Goal: Task Accomplishment & Management: Use online tool/utility

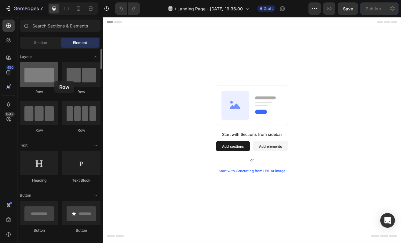
click at [54, 81] on div at bounding box center [39, 74] width 38 height 24
click at [312, 176] on button "Add elements" at bounding box center [308, 176] width 43 height 12
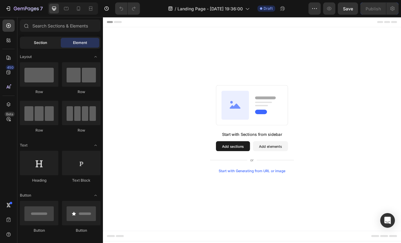
click at [45, 42] on span "Section" at bounding box center [40, 42] width 13 height 5
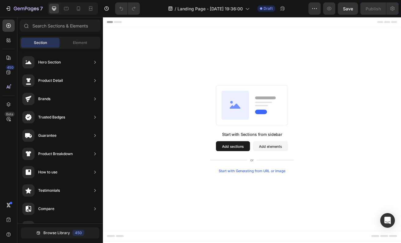
drag, startPoint x: 57, startPoint y: 64, endPoint x: 75, endPoint y: 75, distance: 20.8
click at [75, 75] on div "Hero Section Product Detail Brands Trusted Badges Guarantee Product Breakdown H…" at bounding box center [59, 226] width 85 height 354
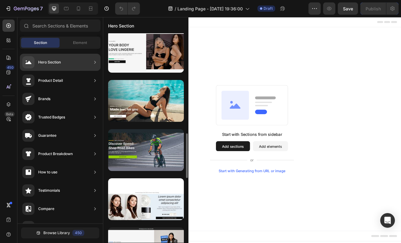
scroll to position [499, 0]
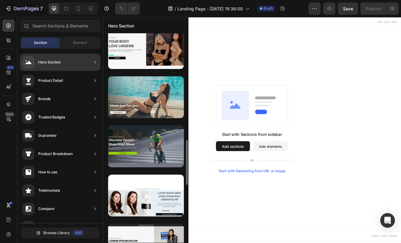
click at [146, 113] on div at bounding box center [146, 97] width 76 height 42
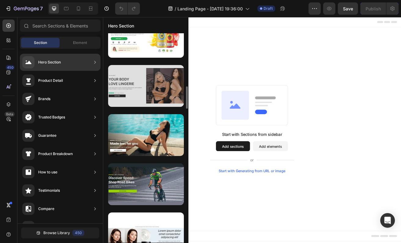
scroll to position [465, 0]
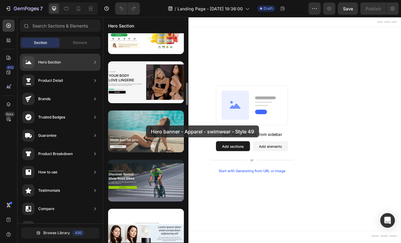
click at [146, 125] on div at bounding box center [146, 132] width 76 height 42
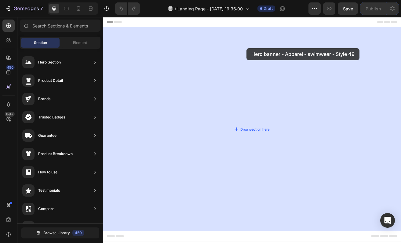
drag, startPoint x: 249, startPoint y: 142, endPoint x: 279, endPoint y: 54, distance: 92.6
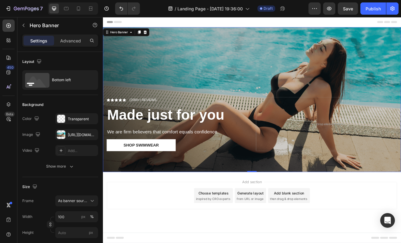
click at [196, 93] on div "Overlay" at bounding box center [286, 119] width 366 height 178
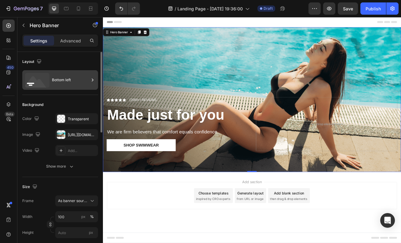
click at [69, 82] on div "Bottom left" at bounding box center [70, 80] width 37 height 14
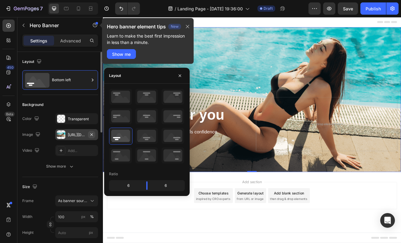
click at [90, 133] on icon "button" at bounding box center [91, 134] width 5 height 5
type input "Auto"
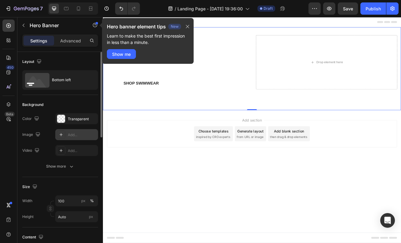
click at [74, 133] on div "Add..." at bounding box center [82, 134] width 29 height 5
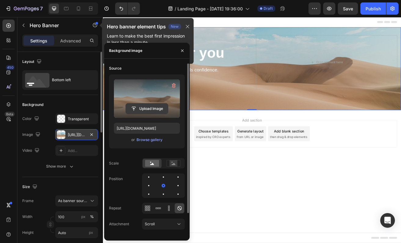
click at [154, 107] on input "file" at bounding box center [147, 108] width 42 height 10
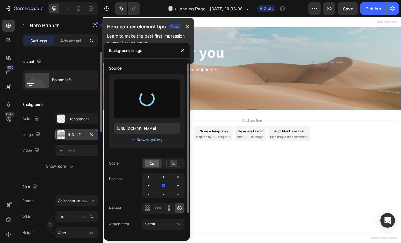
type input "[URL][DOMAIN_NAME]"
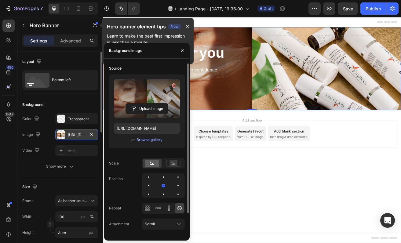
click at [259, 238] on body "Header Icon Icon Icon Icon Icon Icon List (2000+) REVIEWS Text Block Row Made j…" at bounding box center [286, 156] width 366 height 278
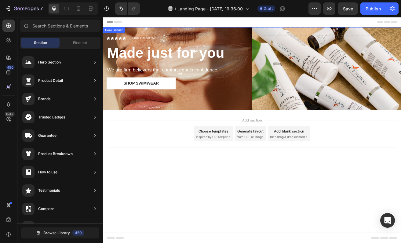
scroll to position [33, 0]
click at [242, 106] on div "Icon Icon Icon Icon Icon Icon List (2000+) REVIEWS Text Block Row Made just for…" at bounding box center [286, 81] width 366 height 102
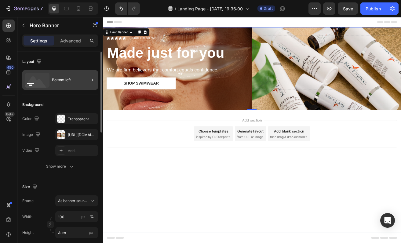
click at [69, 82] on div "Bottom left" at bounding box center [70, 80] width 37 height 14
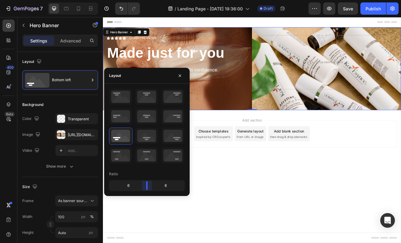
drag, startPoint x: 147, startPoint y: 188, endPoint x: 150, endPoint y: 189, distance: 3.7
click at [150, 0] on body "7 / Landing Page - Aug 26, 19:36:00 Draft Preview Save Publish 450 Beta Section…" at bounding box center [200, 0] width 401 height 0
click at [72, 201] on span "As banner source" at bounding box center [73, 200] width 30 height 5
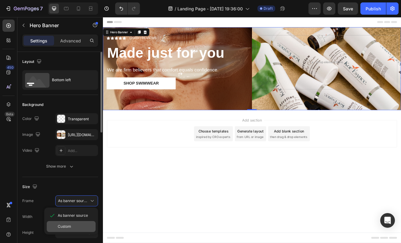
click at [71, 224] on div "Custom" at bounding box center [75, 226] width 35 height 5
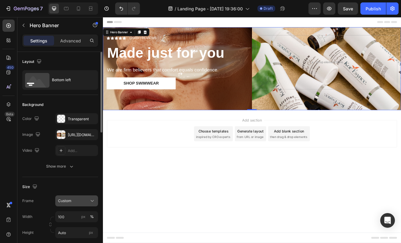
click at [82, 204] on button "Custom" at bounding box center [76, 200] width 43 height 11
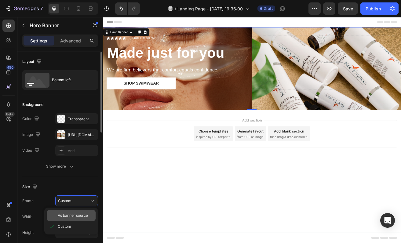
click at [78, 216] on span "As banner source" at bounding box center [73, 215] width 30 height 5
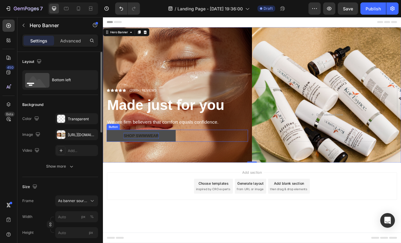
click at [148, 163] on div "Shop Swimwear" at bounding box center [149, 162] width 43 height 7
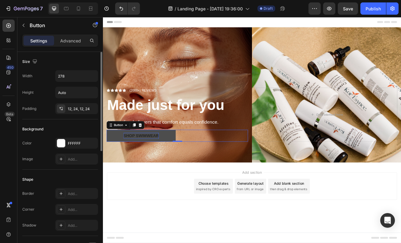
click at [148, 163] on div "Shop Swimwear" at bounding box center [149, 162] width 43 height 7
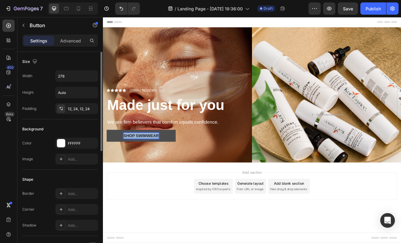
click at [148, 163] on p "Shop Swimwear" at bounding box center [149, 162] width 43 height 7
click at [107, 156] on button "SHOP" at bounding box center [149, 163] width 85 height 15
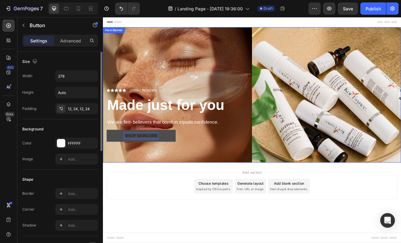
click at [238, 173] on div "Icon Icon Icon Icon Icon Icon List (2000+) REVIEWS Text Block Row Made just for…" at bounding box center [286, 145] width 366 height 102
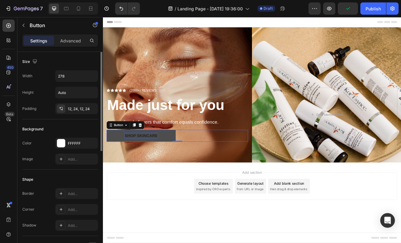
click at [180, 160] on button "SHOP Skincare" at bounding box center [149, 163] width 85 height 15
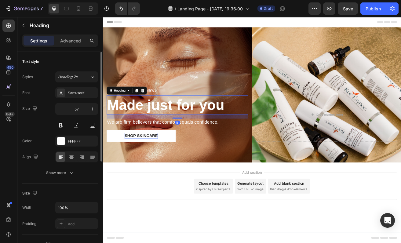
click at [141, 128] on strong "Made just for you" at bounding box center [180, 125] width 144 height 20
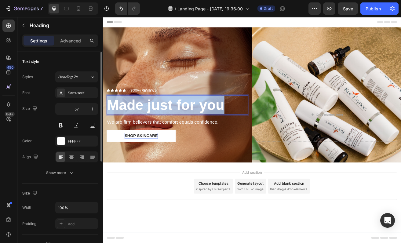
click at [141, 128] on strong "Made just for you" at bounding box center [180, 125] width 144 height 20
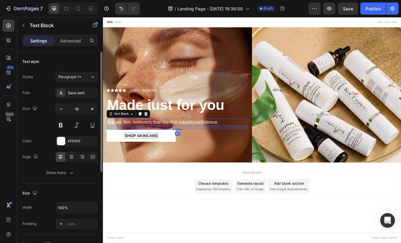
click at [152, 142] on div "We are firm believers that comfort equals confidence." at bounding box center [194, 146] width 174 height 9
click at [168, 125] on p "Made just for you" at bounding box center [194, 125] width 172 height 23
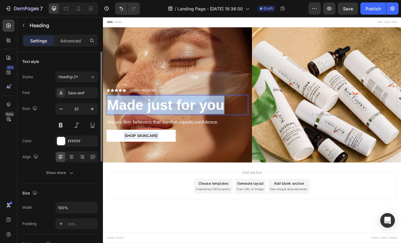
click at [168, 125] on p "Made just for you" at bounding box center [194, 125] width 172 height 23
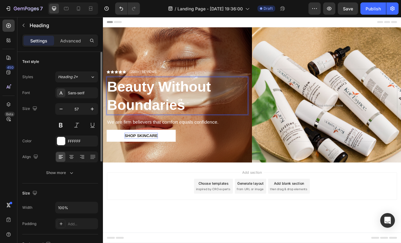
click at [274, 112] on p "Beauty Without Boundaries" at bounding box center [194, 113] width 172 height 45
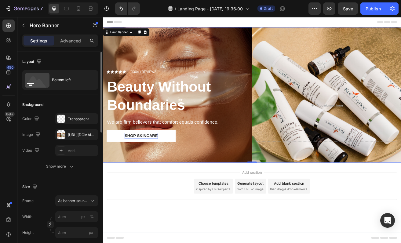
click at [282, 113] on div "Icon Icon Icon Icon Icon Icon List (2000+) REVIEWS Text Block Row Beauty Withou…" at bounding box center [286, 133] width 366 height 125
click at [261, 113] on p "Beauty Without Boundaries" at bounding box center [194, 113] width 172 height 45
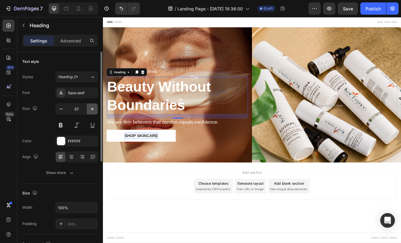
click at [94, 110] on icon "button" at bounding box center [92, 109] width 6 height 6
click at [62, 110] on icon "button" at bounding box center [61, 109] width 6 height 6
type input "57"
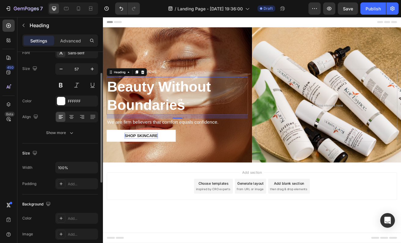
scroll to position [0, 0]
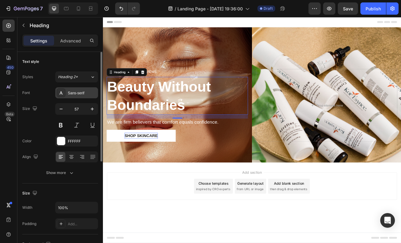
click at [89, 90] on div "Sans-serif" at bounding box center [82, 92] width 29 height 5
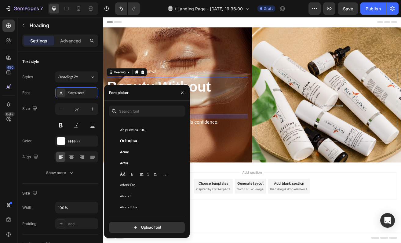
scroll to position [107, 0]
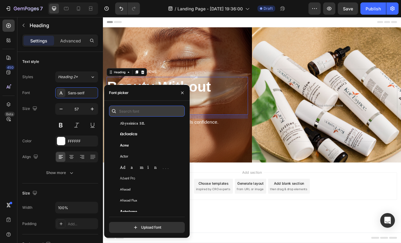
click at [134, 111] on input "text" at bounding box center [147, 111] width 76 height 11
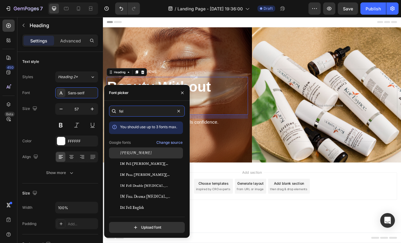
type input "fel"
click at [132, 152] on div "Felipa" at bounding box center [151, 152] width 62 height 5
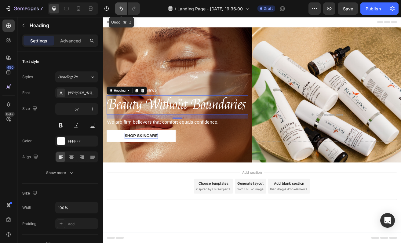
click at [123, 8] on icon "Undo/Redo" at bounding box center [121, 8] width 6 height 6
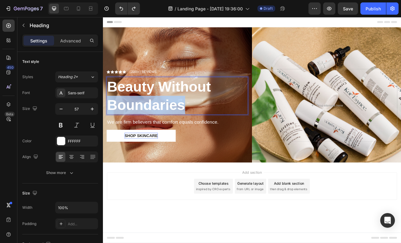
click at [153, 124] on p "Beauty Without Boundaries" at bounding box center [194, 113] width 172 height 45
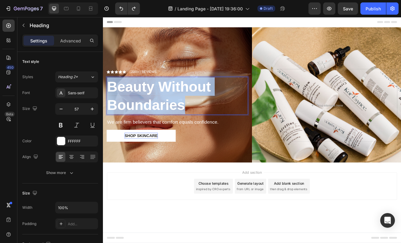
click at [153, 124] on p "Beauty Without Boundaries" at bounding box center [194, 113] width 172 height 45
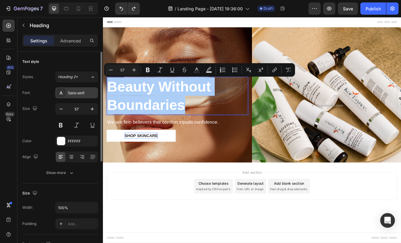
click at [80, 95] on div "Sans-serif" at bounding box center [82, 92] width 29 height 5
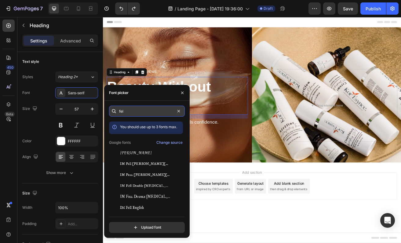
click at [133, 111] on input "fel" at bounding box center [147, 111] width 76 height 11
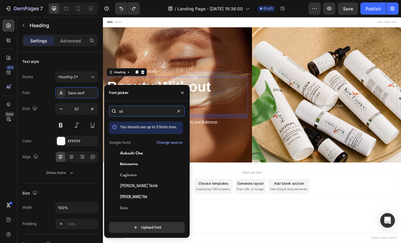
type input "o"
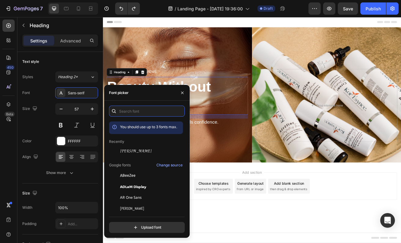
type input "o"
type input "b"
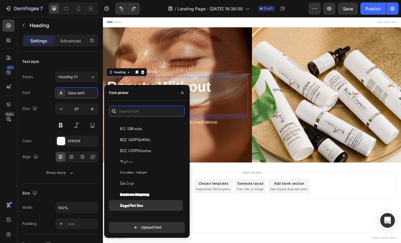
scroll to position [1620, 0]
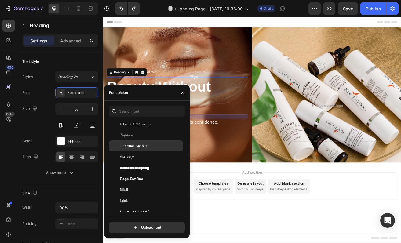
click at [157, 145] on div "Bacasime Antique" at bounding box center [151, 145] width 62 height 5
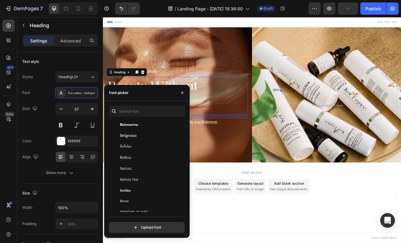
scroll to position [2060, 0]
click at [156, 136] on div "Belgrano" at bounding box center [151, 134] width 62 height 5
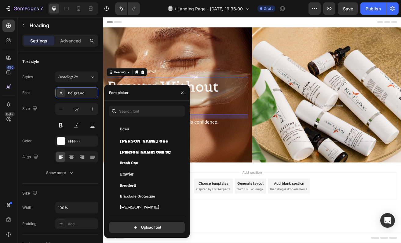
scroll to position [2603, 0]
click at [120, 11] on icon "Undo/Redo" at bounding box center [121, 8] width 6 height 6
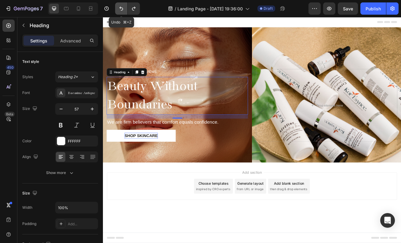
click at [120, 10] on icon "Undo/Redo" at bounding box center [121, 8] width 6 height 6
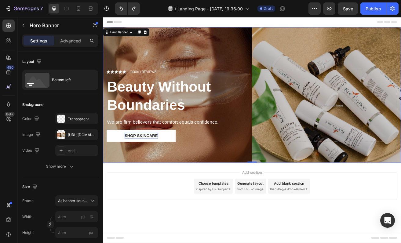
click at [214, 71] on div "Overlay" at bounding box center [286, 113] width 366 height 166
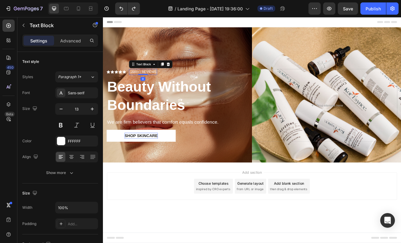
click at [147, 85] on p "(2000+) REVIEWS" at bounding box center [152, 85] width 33 height 6
click at [144, 84] on p "(2000+) REVIEWS" at bounding box center [152, 85] width 33 height 6
click at [168, 85] on p "(2000+) REVIEWS" at bounding box center [152, 85] width 33 height 6
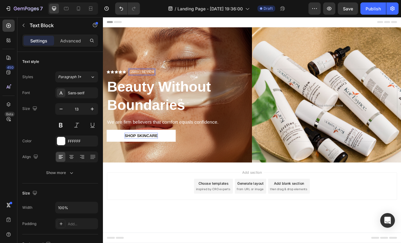
click at [140, 85] on p "(2000+) REVIEW" at bounding box center [151, 85] width 31 height 6
click at [131, 82] on div "Icon Icon Icon Icon Icon Icon List Text Block 0 Row" at bounding box center [194, 84] width 174 height 7
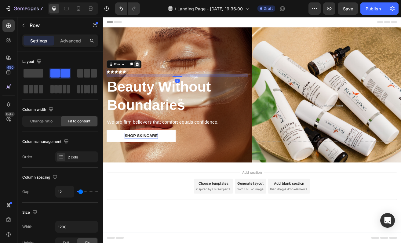
click at [144, 75] on icon at bounding box center [145, 75] width 4 height 4
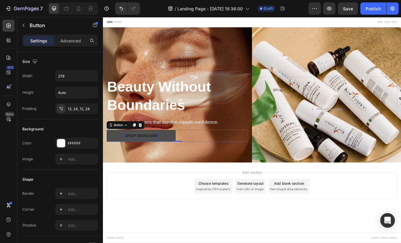
click at [172, 166] on button "SHOP Skincare" at bounding box center [149, 163] width 85 height 15
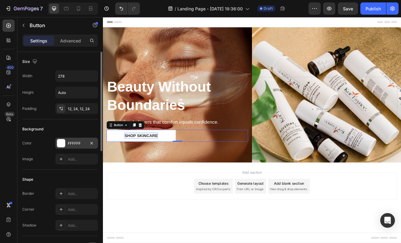
click at [64, 141] on div at bounding box center [61, 143] width 8 height 8
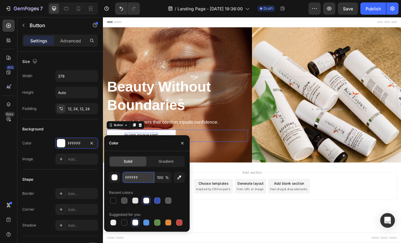
click at [144, 177] on input "FFFFFF" at bounding box center [138, 177] width 32 height 11
paste input "#1c434b"
type input "#1c434b"
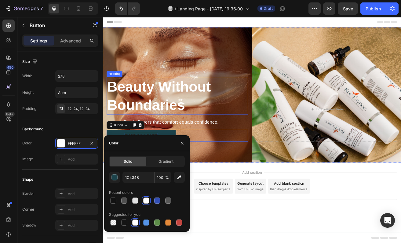
click at [241, 132] on p "Beauty Without Boundaries" at bounding box center [194, 113] width 172 height 45
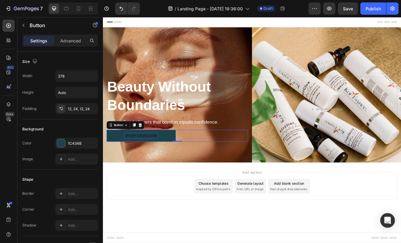
click at [144, 165] on p "SHOP Skincare" at bounding box center [149, 162] width 41 height 7
click at [147, 164] on p "SHOP Skincare" at bounding box center [149, 162] width 41 height 7
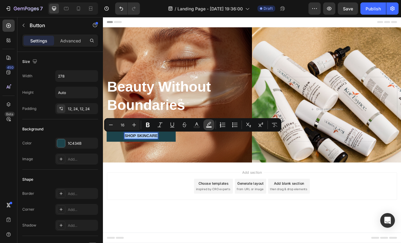
click at [210, 124] on icon "Editor contextual toolbar" at bounding box center [209, 125] width 6 height 6
type input "000000"
type input "77"
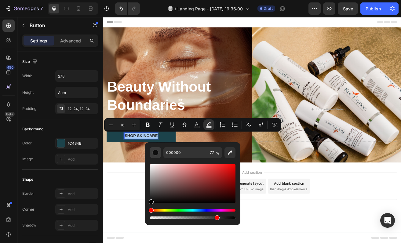
click at [158, 154] on div "Editor contextual toolbar" at bounding box center [155, 153] width 6 height 6
click at [156, 152] on div "Editor contextual toolbar" at bounding box center [155, 153] width 6 height 6
click at [155, 151] on div "Editor contextual toolbar" at bounding box center [155, 153] width 6 height 6
click at [228, 154] on icon "Editor contextual toolbar" at bounding box center [230, 153] width 6 height 6
type input "333333"
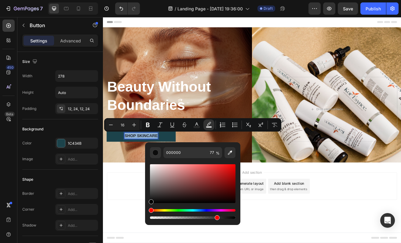
type input "100"
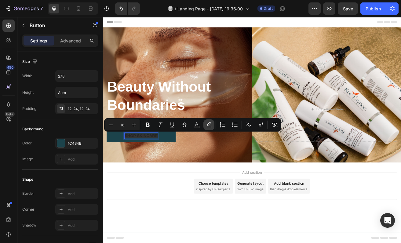
click at [208, 127] on rect "Editor contextual toolbar" at bounding box center [209, 127] width 6 height 2
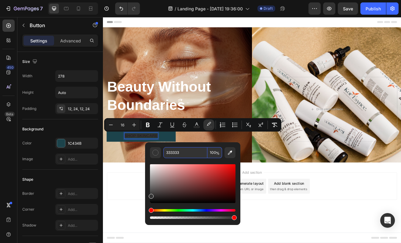
click at [180, 152] on input "333333" at bounding box center [185, 152] width 44 height 11
paste input "#eff4f5"
type input "EFF4F5"
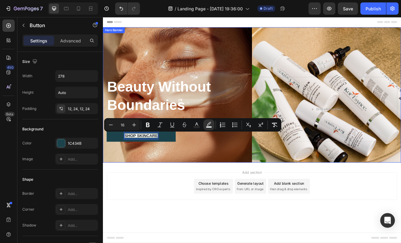
click at [206, 187] on div "Beauty Without Boundaries Heading We are firm believers that comfort equals con…" at bounding box center [286, 138] width 366 height 115
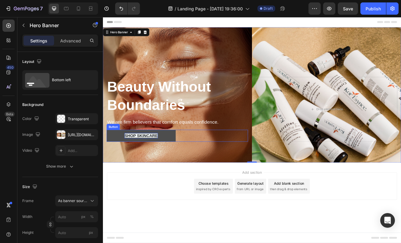
click at [157, 162] on span "SHOP Skincare" at bounding box center [149, 162] width 41 height 5
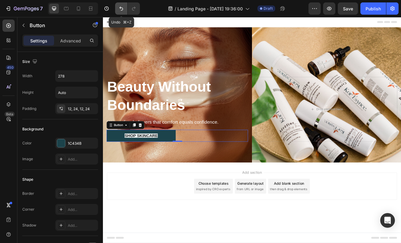
click at [124, 9] on icon "Undo/Redo" at bounding box center [121, 8] width 6 height 6
click at [124, 10] on icon "Undo/Redo" at bounding box center [121, 8] width 6 height 6
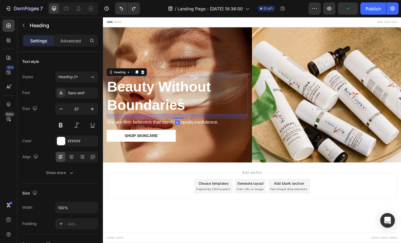
click at [255, 97] on p "Beauty Without Boundaries" at bounding box center [194, 113] width 172 height 45
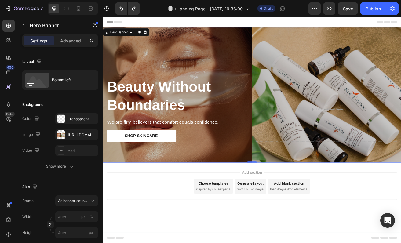
click at [249, 59] on div "Overlay" at bounding box center [286, 113] width 366 height 166
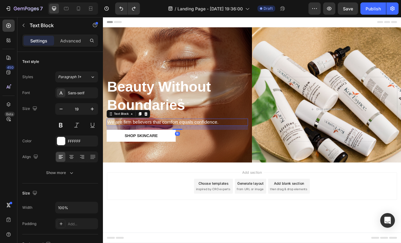
click at [137, 144] on p "We are firm believers that comfort equals confidence." at bounding box center [194, 147] width 172 height 8
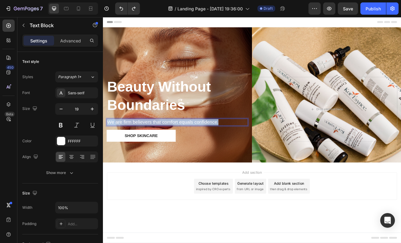
click at [137, 144] on p "We are firm believers that comfort equals confidence." at bounding box center [194, 147] width 172 height 8
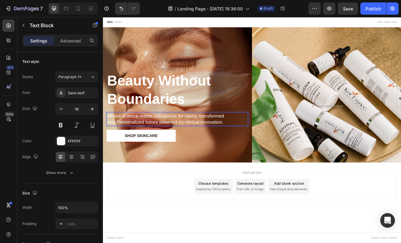
click at [119, 143] on p "Where science meets indulgence for visibly transformed skin.Personalized luxury…" at bounding box center [194, 142] width 172 height 15
click at [239, 146] on p "Where science meets indulgence for visibly transformed skin. Personalized luxur…" at bounding box center [194, 142] width 172 height 15
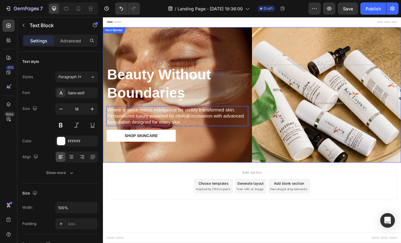
click at [255, 188] on div "Beauty Without Boundaries Heading Where science meets indulgence for visibly tr…" at bounding box center [286, 131] width 366 height 130
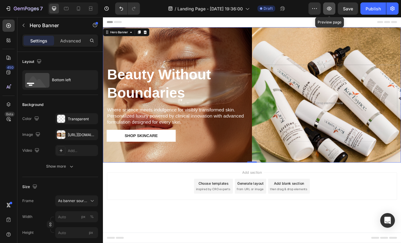
click at [332, 9] on icon "button" at bounding box center [329, 8] width 6 height 6
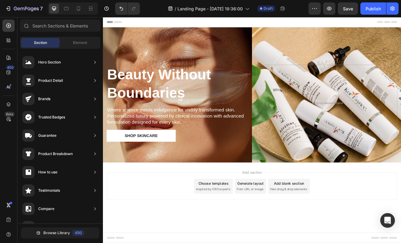
click at [168, 21] on div "Header" at bounding box center [286, 23] width 357 height 12
click at [145, 21] on div "Header" at bounding box center [286, 23] width 357 height 12
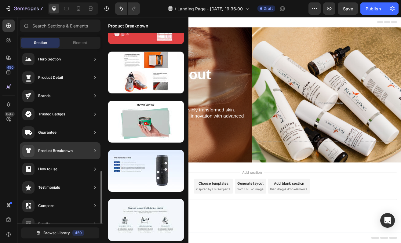
scroll to position [0, 0]
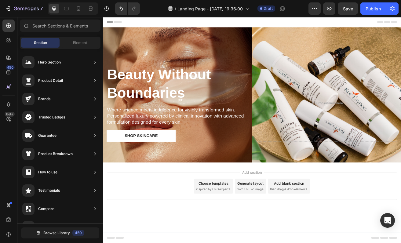
click at [275, 24] on div "Header" at bounding box center [286, 23] width 357 height 12
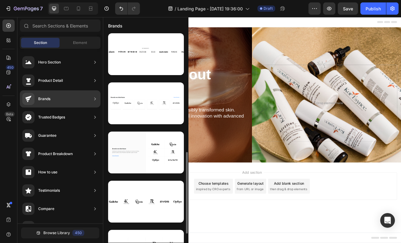
scroll to position [288, 0]
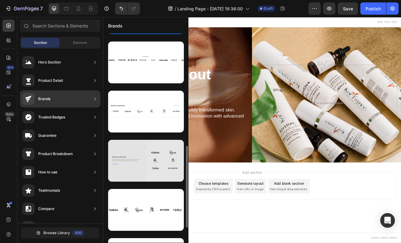
click at [143, 156] on div at bounding box center [146, 161] width 76 height 42
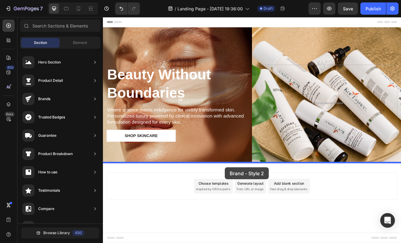
drag, startPoint x: 246, startPoint y: 173, endPoint x: 251, endPoint y: 200, distance: 27.7
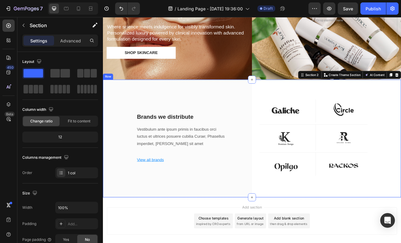
scroll to position [102, 0]
click at [117, 9] on button "Undo/Redo" at bounding box center [121, 8] width 12 height 12
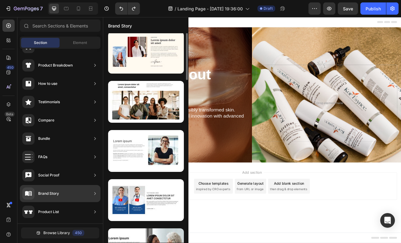
scroll to position [0, 0]
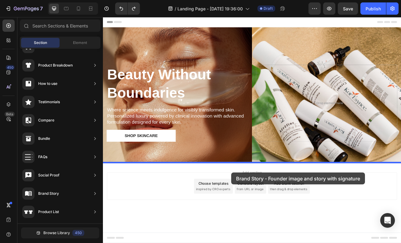
drag, startPoint x: 270, startPoint y: 88, endPoint x: 261, endPoint y: 208, distance: 120.9
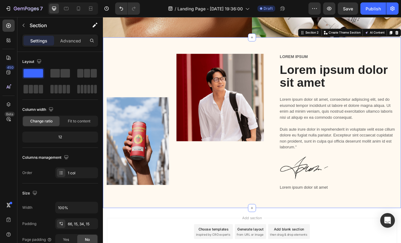
scroll to position [157, 0]
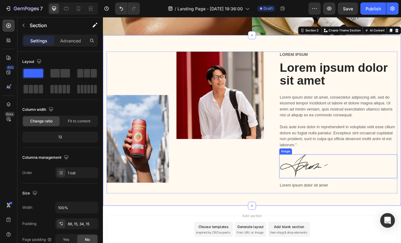
click at [355, 197] on img at bounding box center [350, 200] width 61 height 29
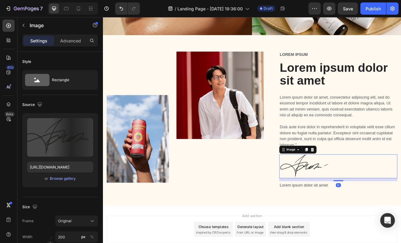
click at [355, 197] on img at bounding box center [350, 200] width 61 height 29
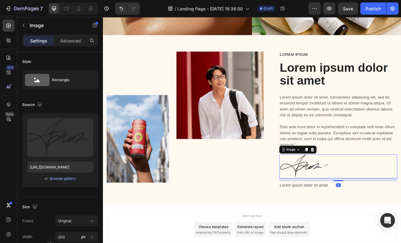
click at [355, 197] on img at bounding box center [350, 200] width 61 height 29
type input "https://cdn.shopify.com/s/files/1/0590/8322/7267/files/gempages_581701927704724…"
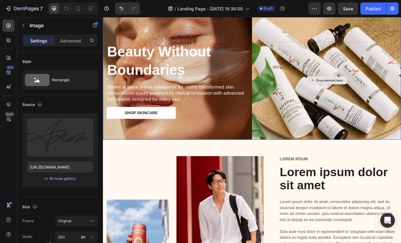
scroll to position [29, 0]
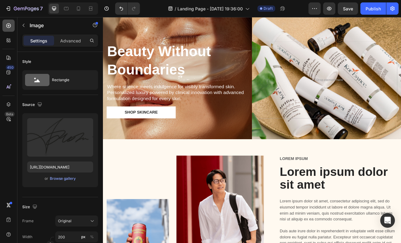
click at [9, 26] on icon at bounding box center [8, 26] width 6 height 6
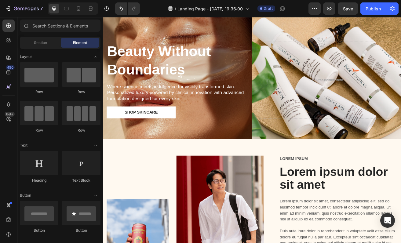
click at [38, 37] on div "Section Element" at bounding box center [60, 43] width 81 height 12
click at [38, 45] on span "Section" at bounding box center [40, 42] width 13 height 5
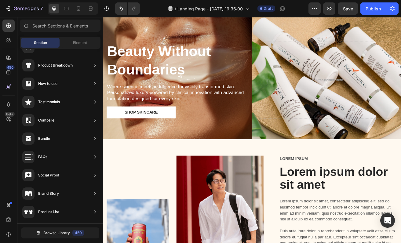
click at [71, 48] on div "Section Element" at bounding box center [60, 43] width 81 height 12
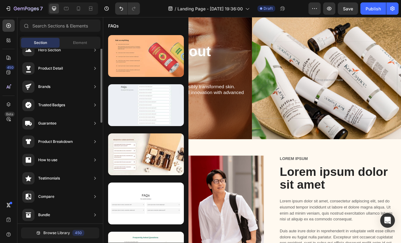
scroll to position [0, 0]
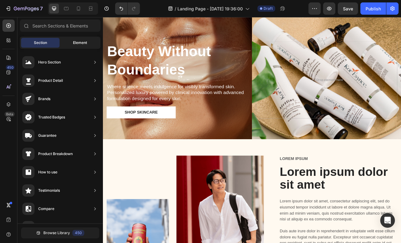
click at [78, 45] on span "Element" at bounding box center [80, 42] width 14 height 5
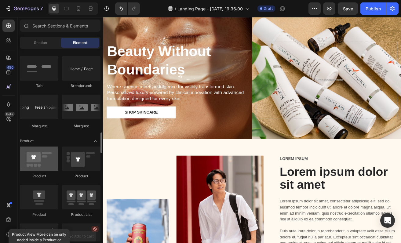
scroll to position [684, 0]
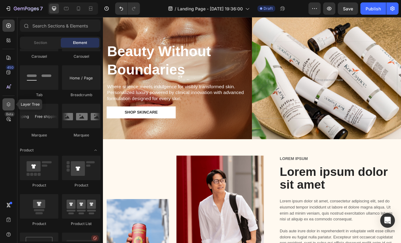
click at [13, 104] on div at bounding box center [8, 104] width 12 height 12
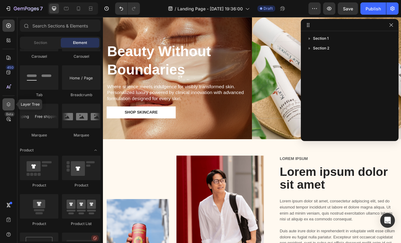
click at [13, 104] on div at bounding box center [8, 104] width 12 height 12
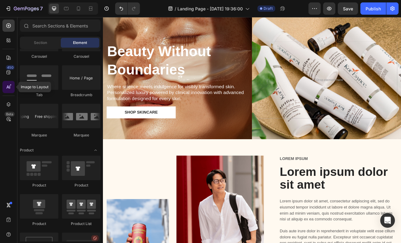
click at [10, 86] on icon at bounding box center [11, 85] width 2 height 2
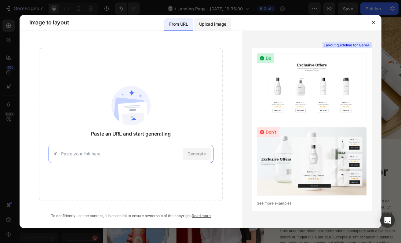
click at [210, 25] on p "Upload image" at bounding box center [212, 23] width 27 height 7
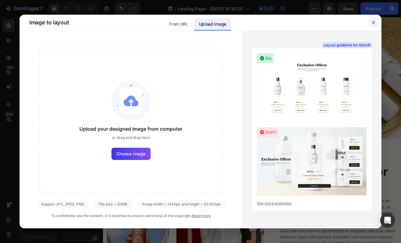
click at [372, 23] on icon "button" at bounding box center [373, 22] width 5 height 5
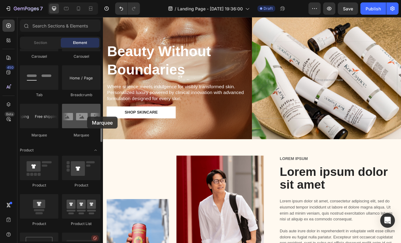
click at [87, 117] on div at bounding box center [81, 116] width 38 height 24
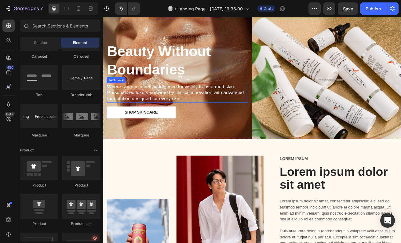
scroll to position [0, 0]
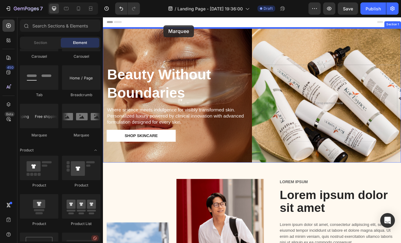
drag, startPoint x: 190, startPoint y: 135, endPoint x: 177, endPoint y: 28, distance: 107.9
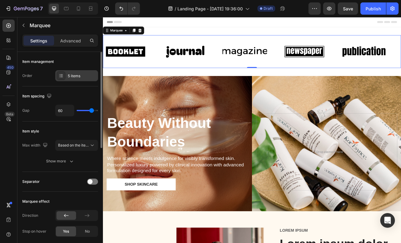
click at [65, 77] on div at bounding box center [61, 75] width 9 height 9
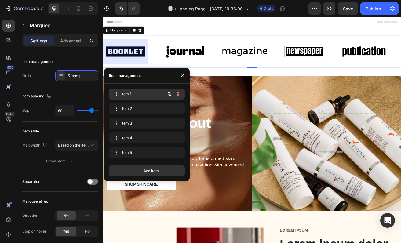
click at [133, 94] on span "Item 1" at bounding box center [138, 93] width 34 height 5
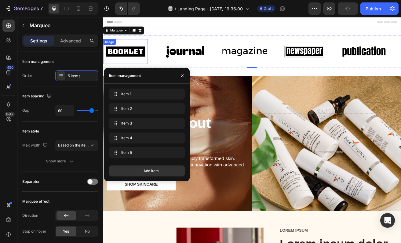
click at [142, 58] on img at bounding box center [130, 59] width 55 height 23
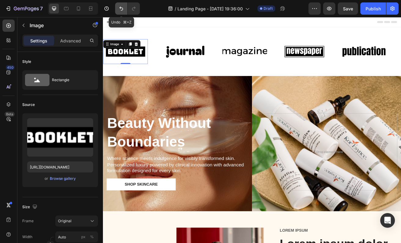
click at [121, 8] on icon "Undo/Redo" at bounding box center [121, 9] width 4 height 4
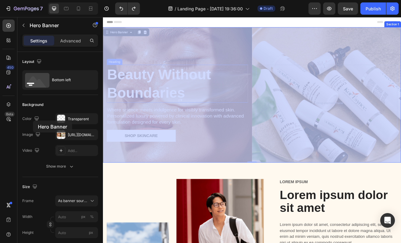
drag, startPoint x: 120, startPoint y: 75, endPoint x: 17, endPoint y: 144, distance: 123.7
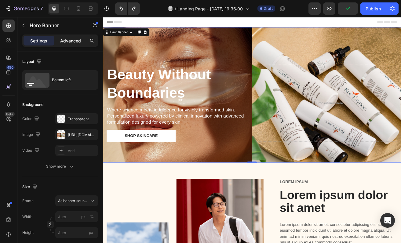
click at [73, 41] on p "Advanced" at bounding box center [70, 41] width 21 height 6
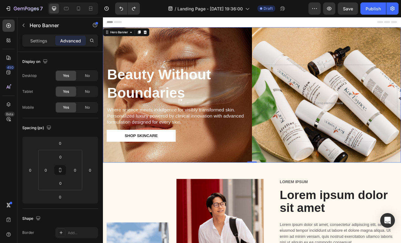
click at [174, 22] on div "Header" at bounding box center [286, 23] width 357 height 12
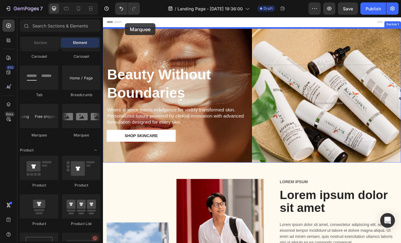
drag, startPoint x: 141, startPoint y: 136, endPoint x: 129, endPoint y: 25, distance: 112.4
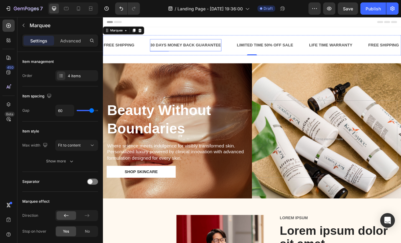
click at [169, 52] on div "30 DAYS MONEY BACK GUARANTEE" at bounding box center [205, 52] width 88 height 10
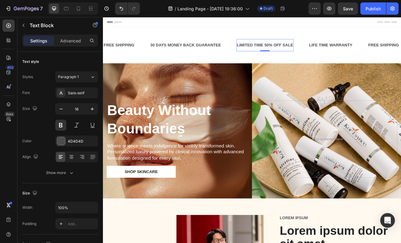
click at [275, 54] on div "LIMITED TIME 50% OFF SALE" at bounding box center [302, 52] width 71 height 10
click at [304, 47] on div "LIMITED TIME 50% OFF SALE" at bounding box center [302, 52] width 71 height 10
click at [304, 50] on p "LIMITED TIME 50% OFF SALE" at bounding box center [301, 51] width 69 height 9
click at [303, 53] on p "LIMITED TIME 50% OFF SALE" at bounding box center [301, 51] width 69 height 9
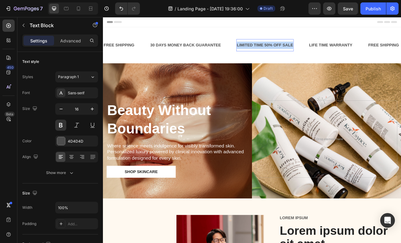
click at [303, 53] on p "LIMITED TIME 50% OFF SALE" at bounding box center [301, 51] width 69 height 9
click at [121, 52] on div "FREE SHIPPING" at bounding box center [122, 52] width 39 height 10
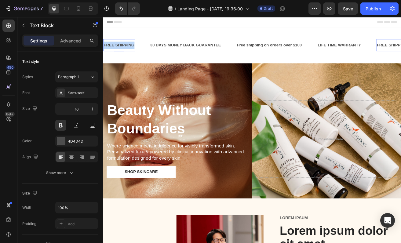
click at [121, 52] on p "FREE SHIPPING" at bounding box center [123, 51] width 38 height 9
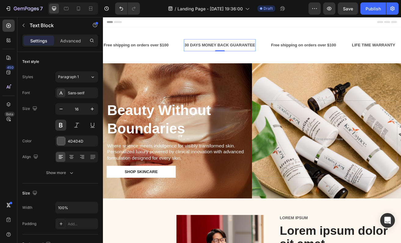
click at [219, 50] on div "30 DAYS MONEY BACK GUARANTEE" at bounding box center [246, 52] width 88 height 10
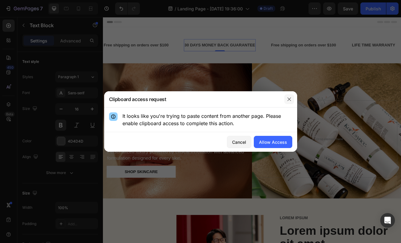
click at [291, 102] on button "button" at bounding box center [289, 99] width 10 height 10
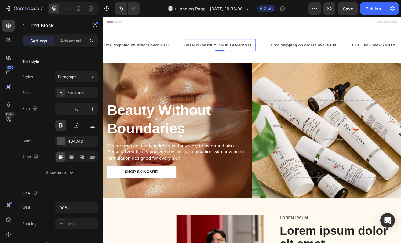
click at [260, 52] on div "30 DAYS MONEY BACK GUARANTEE" at bounding box center [246, 52] width 88 height 10
click at [260, 52] on p "30 DAYS MONEY BACK GUARANTEE" at bounding box center [246, 51] width 87 height 9
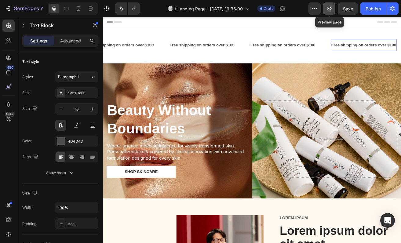
click at [332, 10] on button "button" at bounding box center [329, 8] width 12 height 12
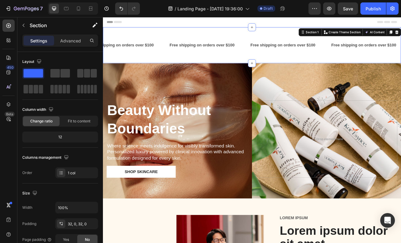
click at [196, 68] on div "Free shipping on orders over $100 Text Block Free shipping on orders over $100 …" at bounding box center [286, 52] width 366 height 44
click at [74, 122] on span "Fit to content" at bounding box center [79, 120] width 23 height 5
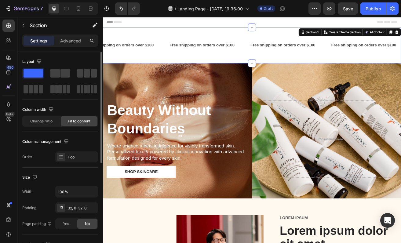
click at [76, 121] on span "Fit to content" at bounding box center [79, 120] width 23 height 5
click at [147, 66] on div "Free shipping on orders over $100 Text Block Free shipping on orders over $100 …" at bounding box center [286, 52] width 366 height 44
click at [132, 38] on div "Free shipping on orders over $100 Text Block Free shipping on orders over $100 …" at bounding box center [286, 52] width 366 height 44
click at [38, 121] on span "Change ratio" at bounding box center [41, 120] width 22 height 5
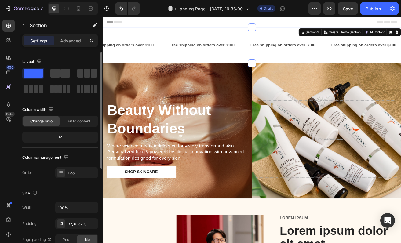
click at [131, 34] on div "Free shipping on orders over $100 Text Block Free shipping on orders over $100 …" at bounding box center [286, 52] width 366 height 44
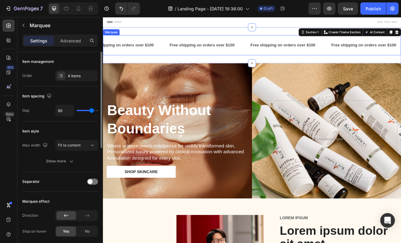
click at [136, 41] on div "Free shipping on orders over $100 Text Block Free shipping on orders over $100 …" at bounding box center [286, 51] width 366 height 25
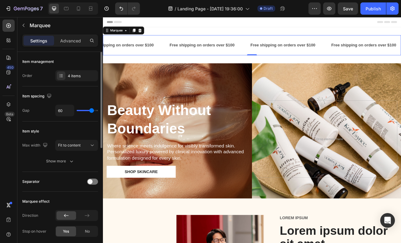
type input "65"
type input "63"
type input "61"
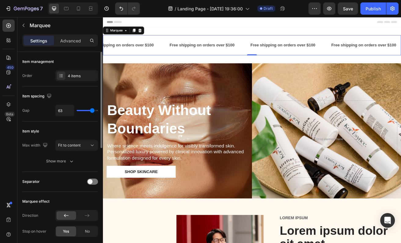
type input "61"
type input "59"
type input "57"
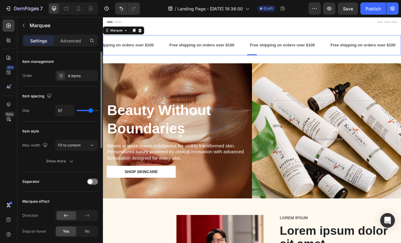
type input "56"
type input "55"
type input "54"
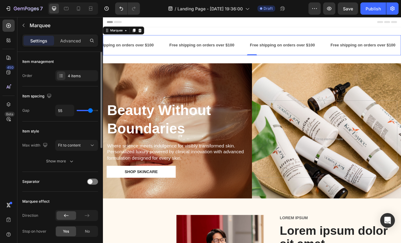
type input "54"
type input "52"
type input "51"
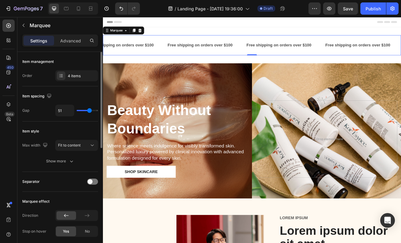
type input "50"
type input "49"
type input "48"
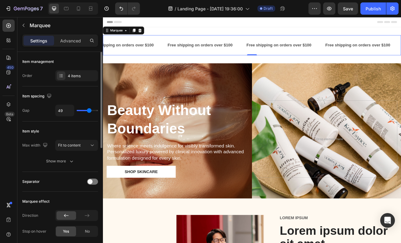
type input "48"
type input "46"
type input "43"
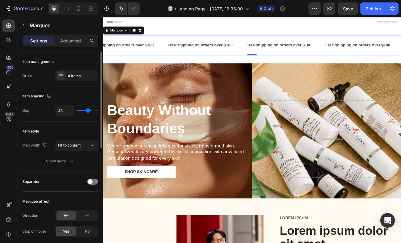
type input "40"
type input "39"
type input "38"
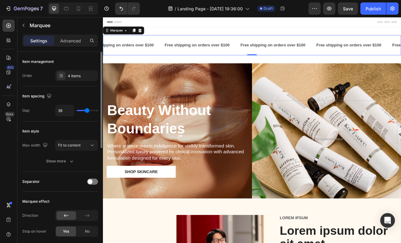
type input "38"
type input "37"
type input "35"
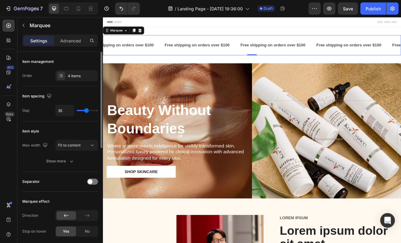
type input "27"
type input "25"
type input "24"
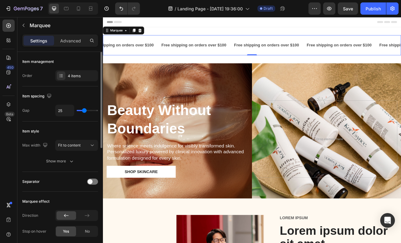
type input "24"
type input "23"
type input "22"
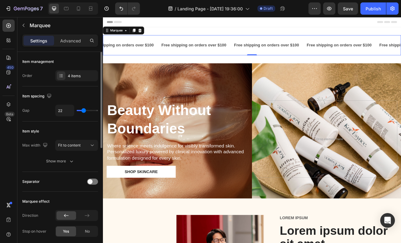
type input "21"
type input "20"
type input "19"
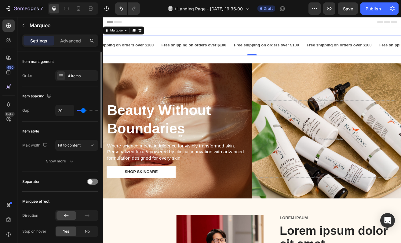
type input "19"
type input "18"
type input "17"
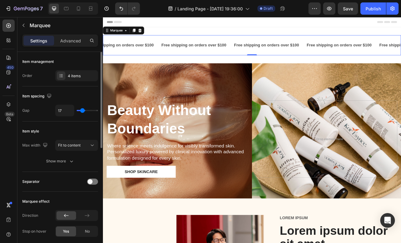
type input "16"
type input "14"
type input "12"
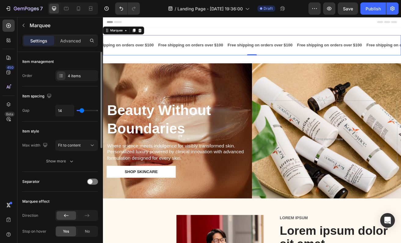
type input "12"
type input "10"
type input "15"
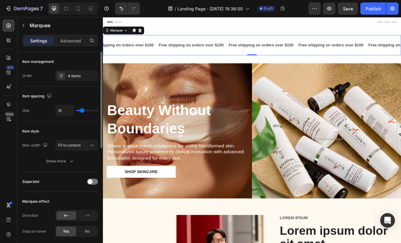
type input "16"
type input "17"
type input "18"
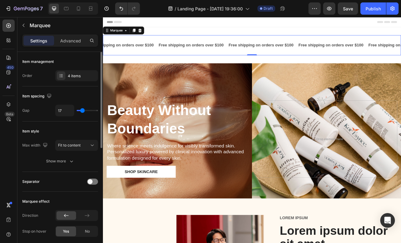
type input "18"
type input "19"
type input "20"
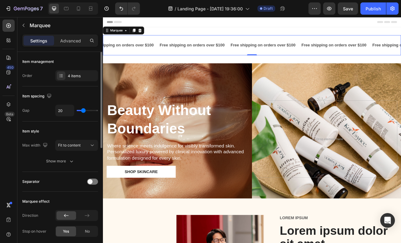
type input "21"
type input "22"
drag, startPoint x: 93, startPoint y: 111, endPoint x: 84, endPoint y: 110, distance: 9.5
type input "22"
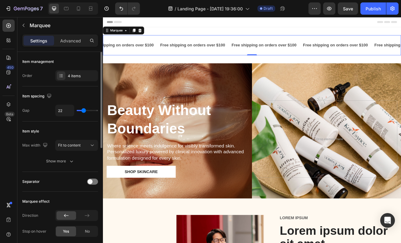
click at [84, 110] on input "range" at bounding box center [87, 110] width 21 height 1
click at [74, 145] on span "Fit to content" at bounding box center [69, 145] width 23 height 5
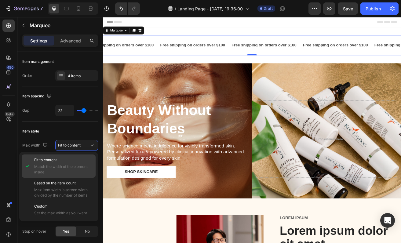
click at [71, 163] on div "Fit to content Match the width of the element inside" at bounding box center [63, 166] width 59 height 18
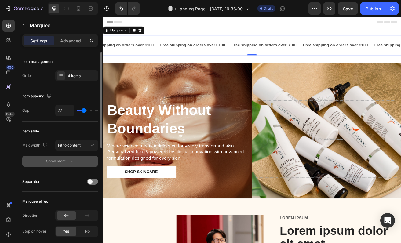
click at [71, 161] on icon "button" at bounding box center [71, 161] width 6 height 6
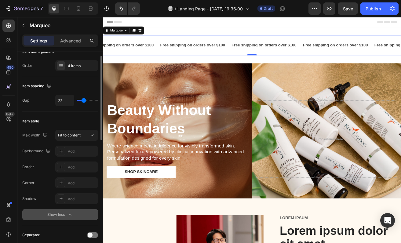
scroll to position [11, 0]
click at [61, 216] on div "Show less" at bounding box center [60, 214] width 26 height 6
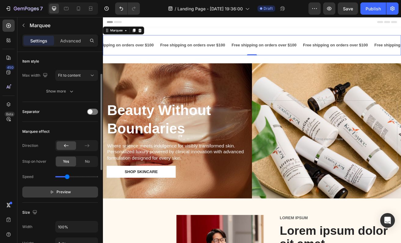
scroll to position [72, 0]
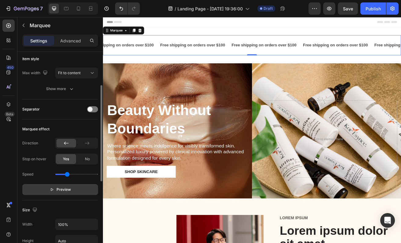
click at [59, 194] on button "Preview" at bounding box center [60, 189] width 76 height 11
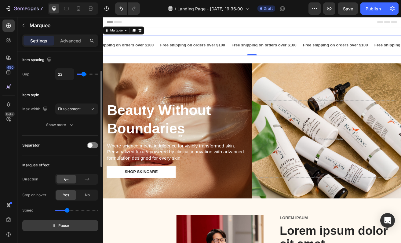
scroll to position [30, 0]
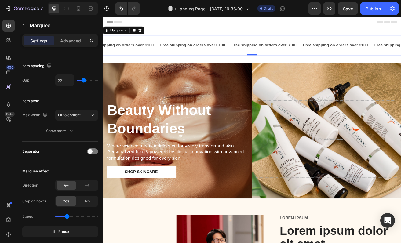
drag, startPoint x: 283, startPoint y: 72, endPoint x: 283, endPoint y: 63, distance: 8.9
click at [283, 63] on div "Free shipping on orders over $100 Text Block Free shipping on orders over $100 …" at bounding box center [286, 52] width 366 height 44
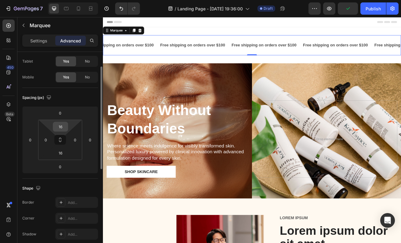
click at [63, 125] on input "16" at bounding box center [60, 126] width 12 height 9
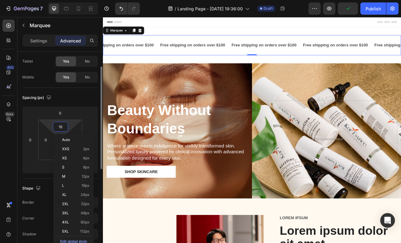
click at [63, 125] on input "16" at bounding box center [60, 126] width 12 height 9
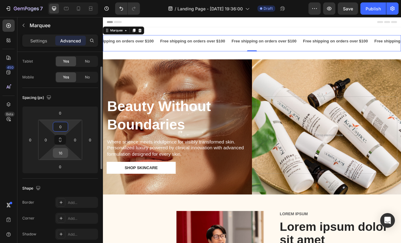
type input "0"
click at [60, 152] on input "16" at bounding box center [60, 152] width 12 height 9
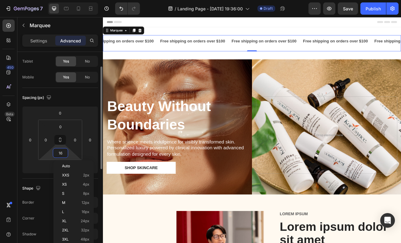
type input "0"
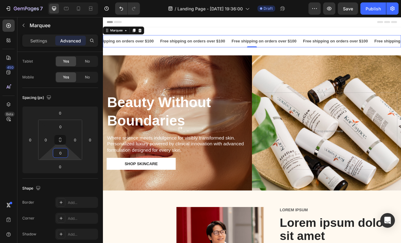
scroll to position [0, 0]
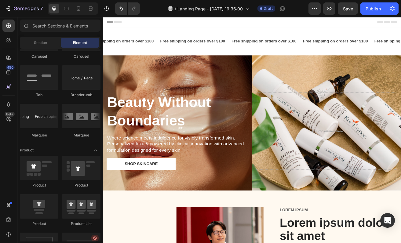
click at [254, 21] on div "Header" at bounding box center [286, 23] width 357 height 12
click at [245, 22] on div "Header" at bounding box center [286, 23] width 357 height 12
click at [113, 24] on div "Header" at bounding box center [118, 23] width 23 height 7
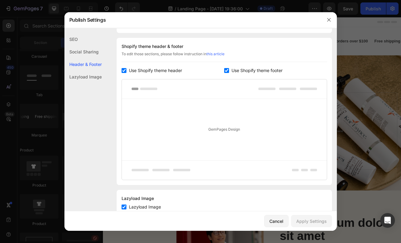
scroll to position [286, 0]
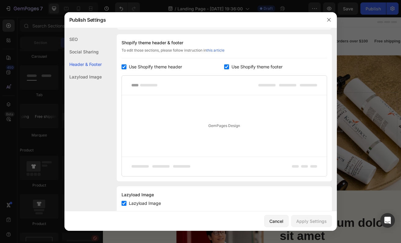
click at [124, 70] on div "Use Shopify theme header" at bounding box center [172, 66] width 103 height 7
checkbox input "false"
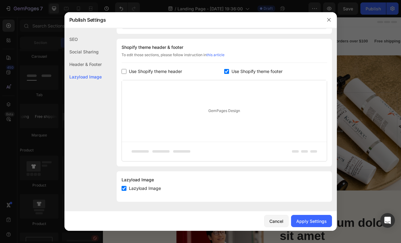
click at [226, 72] on input "checkbox" at bounding box center [226, 71] width 5 height 5
checkbox input "false"
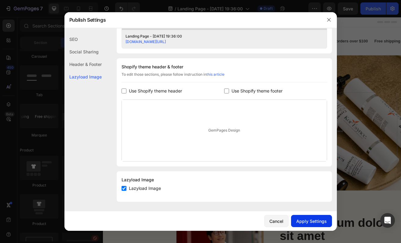
click at [319, 221] on div "Apply Settings" at bounding box center [311, 221] width 31 height 6
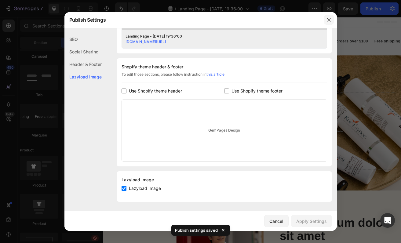
click at [330, 20] on icon "button" at bounding box center [328, 19] width 5 height 5
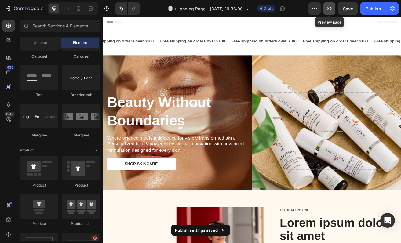
click at [331, 9] on icon "button" at bounding box center [329, 9] width 5 height 4
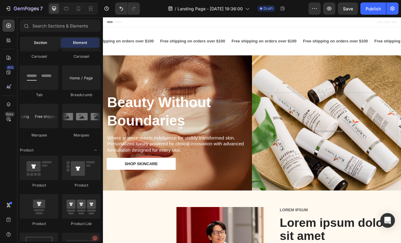
click at [53, 41] on div "Section" at bounding box center [40, 43] width 38 height 10
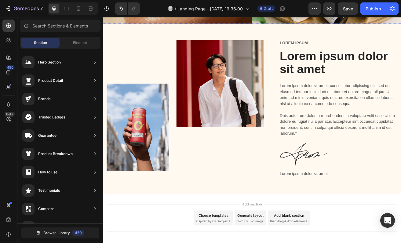
scroll to position [219, 0]
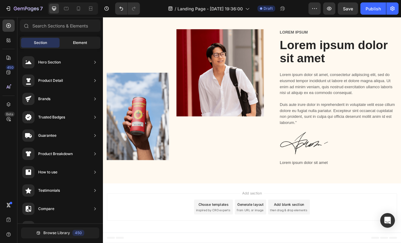
click at [79, 43] on span "Element" at bounding box center [80, 42] width 14 height 5
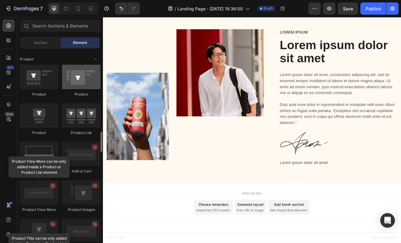
scroll to position [775, 0]
click at [6, 139] on div "450 Beta" at bounding box center [8, 110] width 12 height 180
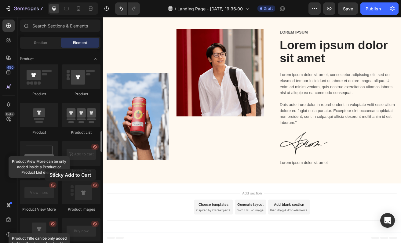
click at [45, 169] on div "Sticky Add to Cart" at bounding box center [39, 170] width 38 height 5
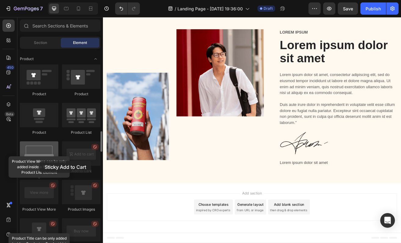
click at [40, 161] on div at bounding box center [39, 153] width 38 height 24
click at [39, 151] on div at bounding box center [39, 153] width 38 height 24
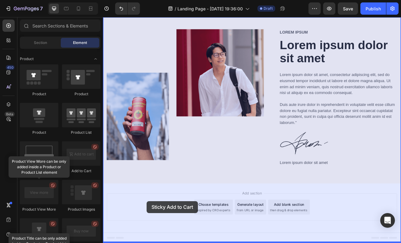
drag, startPoint x: 142, startPoint y: 168, endPoint x: 154, endPoint y: 241, distance: 73.8
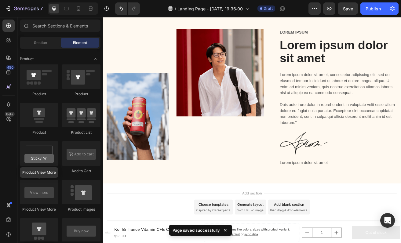
click at [226, 229] on icon at bounding box center [225, 230] width 2 height 2
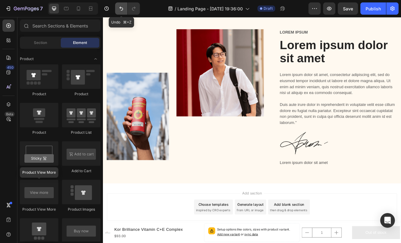
click at [122, 9] on icon "Undo/Redo" at bounding box center [121, 8] width 6 height 6
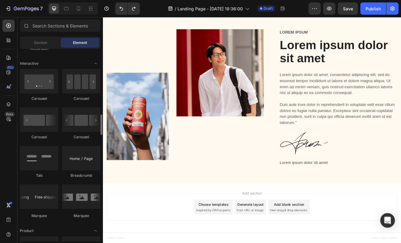
scroll to position [600, 0]
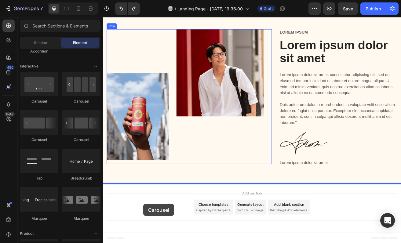
drag, startPoint x: 186, startPoint y: 146, endPoint x: 151, endPoint y: 245, distance: 105.0
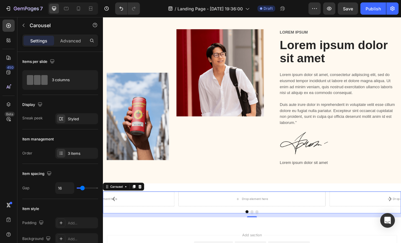
click at [121, 241] on button "Carousel Back Arrow" at bounding box center [116, 240] width 17 height 17
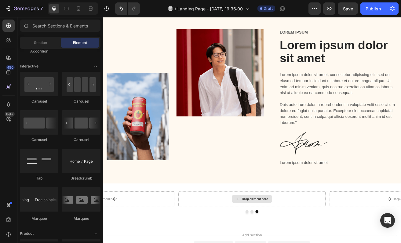
click at [288, 242] on div "Drop element here" at bounding box center [290, 240] width 32 height 5
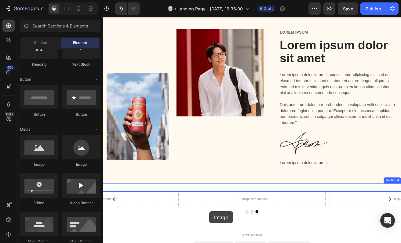
scroll to position [270, 0]
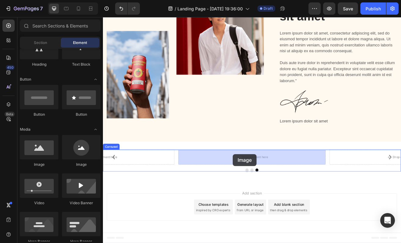
drag, startPoint x: 147, startPoint y: 160, endPoint x: 262, endPoint y: 186, distance: 117.5
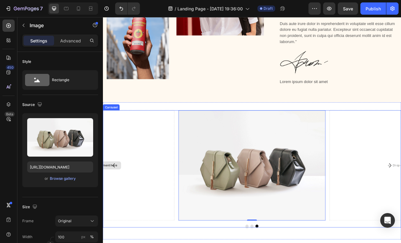
scroll to position [329, 0]
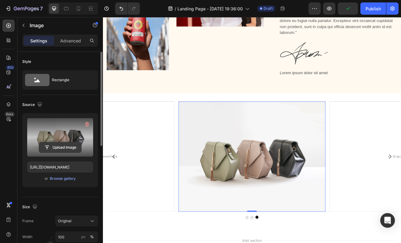
click at [70, 149] on input "file" at bounding box center [60, 147] width 42 height 10
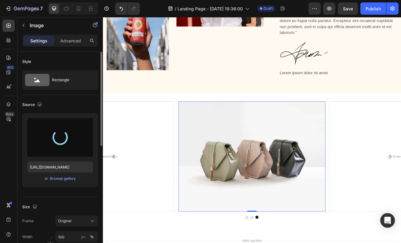
type input "[URL][DOMAIN_NAME]"
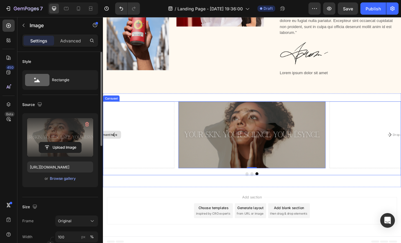
click at [119, 164] on icon "Carousel Back Arrow" at bounding box center [116, 161] width 7 height 7
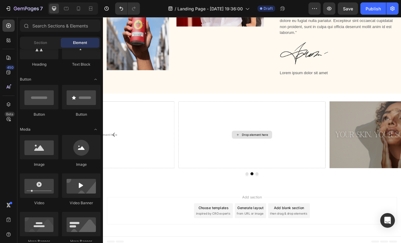
click at [270, 165] on div "Drop element here" at bounding box center [285, 162] width 49 height 10
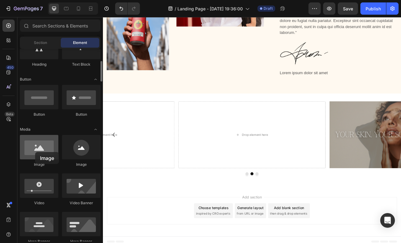
click at [35, 152] on div at bounding box center [39, 147] width 38 height 24
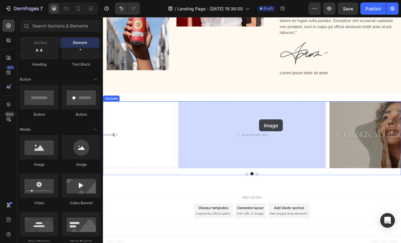
drag, startPoint x: 137, startPoint y: 168, endPoint x: 294, endPoint y: 141, distance: 159.2
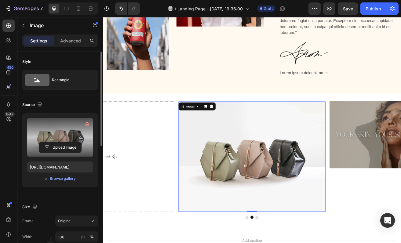
click at [59, 132] on label at bounding box center [60, 137] width 66 height 38
click at [59, 142] on input "file" at bounding box center [60, 147] width 42 height 10
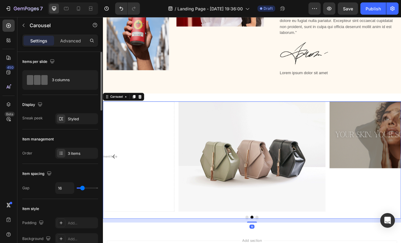
click at [116, 190] on icon "Carousel Back Arrow" at bounding box center [116, 188] width 3 height 5
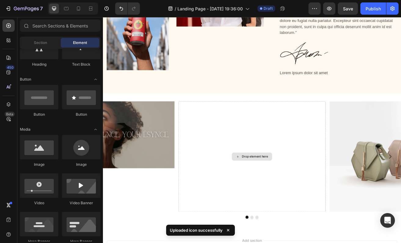
click at [278, 189] on div "Drop element here" at bounding box center [290, 188] width 32 height 5
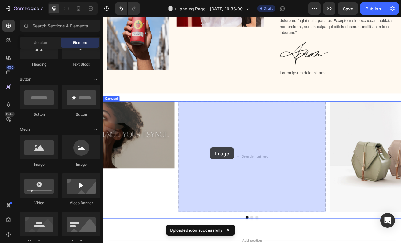
drag, startPoint x: 143, startPoint y: 155, endPoint x: 235, endPoint y: 177, distance: 93.8
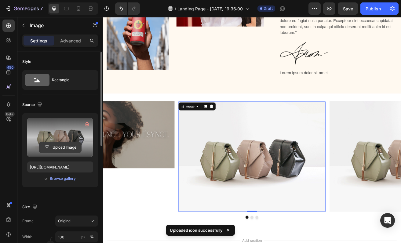
click at [56, 149] on input "file" at bounding box center [60, 147] width 42 height 10
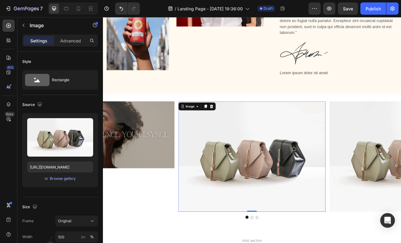
click at [353, 201] on img at bounding box center [286, 189] width 181 height 136
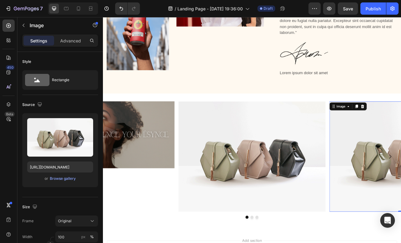
click at [285, 201] on img at bounding box center [286, 189] width 181 height 136
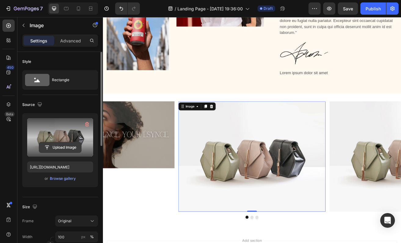
click at [63, 143] on input "file" at bounding box center [60, 147] width 42 height 10
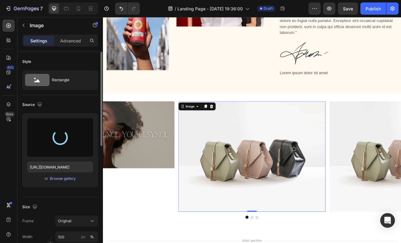
type input "[URL][DOMAIN_NAME]"
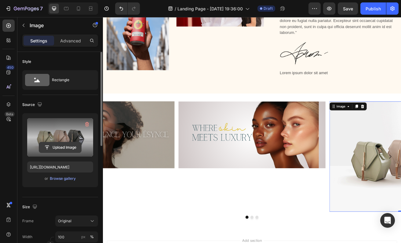
click at [61, 147] on input "file" at bounding box center [60, 147] width 42 height 10
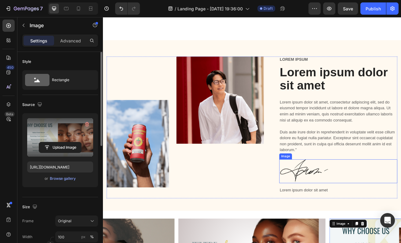
scroll to position [181, 0]
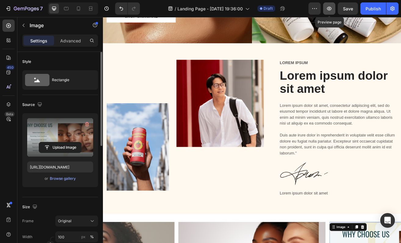
click at [329, 8] on icon "button" at bounding box center [329, 9] width 5 height 4
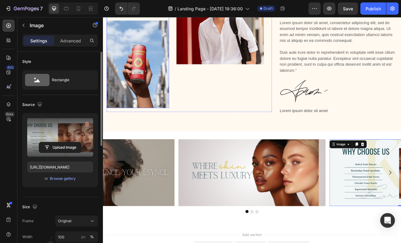
scroll to position [334, 0]
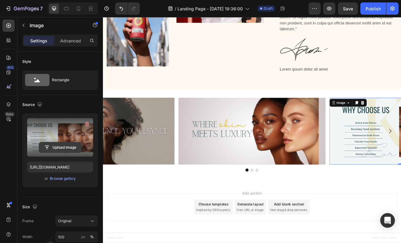
click at [62, 147] on input "file" at bounding box center [60, 147] width 42 height 10
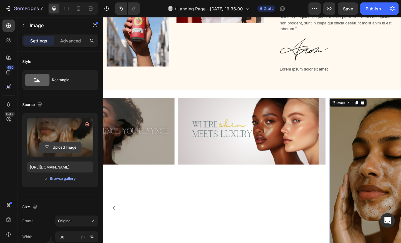
click at [59, 148] on input "file" at bounding box center [60, 147] width 42 height 10
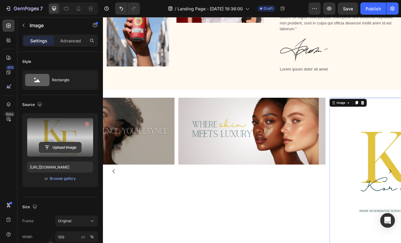
click at [67, 147] on input "file" at bounding box center [60, 147] width 42 height 10
click at [54, 148] on input "file" at bounding box center [60, 147] width 42 height 10
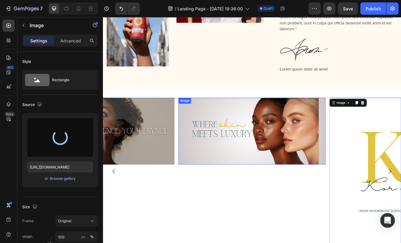
type input "[URL][DOMAIN_NAME]"
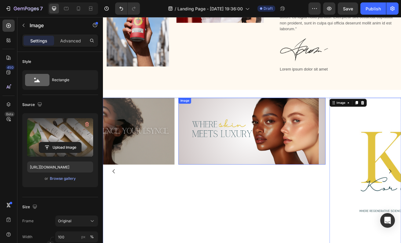
scroll to position [333, 0]
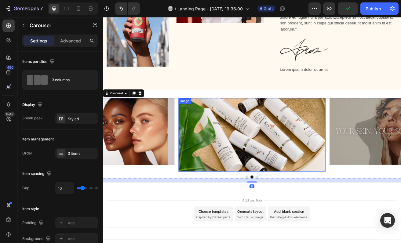
click at [333, 168] on img at bounding box center [286, 162] width 181 height 90
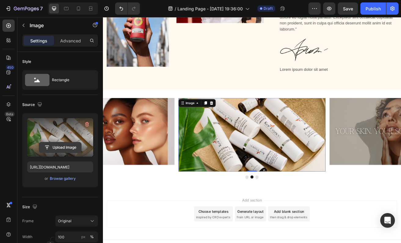
click at [68, 148] on input "file" at bounding box center [60, 147] width 42 height 10
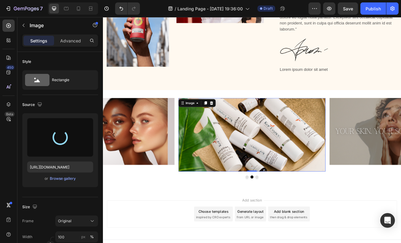
type input "[URL][DOMAIN_NAME]"
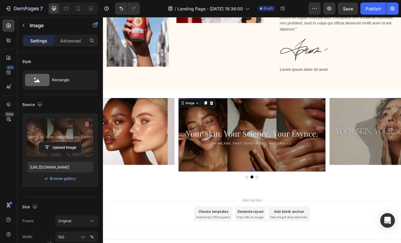
click at [223, 182] on img at bounding box center [286, 162] width 181 height 90
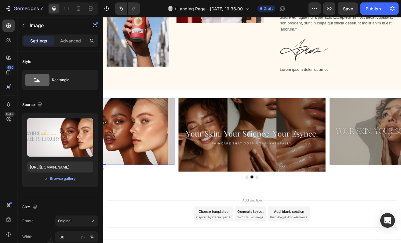
click at [150, 183] on img at bounding box center [100, 158] width 181 height 82
click at [278, 193] on img at bounding box center [286, 162] width 181 height 90
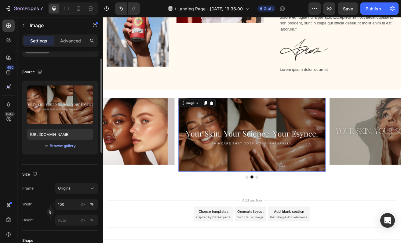
scroll to position [33, 0]
click at [71, 190] on span "Original" at bounding box center [64, 187] width 13 height 5
click at [40, 195] on div "Frame Original Width 100 px % Height px %" at bounding box center [60, 204] width 76 height 43
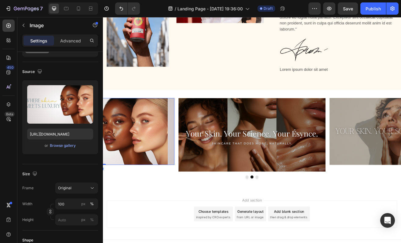
click at [133, 176] on img at bounding box center [100, 158] width 181 height 82
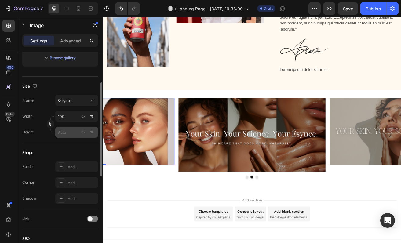
scroll to position [92, 0]
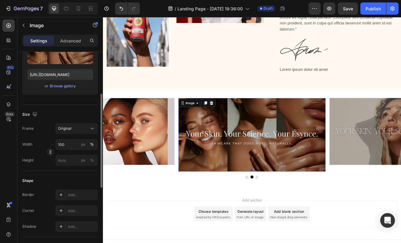
click at [252, 175] on img at bounding box center [286, 162] width 181 height 90
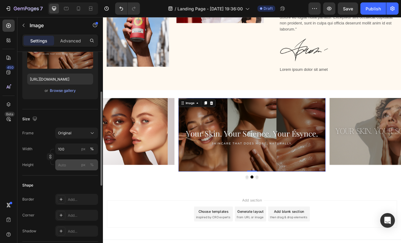
scroll to position [89, 0]
click at [80, 132] on div "Original" at bounding box center [73, 132] width 30 height 5
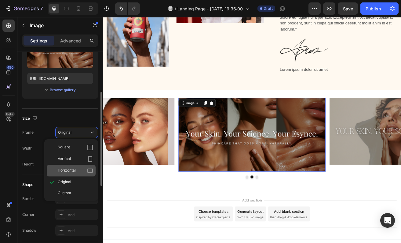
click at [74, 169] on span "Horizontal" at bounding box center [67, 171] width 18 height 6
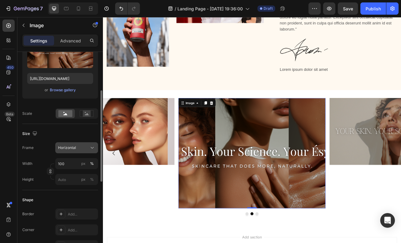
click at [75, 149] on span "Horizontal" at bounding box center [67, 147] width 18 height 5
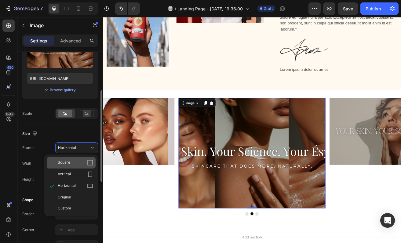
click at [70, 160] on span "Square" at bounding box center [64, 163] width 13 height 6
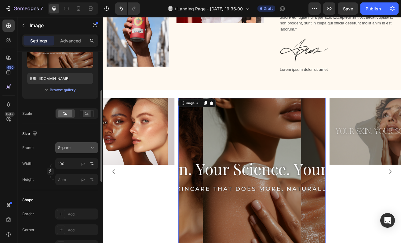
click at [75, 151] on div "Square" at bounding box center [76, 148] width 37 height 6
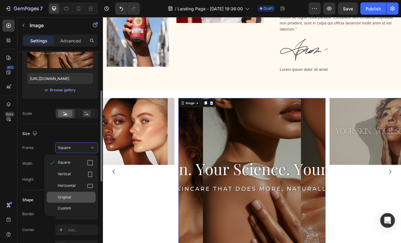
click at [71, 202] on div "Original" at bounding box center [71, 197] width 49 height 11
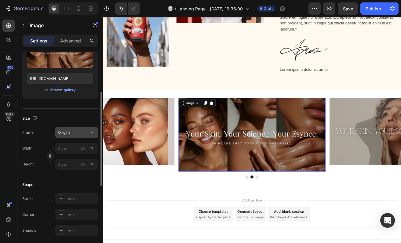
click at [79, 136] on button "Original" at bounding box center [76, 132] width 43 height 11
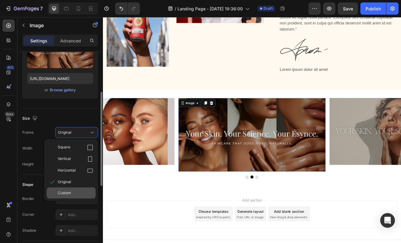
click at [72, 191] on div "Custom" at bounding box center [75, 192] width 35 height 5
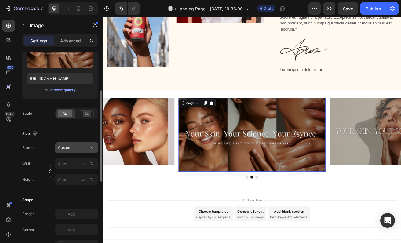
click at [79, 151] on div "Frame Custom Width px % Height px %" at bounding box center [60, 163] width 76 height 43
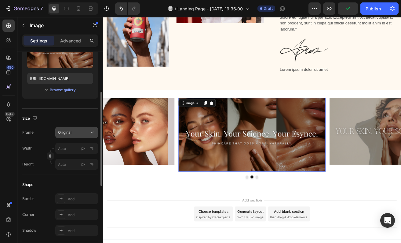
click at [76, 133] on div "Original" at bounding box center [73, 132] width 30 height 5
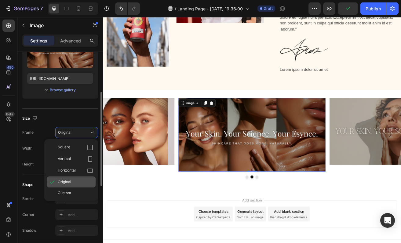
click at [69, 187] on div "Original" at bounding box center [71, 181] width 49 height 11
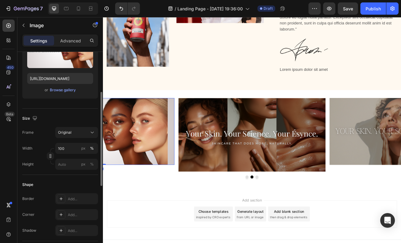
click at [161, 157] on img at bounding box center [100, 158] width 181 height 82
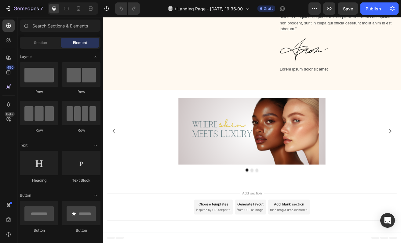
scroll to position [342, 0]
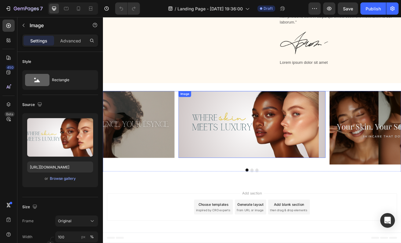
click at [354, 134] on img at bounding box center [286, 149] width 181 height 82
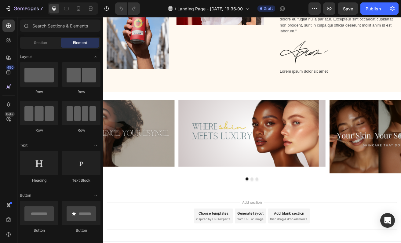
scroll to position [342, 0]
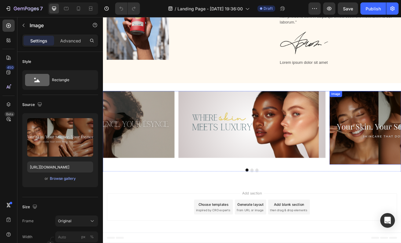
click at [367, 161] on img at bounding box center [286, 149] width 181 height 82
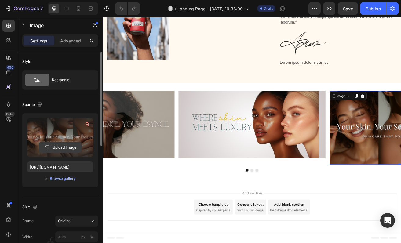
click at [50, 148] on input "file" at bounding box center [60, 147] width 42 height 10
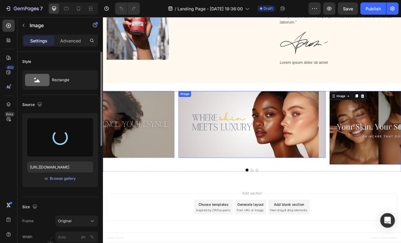
type input "[URL][DOMAIN_NAME]"
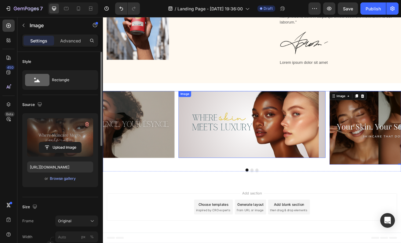
scroll to position [334, 0]
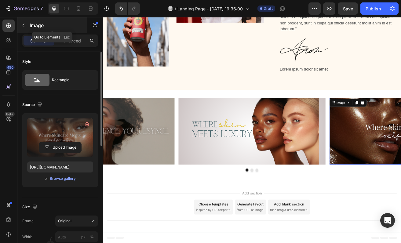
click at [25, 27] on icon "button" at bounding box center [23, 25] width 5 height 5
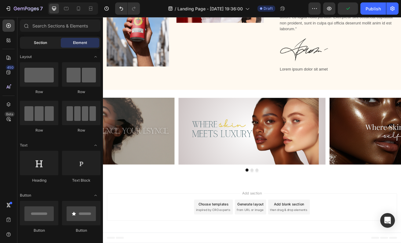
click at [38, 47] on div "Section Element" at bounding box center [60, 43] width 81 height 12
click at [37, 44] on span "Section" at bounding box center [40, 42] width 13 height 5
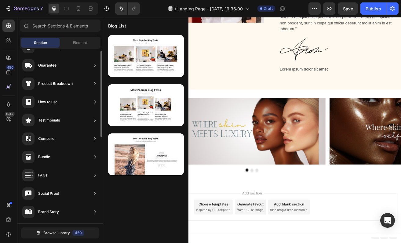
scroll to position [0, 0]
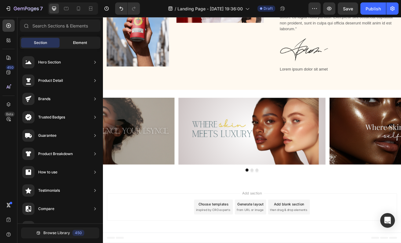
click at [80, 42] on span "Element" at bounding box center [80, 42] width 14 height 5
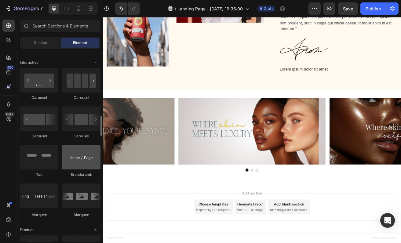
scroll to position [607, 0]
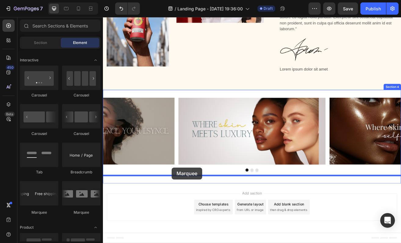
drag, startPoint x: 190, startPoint y: 222, endPoint x: 187, endPoint y: 201, distance: 21.8
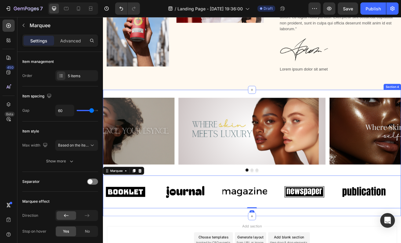
scroll to position [342, 0]
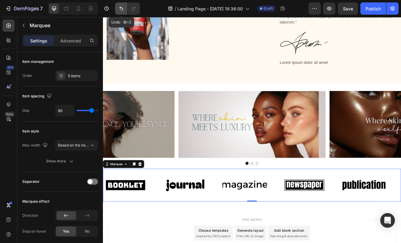
click at [122, 7] on icon "Undo/Redo" at bounding box center [121, 8] width 6 height 6
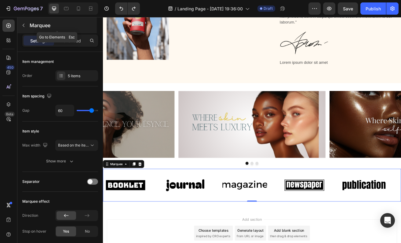
click at [25, 24] on icon "button" at bounding box center [23, 25] width 5 height 5
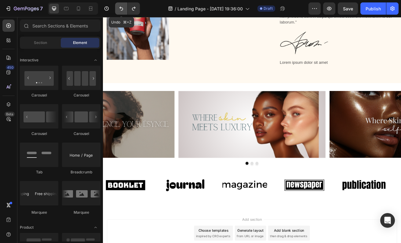
click at [117, 8] on button "Undo/Redo" at bounding box center [121, 8] width 12 height 12
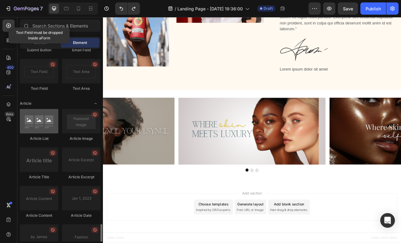
scroll to position [1506, 0]
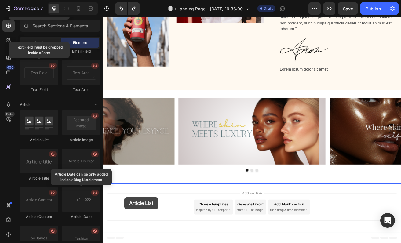
drag, startPoint x: 144, startPoint y: 142, endPoint x: 129, endPoint y: 238, distance: 97.7
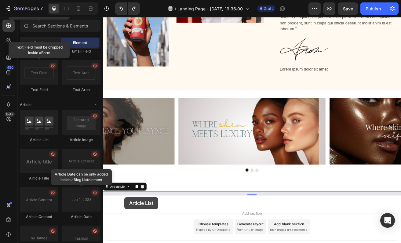
scroll to position [342, 0]
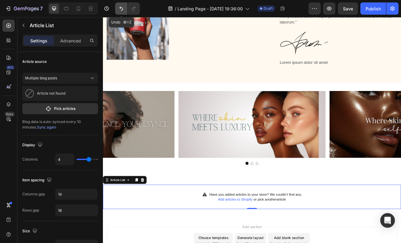
click at [121, 9] on icon "Undo/Redo" at bounding box center [121, 8] width 6 height 6
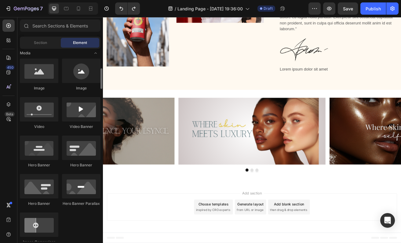
scroll to position [192, 0]
drag, startPoint x: 179, startPoint y: 207, endPoint x: 178, endPoint y: 231, distance: 23.5
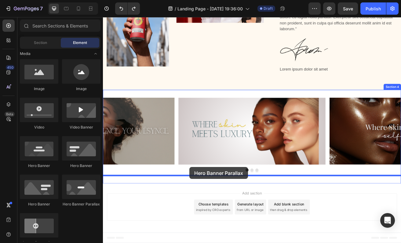
drag, startPoint x: 185, startPoint y: 209, endPoint x: 209, endPoint y: 200, distance: 25.4
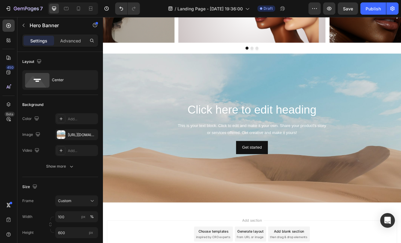
scroll to position [481, 0]
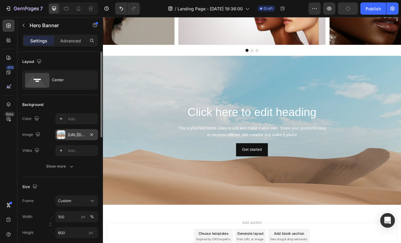
click at [63, 133] on div at bounding box center [61, 134] width 9 height 9
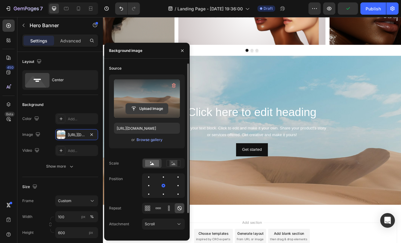
click at [148, 111] on input "file" at bounding box center [147, 108] width 42 height 10
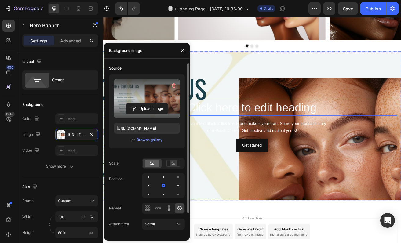
scroll to position [487, 0]
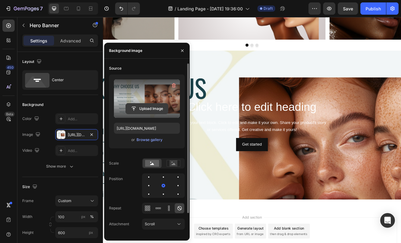
click at [143, 105] on input "file" at bounding box center [147, 108] width 42 height 10
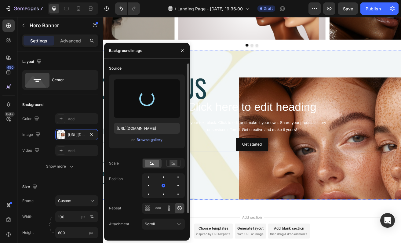
type input "[URL][DOMAIN_NAME]"
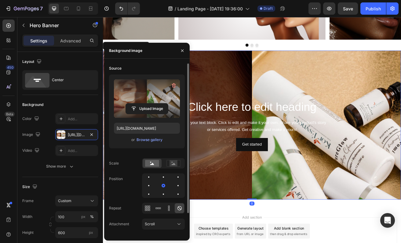
click at [361, 211] on div "Background Image" at bounding box center [286, 192] width 366 height 275
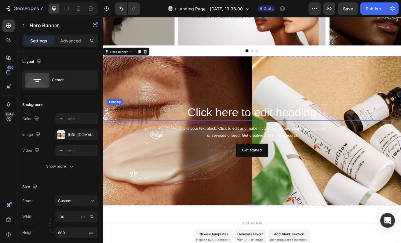
scroll to position [472, 0]
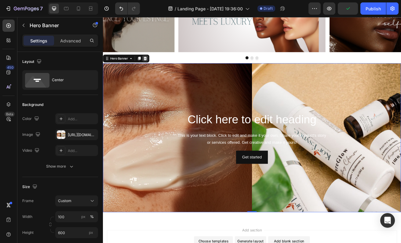
click at [157, 66] on icon at bounding box center [154, 68] width 5 height 5
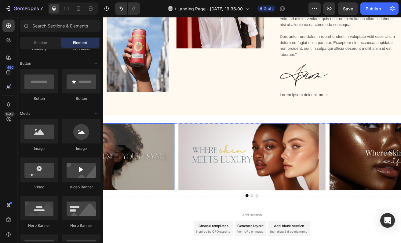
scroll to position [301, 0]
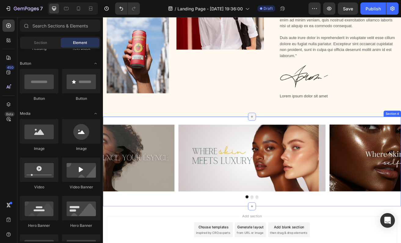
click at [285, 140] on icon at bounding box center [286, 139] width 5 height 5
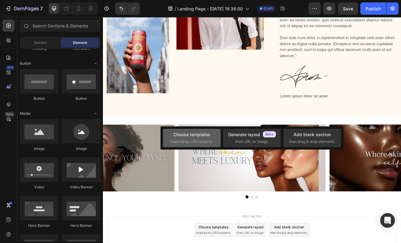
click at [183, 141] on span "inspired by CRO experts" at bounding box center [191, 141] width 42 height 5
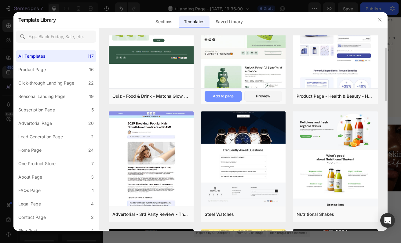
scroll to position [43, 0]
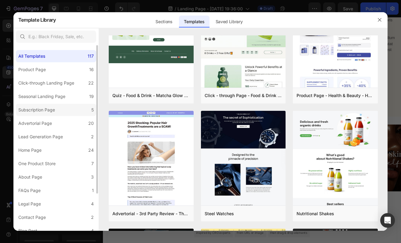
click at [57, 109] on div "Subscription Page" at bounding box center [37, 109] width 39 height 7
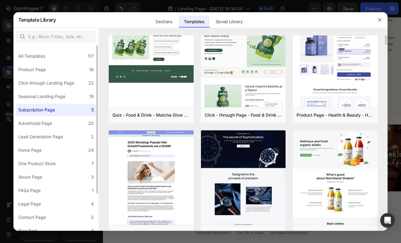
scroll to position [0, 0]
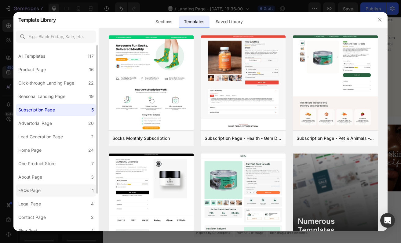
click at [35, 192] on div "FAQs Page" at bounding box center [29, 190] width 22 height 7
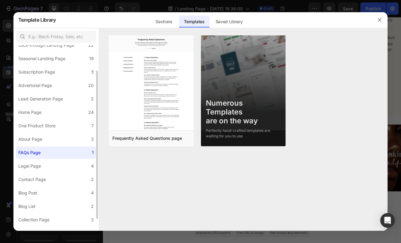
scroll to position [46, 0]
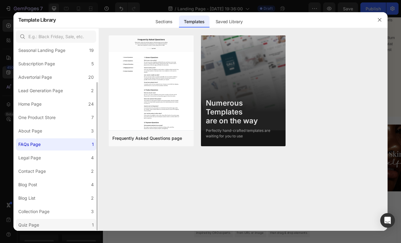
click at [34, 225] on div "Quiz Page" at bounding box center [28, 224] width 21 height 7
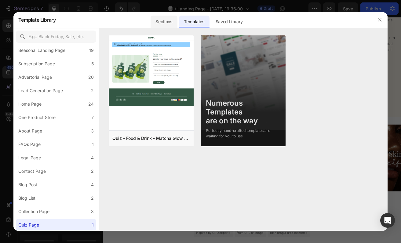
click at [172, 19] on div "Sections" at bounding box center [163, 22] width 27 height 12
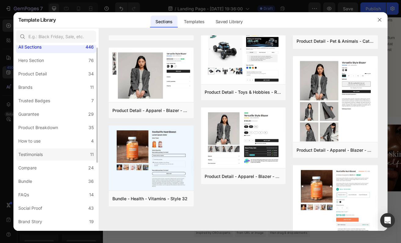
scroll to position [0, 0]
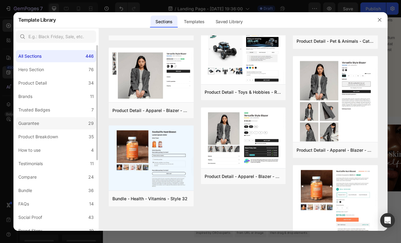
click at [50, 121] on label "Guarantee 29" at bounding box center [56, 123] width 80 height 12
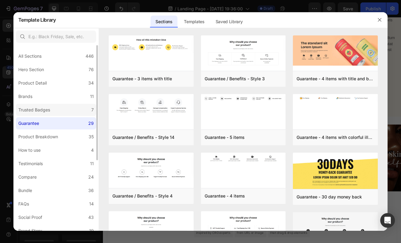
click at [39, 111] on div "Trusted Badges" at bounding box center [34, 109] width 32 height 7
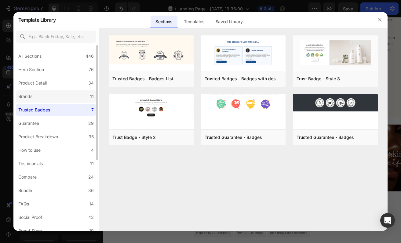
click at [44, 95] on label "Brands 11" at bounding box center [56, 96] width 80 height 12
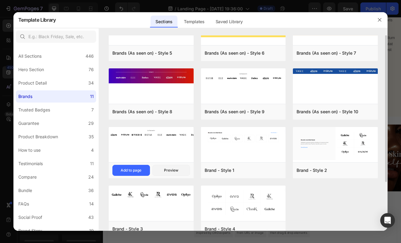
scroll to position [39, 0]
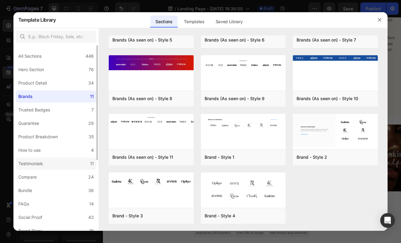
click at [59, 163] on label "Testimonials 11" at bounding box center [56, 164] width 80 height 12
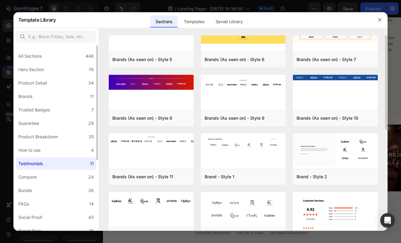
scroll to position [0, 0]
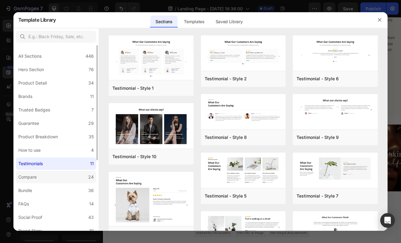
click at [55, 183] on label "Compare 24" at bounding box center [56, 177] width 80 height 12
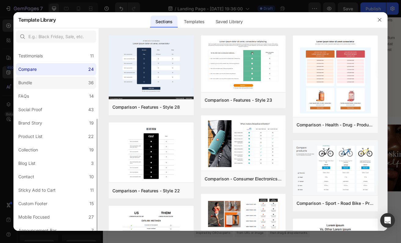
scroll to position [113, 0]
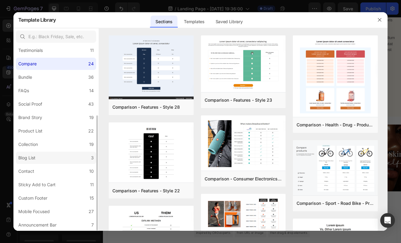
click at [52, 157] on label "Blog List 3" at bounding box center [56, 158] width 80 height 12
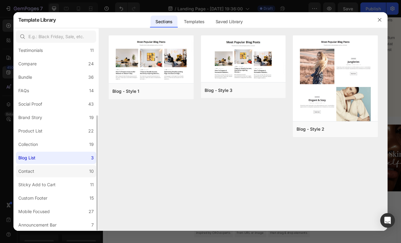
click at [49, 172] on label "Contact 10" at bounding box center [56, 171] width 80 height 12
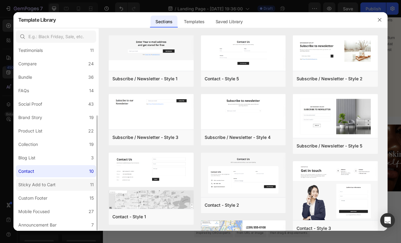
click at [45, 189] on label "Sticky Add to Cart 11" at bounding box center [56, 185] width 80 height 12
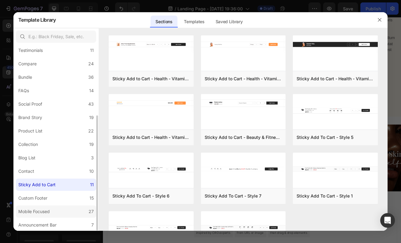
click at [38, 213] on div "Mobile Focused" at bounding box center [33, 211] width 31 height 7
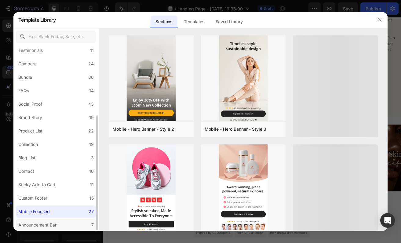
click at [36, 227] on div "Announcement Bar" at bounding box center [37, 224] width 38 height 7
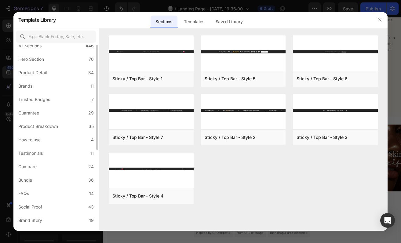
scroll to position [0, 0]
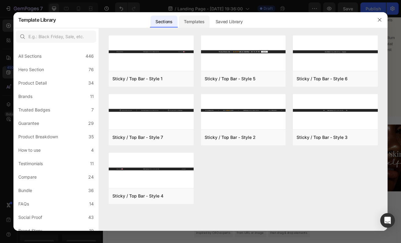
click at [194, 19] on div "Templates" at bounding box center [194, 22] width 30 height 12
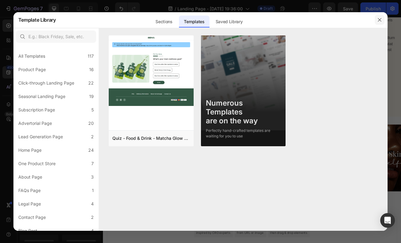
click at [379, 23] on button "button" at bounding box center [380, 20] width 10 height 10
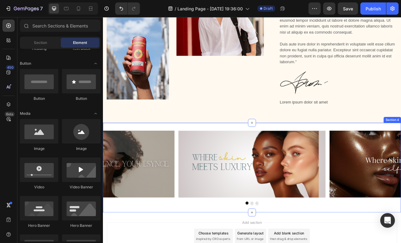
scroll to position [286, 0]
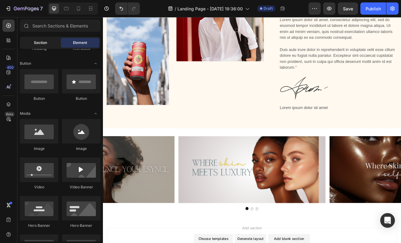
click at [42, 44] on span "Section" at bounding box center [40, 42] width 13 height 5
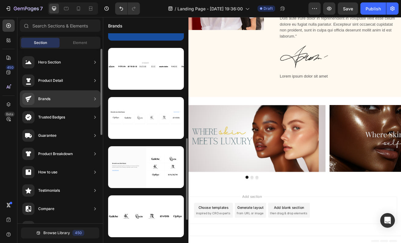
scroll to position [278, 0]
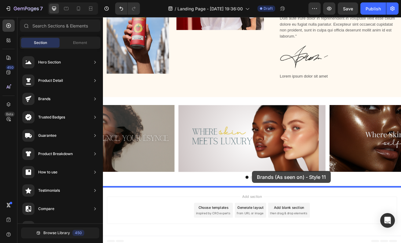
drag, startPoint x: 227, startPoint y: 105, endPoint x: 285, endPoint y: 205, distance: 115.1
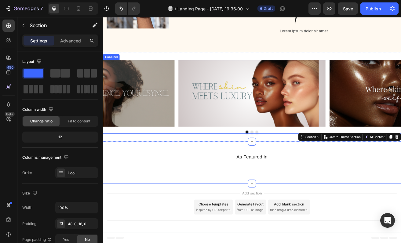
scroll to position [396, 0]
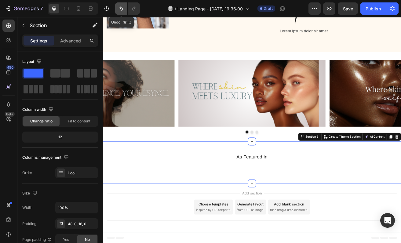
click at [123, 7] on icon "Undo/Redo" at bounding box center [121, 8] width 6 height 6
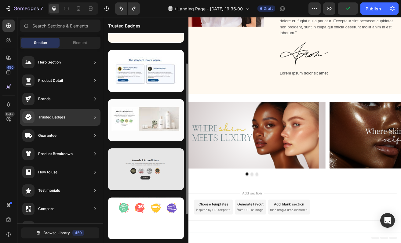
scroll to position [82, 0]
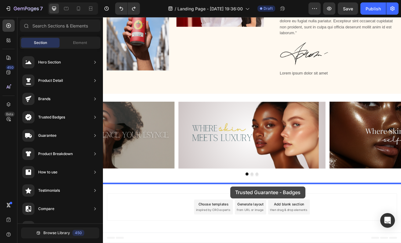
drag, startPoint x: 238, startPoint y: 251, endPoint x: 259, endPoint y: 224, distance: 34.3
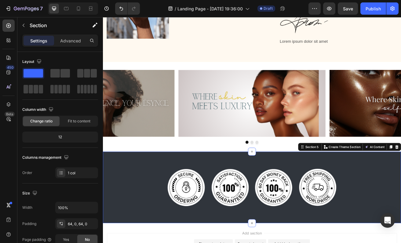
scroll to position [396, 0]
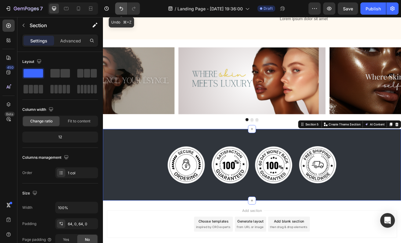
click at [119, 7] on icon "Undo/Redo" at bounding box center [121, 8] width 6 height 6
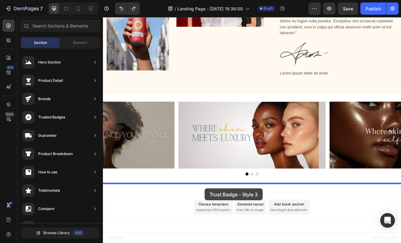
drag, startPoint x: 237, startPoint y: 105, endPoint x: 228, endPoint y: 228, distance: 123.0
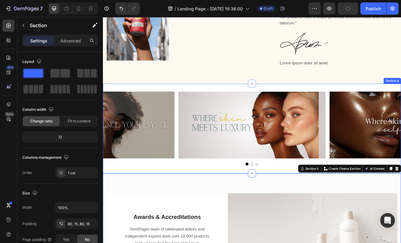
scroll to position [347, 0]
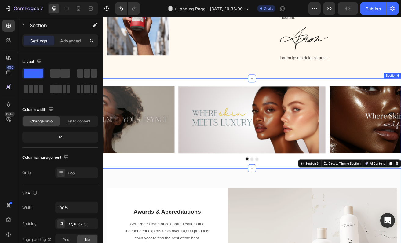
click at [217, 95] on div "Image Image Image Carousel Section 4" at bounding box center [286, 148] width 366 height 110
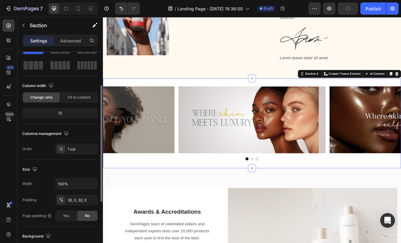
scroll to position [0, 0]
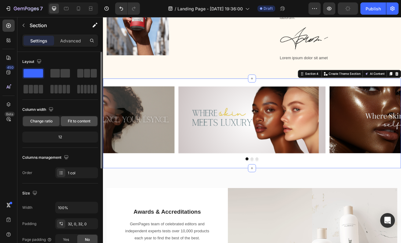
click at [82, 124] on div "Fit to content" at bounding box center [79, 121] width 37 height 10
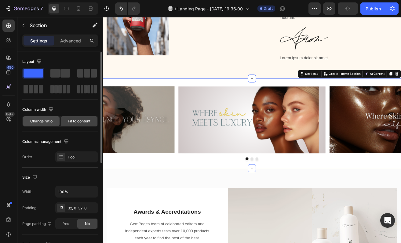
click at [42, 119] on span "Change ratio" at bounding box center [41, 120] width 22 height 5
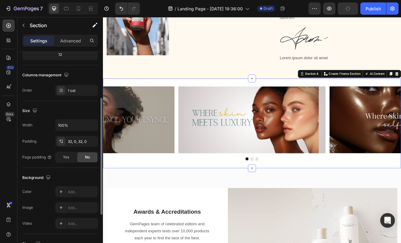
scroll to position [92, 0]
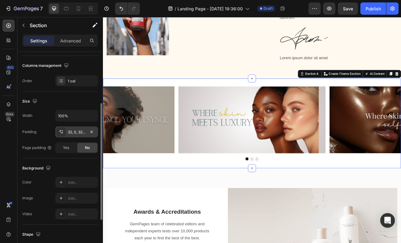
click at [71, 132] on div "32, 0, 32, 0" at bounding box center [77, 131] width 18 height 5
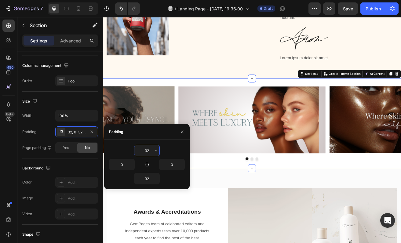
click at [146, 155] on input "32" at bounding box center [146, 150] width 25 height 11
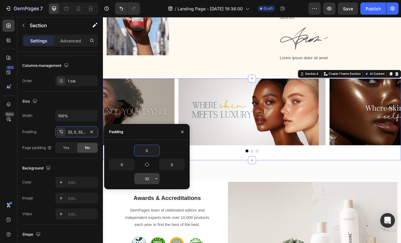
type input "0"
click at [151, 180] on input "32" at bounding box center [146, 178] width 25 height 11
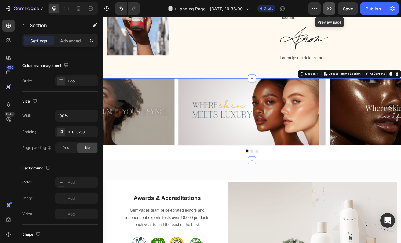
click at [331, 11] on icon "button" at bounding box center [329, 8] width 6 height 6
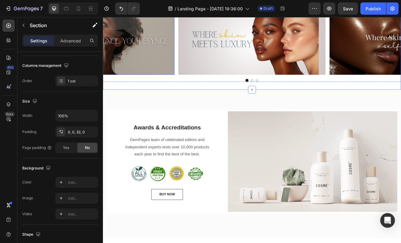
scroll to position [446, 0]
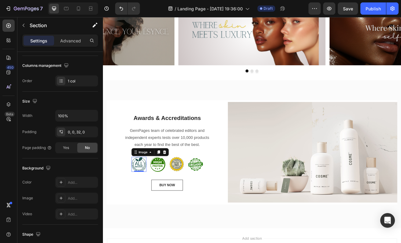
click at [147, 199] on img at bounding box center [147, 198] width 18 height 18
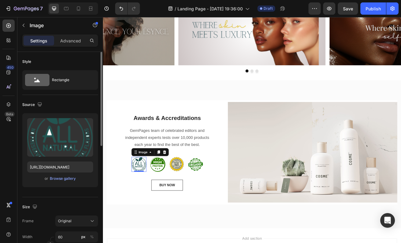
click at [147, 199] on img at bounding box center [147, 198] width 18 height 18
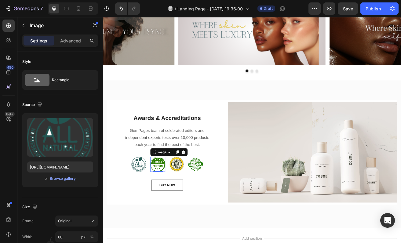
click at [169, 201] on img at bounding box center [170, 198] width 18 height 18
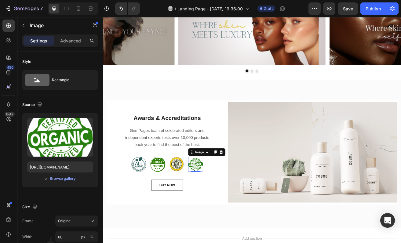
click at [219, 196] on img at bounding box center [217, 198] width 18 height 18
click at [196, 197] on img at bounding box center [193, 198] width 18 height 18
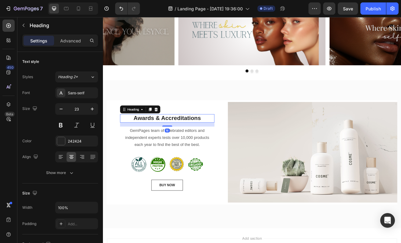
click at [188, 142] on p "Awards & Accreditations" at bounding box center [182, 141] width 115 height 9
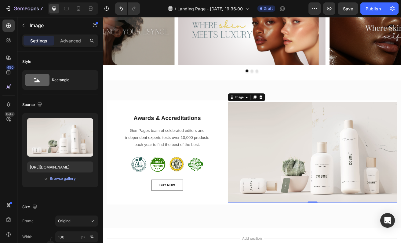
click at [304, 191] on img at bounding box center [360, 183] width 209 height 124
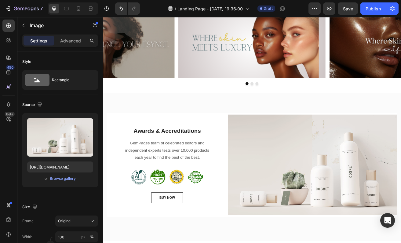
scroll to position [501, 0]
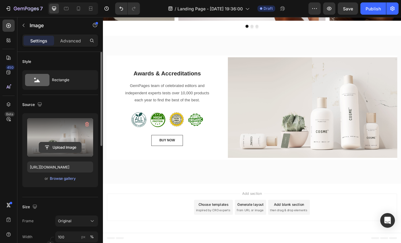
click at [56, 148] on input "file" at bounding box center [60, 147] width 42 height 10
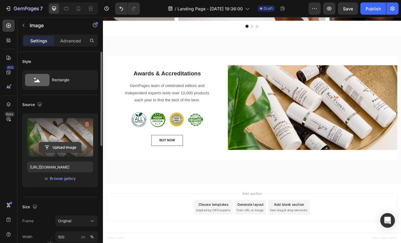
click at [56, 149] on input "file" at bounding box center [60, 147] width 42 height 10
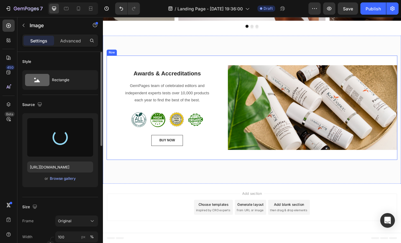
type input "[URL][DOMAIN_NAME]"
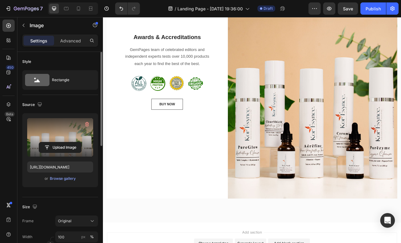
scroll to position [640, 0]
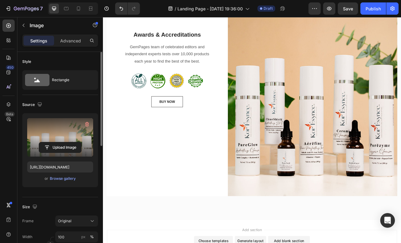
click at [290, 153] on img at bounding box center [360, 81] width 209 height 313
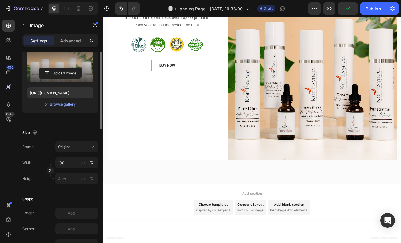
scroll to position [77, 0]
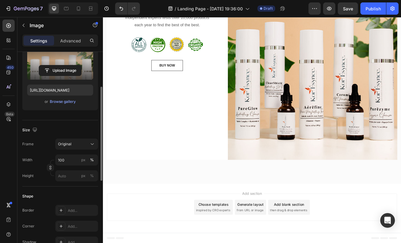
click at [75, 138] on div "Size Frame Original Width 100 px % Height px %" at bounding box center [60, 153] width 76 height 66
click at [75, 148] on button "Original" at bounding box center [76, 144] width 43 height 11
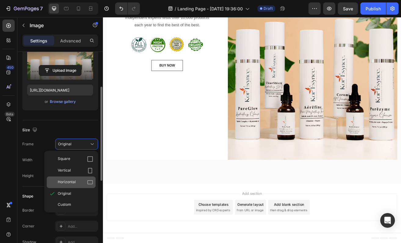
click at [79, 182] on div "Horizontal" at bounding box center [75, 182] width 35 height 6
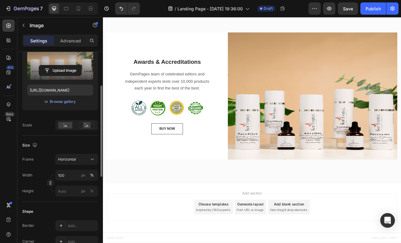
scroll to position [529, 0]
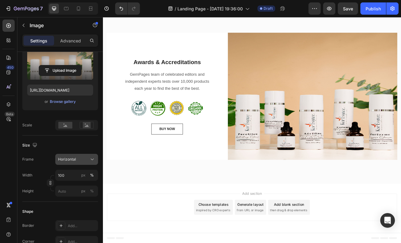
click at [79, 160] on div "Horizontal" at bounding box center [73, 159] width 30 height 5
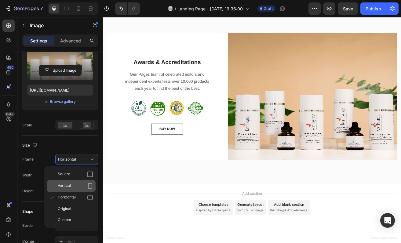
click at [83, 184] on div "Vertical" at bounding box center [75, 186] width 35 height 6
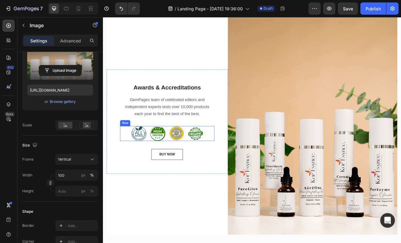
scroll to position [561, 0]
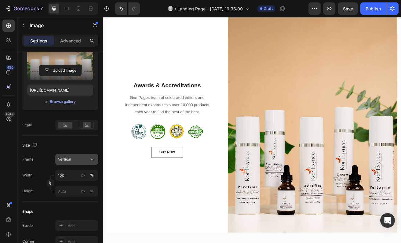
click at [80, 158] on div "Vertical" at bounding box center [73, 159] width 30 height 5
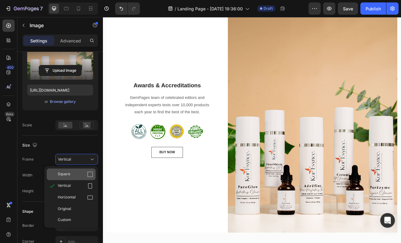
click at [80, 172] on div "Square" at bounding box center [75, 174] width 35 height 6
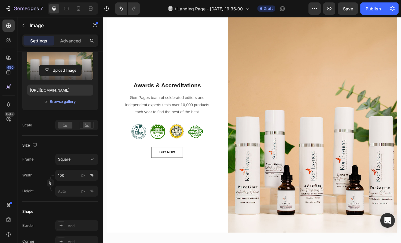
scroll to position [526, 0]
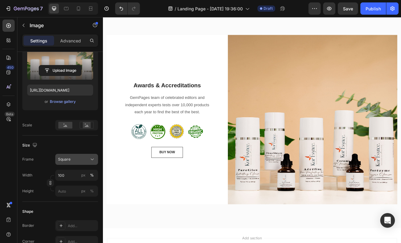
click at [74, 162] on div "Square" at bounding box center [76, 159] width 37 height 6
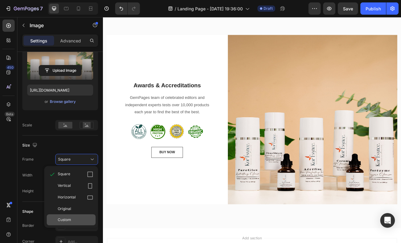
click at [71, 219] on span "Custom" at bounding box center [64, 219] width 13 height 5
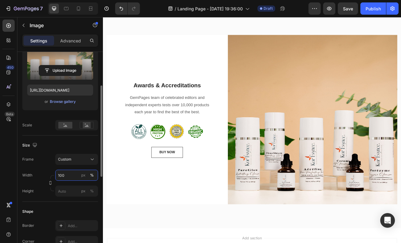
click at [67, 174] on input "100" at bounding box center [76, 175] width 43 height 11
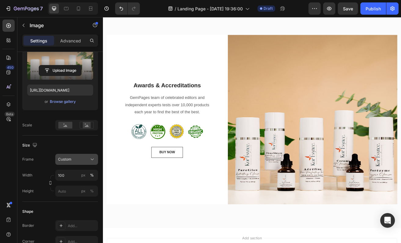
click at [70, 160] on span "Custom" at bounding box center [64, 159] width 13 height 5
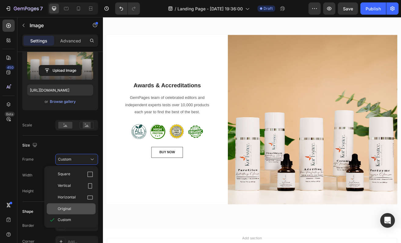
click at [62, 212] on div "Original" at bounding box center [71, 208] width 49 height 11
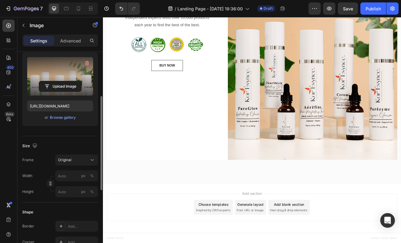
scroll to position [61, 0]
click at [67, 159] on span "Original" at bounding box center [64, 159] width 13 height 5
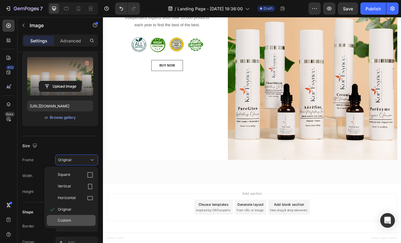
click at [72, 220] on div "Custom" at bounding box center [75, 220] width 35 height 5
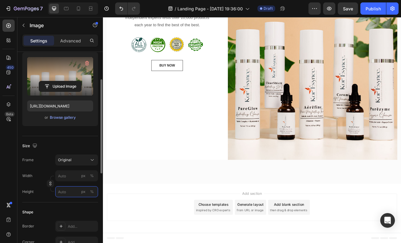
click at [67, 207] on div "Style Rectangle Source Upload Image [URL][DOMAIN_NAME] or Browse gallery Size F…" at bounding box center [60, 200] width 76 height 419
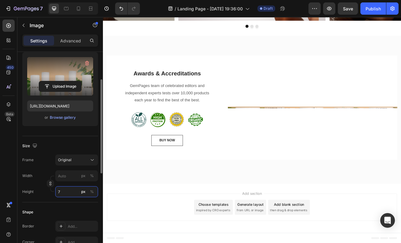
drag, startPoint x: 65, startPoint y: 193, endPoint x: 49, endPoint y: 192, distance: 15.9
click at [49, 192] on div "Height 7 px %" at bounding box center [60, 191] width 76 height 11
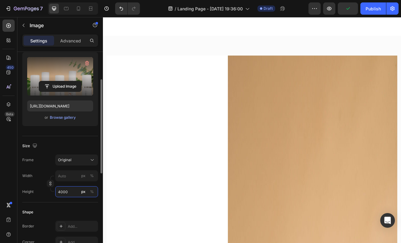
scroll to position [1140, 0]
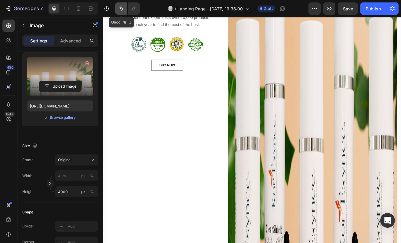
click at [120, 7] on icon "Undo/Redo" at bounding box center [121, 9] width 4 height 4
click at [121, 7] on icon "Undo/Redo" at bounding box center [121, 9] width 4 height 4
type input "7"
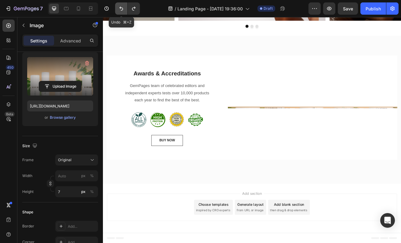
click at [121, 8] on icon "Undo/Redo" at bounding box center [121, 9] width 4 height 4
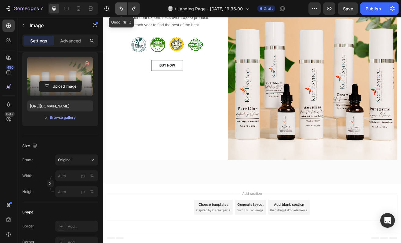
click at [121, 9] on icon "Undo/Redo" at bounding box center [121, 8] width 6 height 6
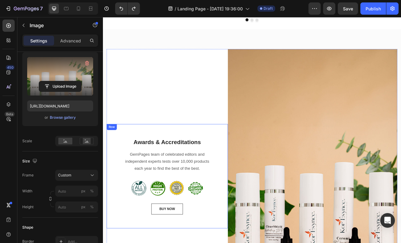
scroll to position [505, 0]
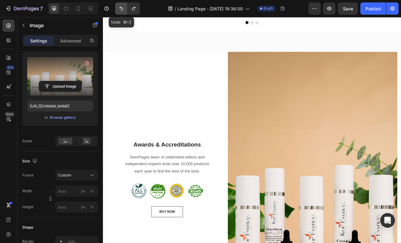
click at [123, 6] on icon "Undo/Redo" at bounding box center [121, 8] width 6 height 6
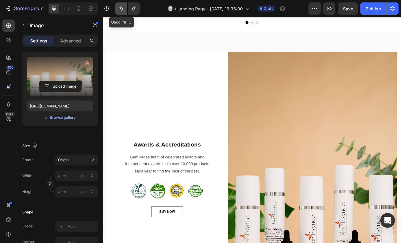
click at [123, 6] on icon "Undo/Redo" at bounding box center [121, 8] width 6 height 6
type input "100"
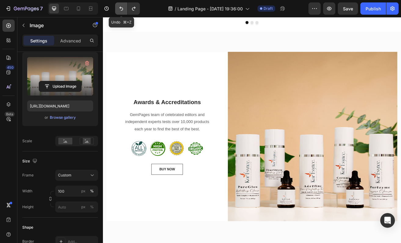
click at [124, 6] on icon "Undo/Redo" at bounding box center [121, 8] width 6 height 6
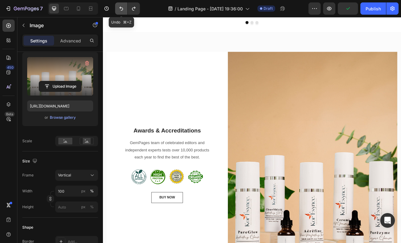
click at [124, 7] on icon "Undo/Redo" at bounding box center [121, 8] width 6 height 6
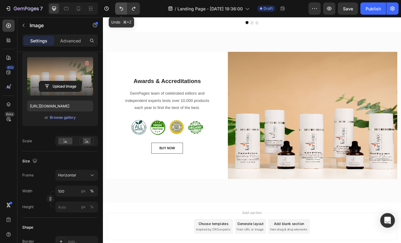
click at [124, 7] on button "Undo/Redo" at bounding box center [121, 8] width 12 height 12
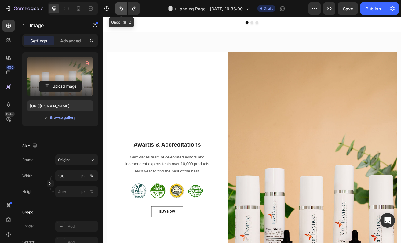
click at [125, 7] on button "Undo/Redo" at bounding box center [121, 8] width 12 height 12
type input "[URL][DOMAIN_NAME]"
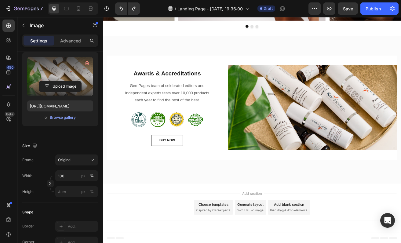
click at [359, 156] on img at bounding box center [360, 128] width 209 height 104
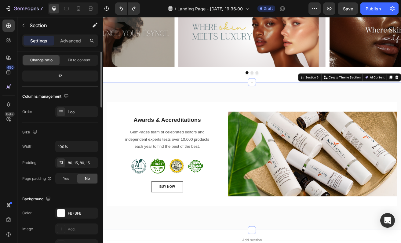
scroll to position [0, 0]
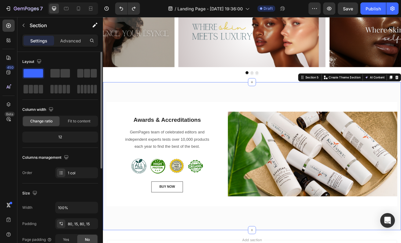
click at [255, 108] on div "Awards & Accreditations Heading GemPages team of celebrated editors and indepen…" at bounding box center [286, 188] width 366 height 182
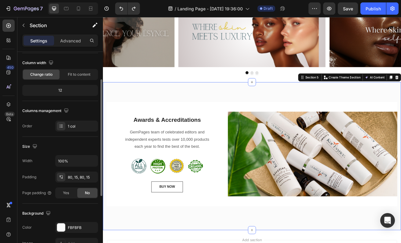
scroll to position [53, 0]
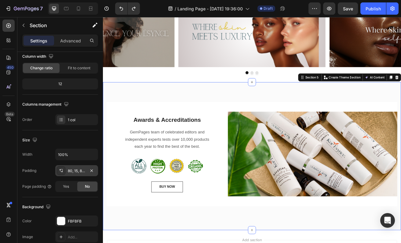
click at [70, 172] on div "80, 15, 80, 15" at bounding box center [77, 170] width 18 height 5
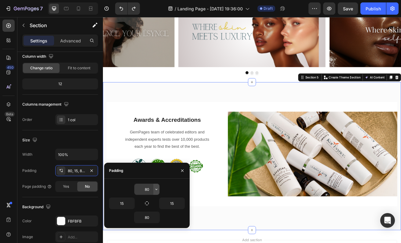
click at [155, 192] on button "button" at bounding box center [156, 189] width 6 height 11
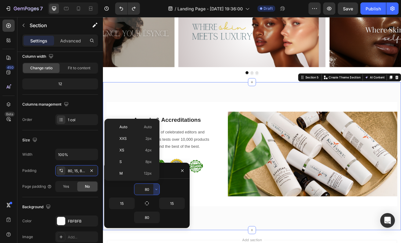
scroll to position [66, 0]
click at [144, 154] on span "48px" at bounding box center [147, 153] width 9 height 5
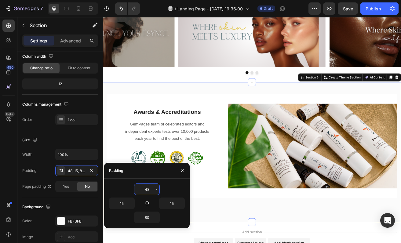
click at [147, 190] on input "48" at bounding box center [146, 189] width 25 height 11
click at [157, 189] on icon "button" at bounding box center [156, 189] width 2 height 1
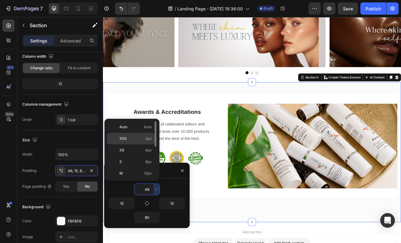
click at [139, 136] on p "XXS 2px" at bounding box center [135, 138] width 32 height 5
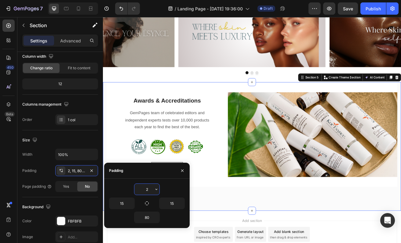
click at [153, 191] on input "2" at bounding box center [146, 189] width 25 height 11
click at [157, 190] on icon "button" at bounding box center [156, 189] width 5 height 5
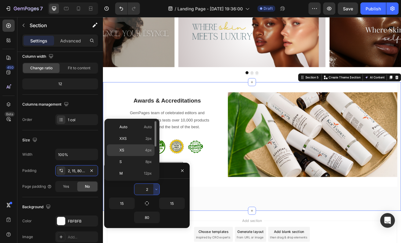
click at [148, 152] on span "4px" at bounding box center [148, 149] width 7 height 5
type input "4"
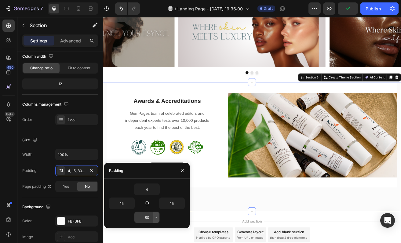
click at [154, 220] on button "button" at bounding box center [156, 217] width 6 height 11
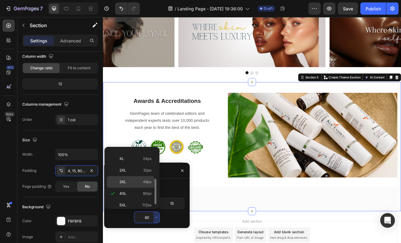
click at [146, 183] on span "48px" at bounding box center [147, 181] width 9 height 5
type input "48"
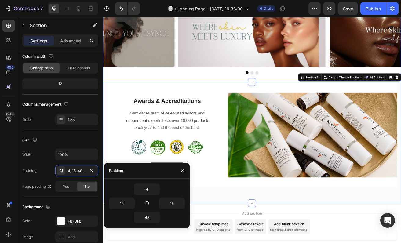
click at [248, 92] on div "Image Image Image Carousel Section 4" at bounding box center [286, 47] width 366 height 100
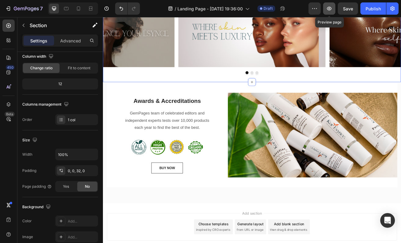
click at [331, 7] on icon "button" at bounding box center [329, 8] width 6 height 6
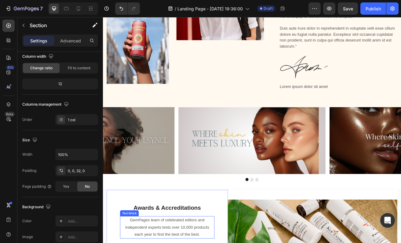
scroll to position [309, 0]
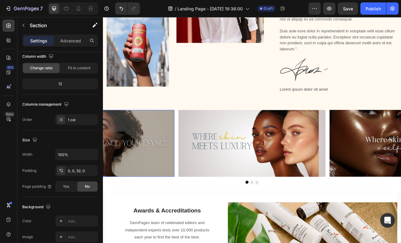
click at [163, 135] on img at bounding box center [100, 172] width 181 height 82
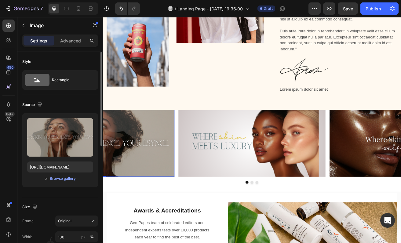
click at [142, 133] on img at bounding box center [100, 172] width 181 height 82
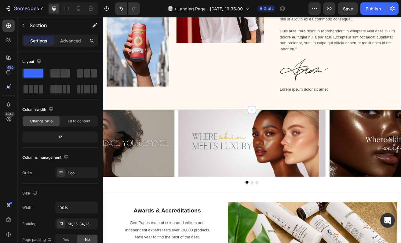
click at [171, 128] on div "Image Image Row Lorem ipsum Text Block Lorem ipsum dolor sit amet Heading Lorem…" at bounding box center [286, 27] width 366 height 210
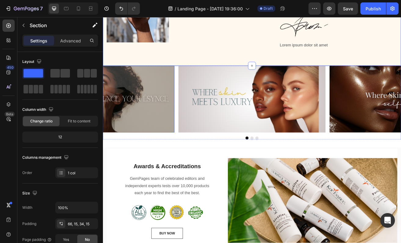
scroll to position [399, 0]
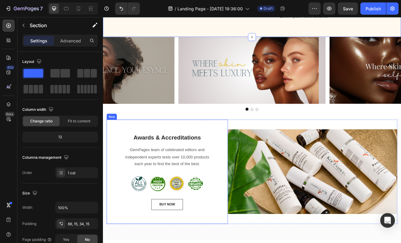
click at [109, 157] on div "Awards & Accreditations Heading GemPages team of celebrated editors and indepen…" at bounding box center [181, 207] width 149 height 128
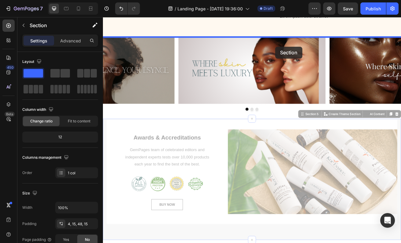
drag, startPoint x: 354, startPoint y: 137, endPoint x: 314, endPoint y: 53, distance: 92.6
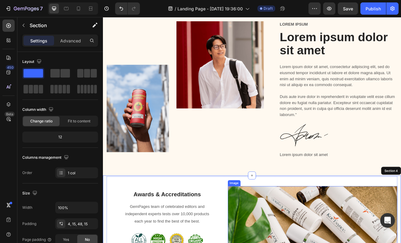
scroll to position [219, 0]
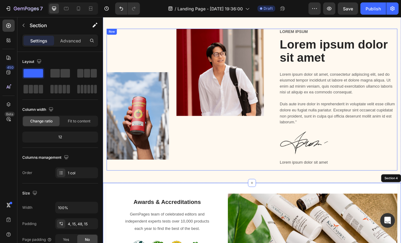
click at [387, 154] on div "Lorem ipsum Text Block Lorem ipsum dolor sit amet Heading Lorem ipsum dolor sit…" at bounding box center [392, 118] width 145 height 174
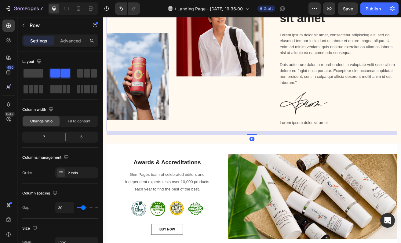
scroll to position [279, 0]
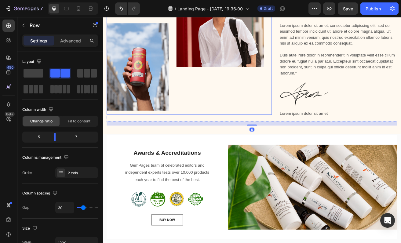
click at [293, 104] on div "Image" at bounding box center [246, 54] width 107 height 166
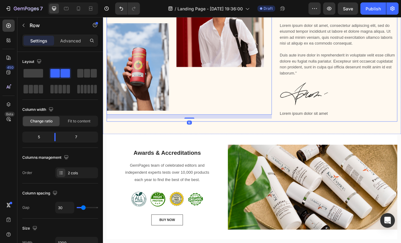
click at [401, 139] on p "Lorem ipsum dolor sit amet" at bounding box center [392, 135] width 144 height 9
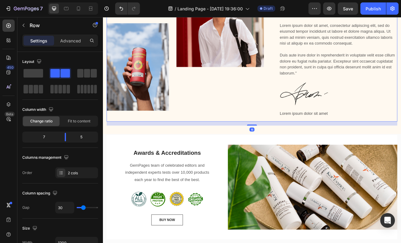
click at [301, 145] on div "Image Image Row" at bounding box center [208, 58] width 203 height 174
click at [378, 136] on p "Lorem ipsum dolor sit amet" at bounding box center [392, 135] width 144 height 9
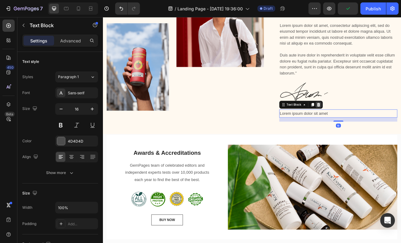
click at [367, 124] on icon at bounding box center [368, 125] width 4 height 4
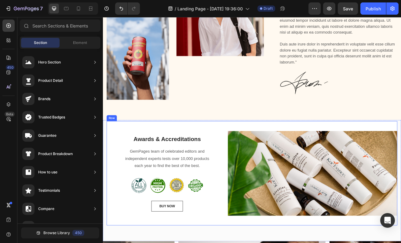
scroll to position [292, 0]
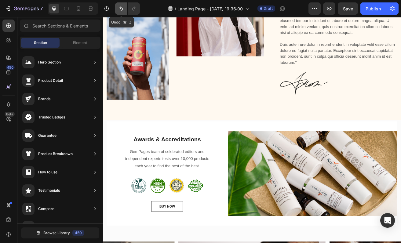
click at [117, 12] on button "Undo/Redo" at bounding box center [121, 8] width 12 height 12
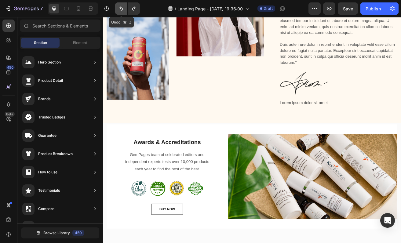
click at [118, 13] on button "Undo/Redo" at bounding box center [121, 8] width 12 height 12
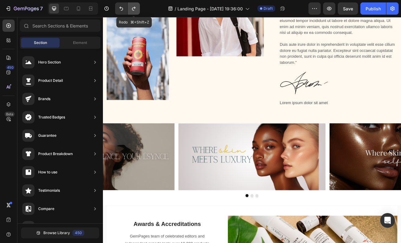
click at [133, 10] on icon "Undo/Redo" at bounding box center [133, 9] width 3 height 4
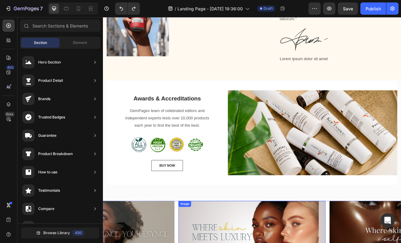
scroll to position [341, 0]
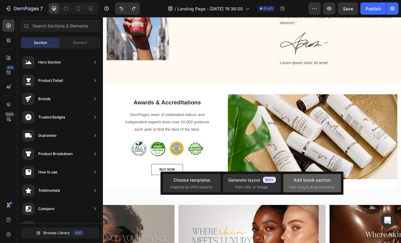
click at [296, 184] on div "Add blank section then drag & drop elements" at bounding box center [312, 183] width 46 height 13
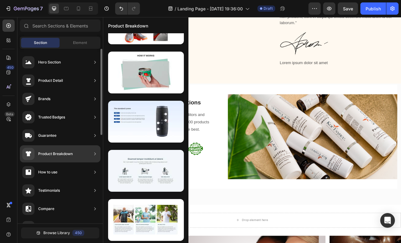
scroll to position [0, 0]
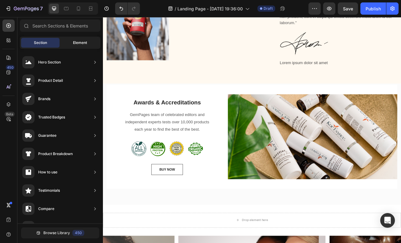
click at [75, 45] on div "Element" at bounding box center [80, 43] width 38 height 10
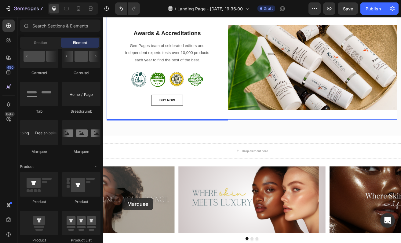
scroll to position [506, 0]
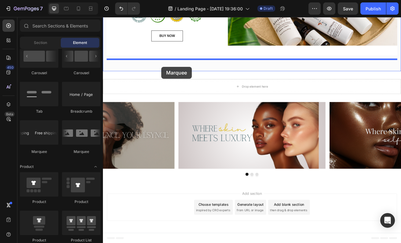
drag, startPoint x: 142, startPoint y: 148, endPoint x: 175, endPoint y: 78, distance: 77.0
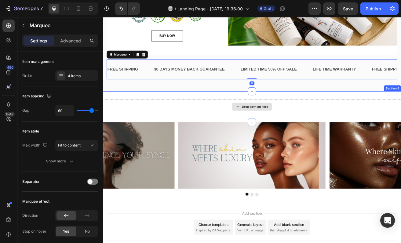
click at [244, 123] on div "Drop element here" at bounding box center [286, 127] width 366 height 18
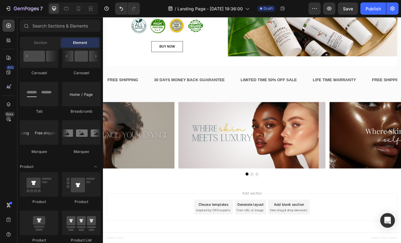
scroll to position [492, 0]
click at [186, 96] on div "30 DAYS MONEY BACK GUARANTEE" at bounding box center [209, 94] width 88 height 10
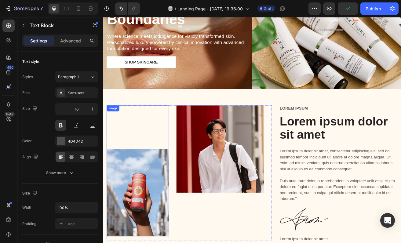
scroll to position [0, 0]
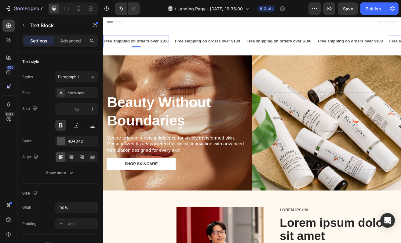
click at [155, 45] on p "Free shipping on orders over $100" at bounding box center [144, 46] width 80 height 9
click at [141, 48] on p "Free shipping on orders over $100" at bounding box center [144, 46] width 80 height 9
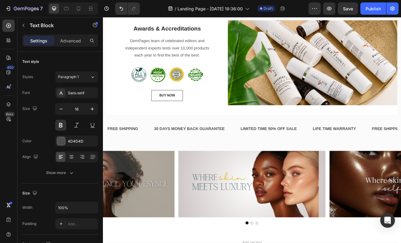
scroll to position [492, 0]
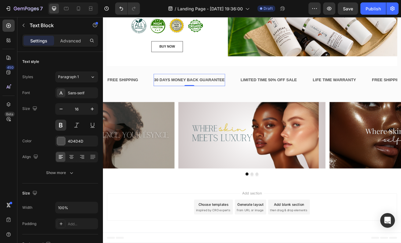
click at [172, 95] on div "30 DAYS MONEY BACK GUARANTEE" at bounding box center [209, 94] width 88 height 10
click at [197, 93] on div "30 DAYS MONEY BACK GUARANTEE" at bounding box center [209, 94] width 88 height 10
click at [197, 93] on p "30 DAYS MONEY BACK GUARANTEE" at bounding box center [209, 94] width 87 height 9
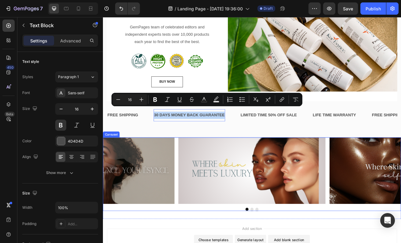
scroll to position [447, 0]
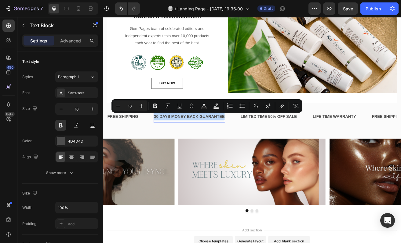
click at [215, 138] on p "30 DAYS MONEY BACK GUARANTEE" at bounding box center [209, 139] width 87 height 9
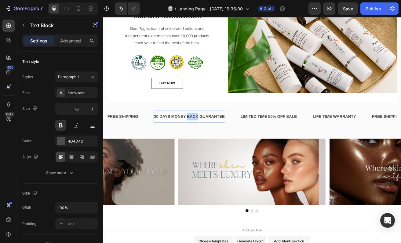
click at [215, 138] on p "30 DAYS MONEY BACK GUARANTEE" at bounding box center [209, 139] width 87 height 9
click at [245, 141] on div "LIMITED TIME 50% OFF SALE" at bounding box center [254, 140] width 71 height 10
click at [245, 141] on p "LIMITED TIME 50% OFF SALE" at bounding box center [254, 139] width 69 height 9
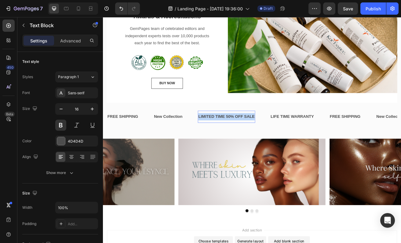
click at [245, 141] on p "LIMITED TIME 50% OFF SALE" at bounding box center [254, 139] width 69 height 9
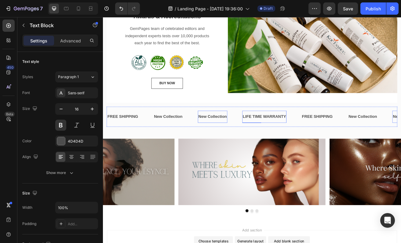
click at [287, 140] on div "LIFE TIME WARRANTY" at bounding box center [301, 140] width 54 height 10
click at [287, 140] on p "LIFE TIME WARRANTY" at bounding box center [301, 139] width 53 height 9
click at [345, 140] on div "FREE SHIPPING" at bounding box center [348, 140] width 39 height 10
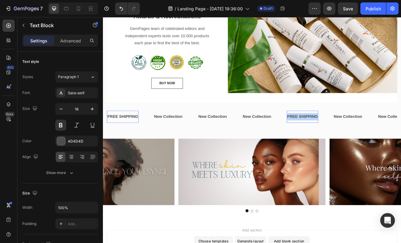
click at [345, 140] on p "FREE SHIPPING" at bounding box center [348, 139] width 38 height 9
click at [401, 140] on p "New Collection" at bounding box center [398, 139] width 35 height 9
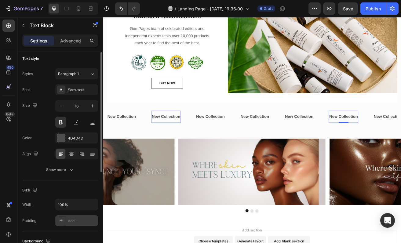
scroll to position [0, 0]
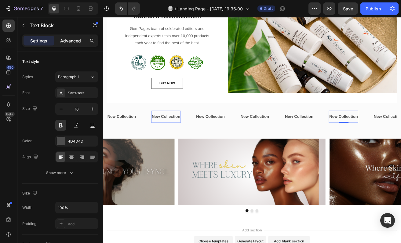
click at [67, 41] on p "Advanced" at bounding box center [70, 41] width 21 height 6
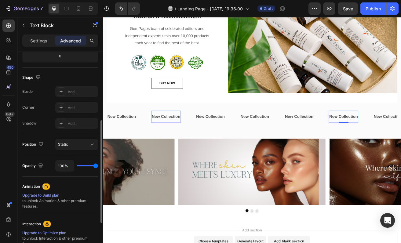
scroll to position [142, 0]
click at [78, 144] on div "Static" at bounding box center [73, 143] width 31 height 5
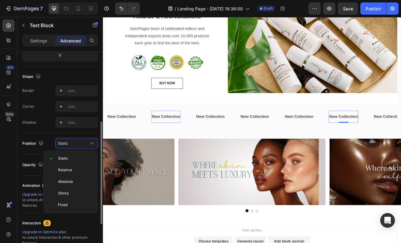
click at [46, 134] on div "Position Static" at bounding box center [60, 143] width 76 height 21
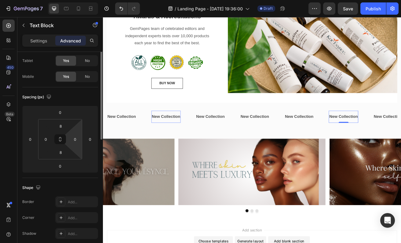
scroll to position [0, 0]
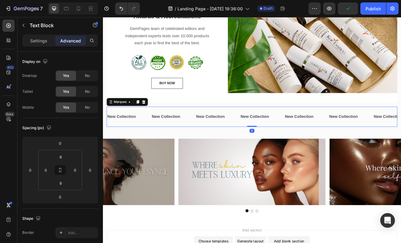
click at [145, 137] on div "New Collection Text Block" at bounding box center [135, 139] width 55 height 15
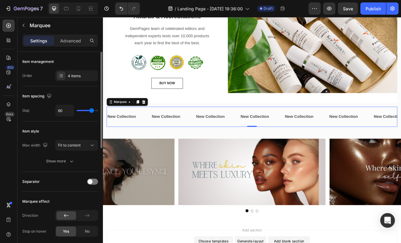
type input "50"
type input "40"
type input "32"
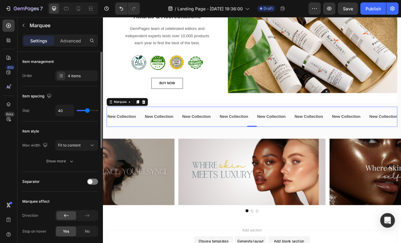
type input "32"
type input "24"
type input "22"
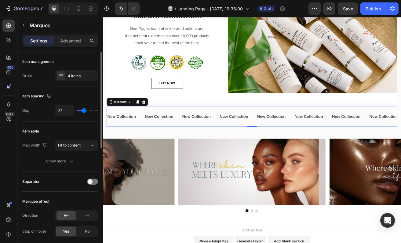
type input "20"
type input "19"
type input "17"
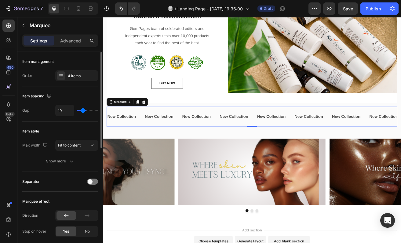
type input "17"
type input "16"
type input "15"
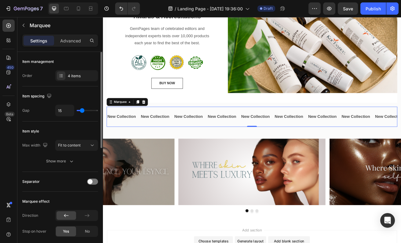
type input "14"
type input "18"
type input "19"
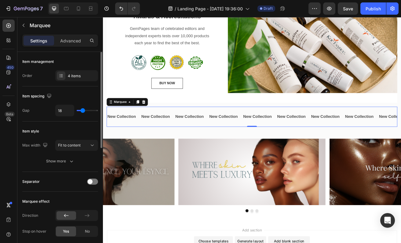
type input "19"
type input "20"
type input "19"
drag, startPoint x: 89, startPoint y: 110, endPoint x: 83, endPoint y: 109, distance: 6.1
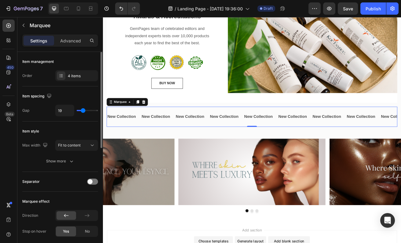
type input "19"
click at [83, 110] on input "range" at bounding box center [87, 110] width 21 height 1
click at [88, 145] on div "Fit to content" at bounding box center [73, 145] width 31 height 5
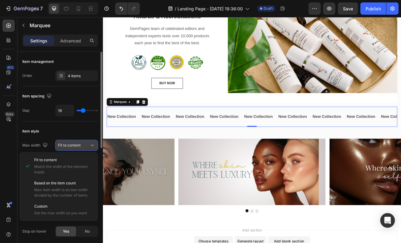
click at [88, 145] on div "Fit to content" at bounding box center [73, 145] width 31 height 5
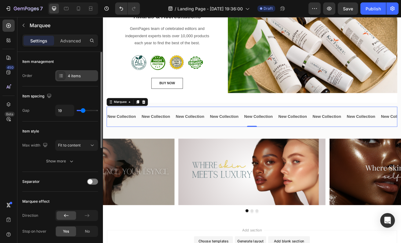
click at [72, 76] on div "4 items" at bounding box center [82, 75] width 29 height 5
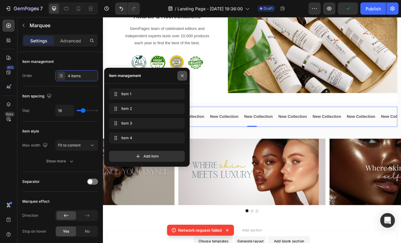
click at [182, 77] on icon "button" at bounding box center [182, 75] width 5 height 5
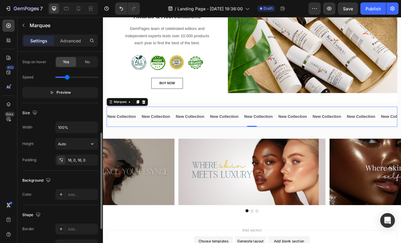
scroll to position [172, 0]
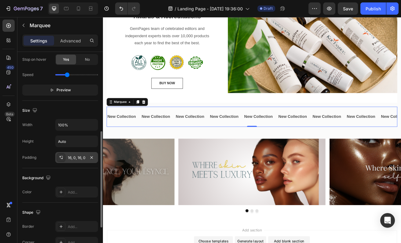
click at [85, 160] on div "16, 0, 16, 0" at bounding box center [77, 157] width 18 height 5
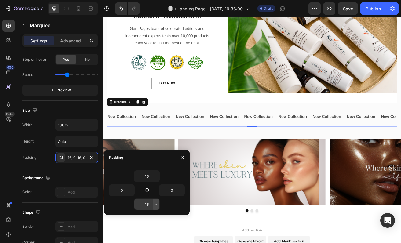
click at [158, 202] on icon "button" at bounding box center [156, 204] width 5 height 5
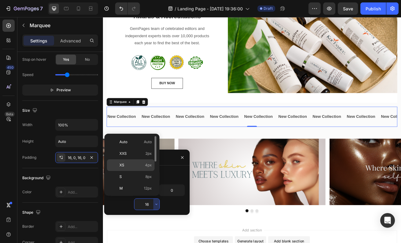
click at [147, 166] on span "4px" at bounding box center [148, 164] width 7 height 5
type input "4"
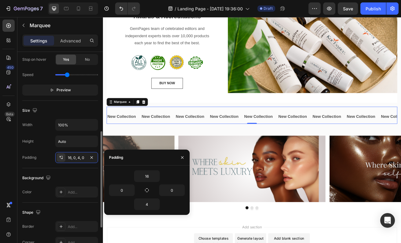
click at [45, 137] on div "Height Auto" at bounding box center [60, 142] width 76 height 12
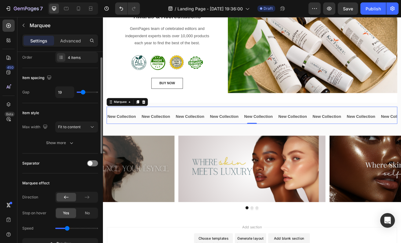
scroll to position [16, 0]
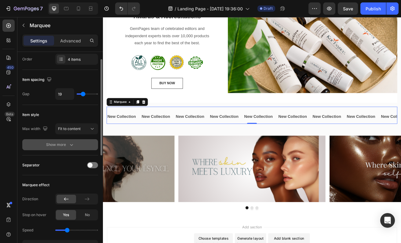
click at [65, 147] on div "Show more" at bounding box center [60, 145] width 28 height 6
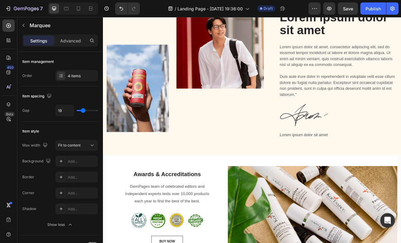
scroll to position [0, 0]
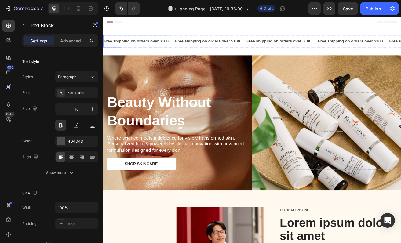
click at [143, 47] on p "Free shipping on orders over $100" at bounding box center [144, 46] width 80 height 9
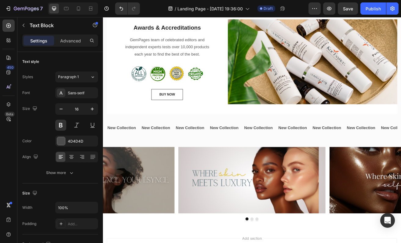
scroll to position [444, 0]
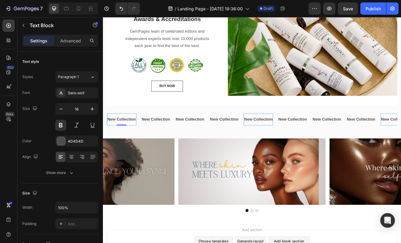
click at [129, 144] on p "New Collection" at bounding box center [125, 143] width 35 height 9
click at [129, 143] on p "New Collection" at bounding box center [125, 143] width 35 height 9
click at [93, 111] on icon "button" at bounding box center [92, 109] width 6 height 6
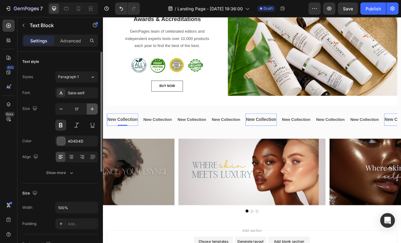
click at [93, 111] on icon "button" at bounding box center [92, 109] width 6 height 6
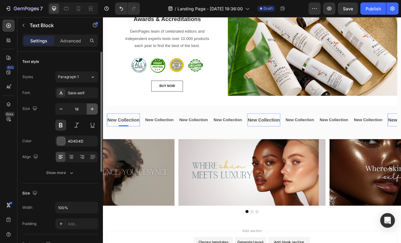
click at [93, 111] on icon "button" at bounding box center [92, 109] width 6 height 6
type input "19"
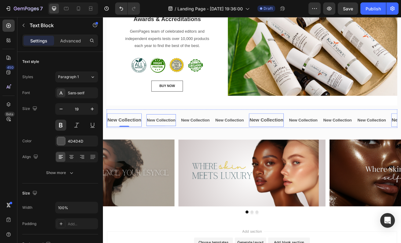
click at [181, 146] on p "New Collection" at bounding box center [174, 144] width 35 height 9
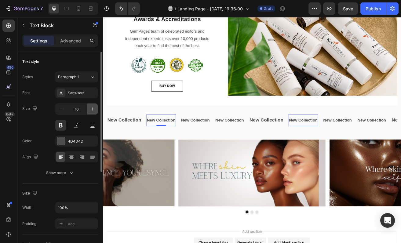
click at [89, 108] on button "button" at bounding box center [92, 108] width 11 height 11
type input "17"
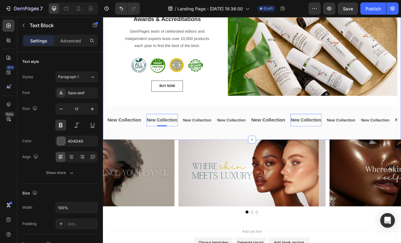
click at [133, 146] on p "New Collection" at bounding box center [129, 144] width 42 height 10
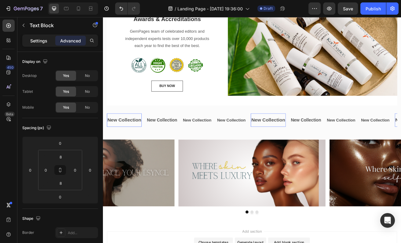
click at [43, 45] on div "Settings" at bounding box center [39, 41] width 31 height 10
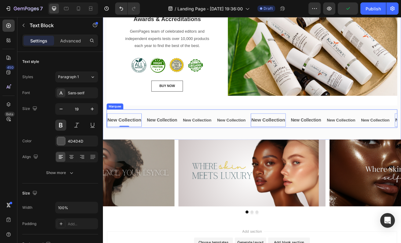
click at [170, 143] on p "New Collection" at bounding box center [175, 143] width 37 height 9
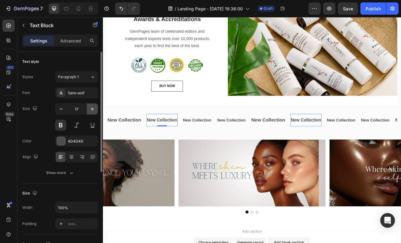
click at [93, 110] on icon "button" at bounding box center [92, 109] width 6 height 6
type input "19"
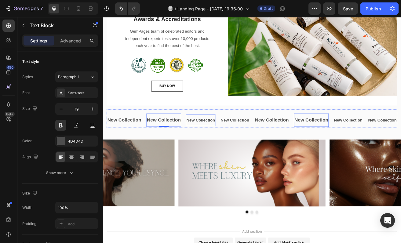
click at [222, 144] on p "New Collection" at bounding box center [222, 144] width 35 height 9
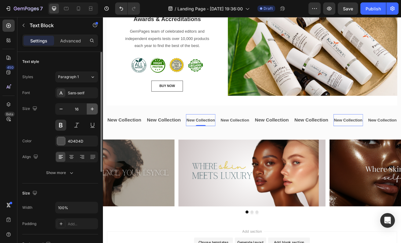
click at [92, 111] on icon "button" at bounding box center [92, 109] width 6 height 6
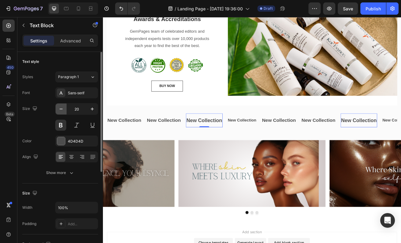
click at [59, 109] on icon "button" at bounding box center [61, 109] width 6 height 6
type input "19"
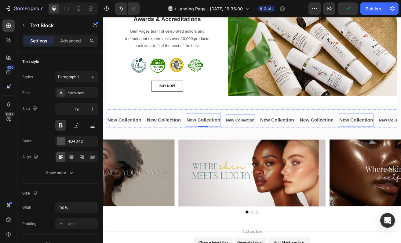
click at [279, 145] on p "New Collection" at bounding box center [271, 144] width 35 height 9
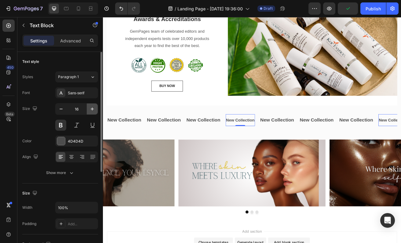
click at [92, 109] on icon "button" at bounding box center [92, 108] width 3 height 3
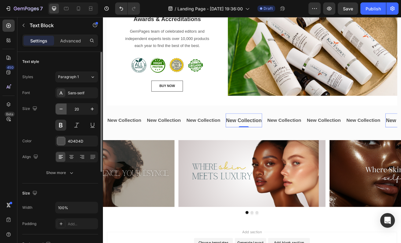
click at [64, 108] on button "button" at bounding box center [61, 108] width 11 height 11
type input "19"
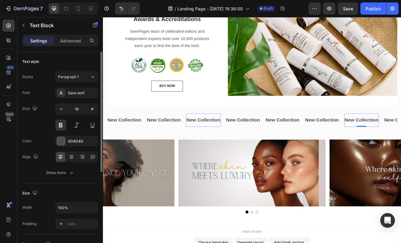
click at [370, 145] on p "New Collection" at bounding box center [372, 144] width 42 height 10
click at [328, 140] on p "New Collection" at bounding box center [324, 144] width 42 height 10
click at [328, 11] on icon "button" at bounding box center [329, 8] width 6 height 6
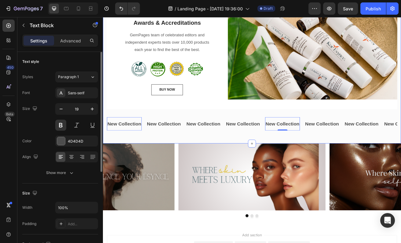
scroll to position [438, 0]
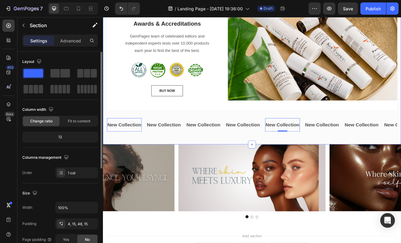
click at [159, 164] on div "Awards & Accreditations Heading GemPages team of celebrated editors and indepen…" at bounding box center [286, 88] width 366 height 172
click at [141, 132] on div "Awards & Accreditations Heading GemPages team of celebrated editors and indepen…" at bounding box center [285, 81] width 357 height 156
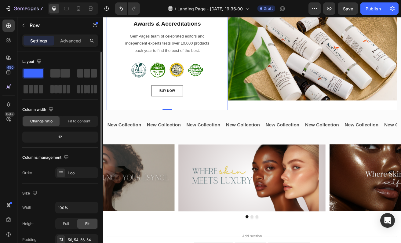
click at [131, 118] on div "Awards & Accreditations Heading GemPages team of celebrated editors and indepen…" at bounding box center [181, 67] width 149 height 128
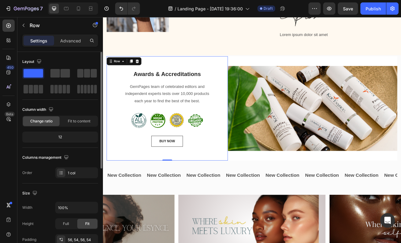
scroll to position [370, 0]
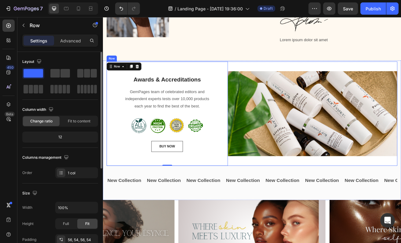
click at [298, 75] on div "Image" at bounding box center [360, 136] width 209 height 128
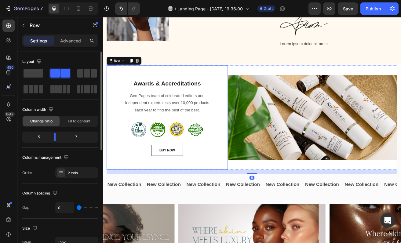
scroll to position [363, 0]
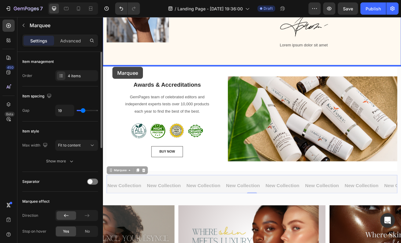
drag, startPoint x: 117, startPoint y: 206, endPoint x: 114, endPoint y: 78, distance: 127.9
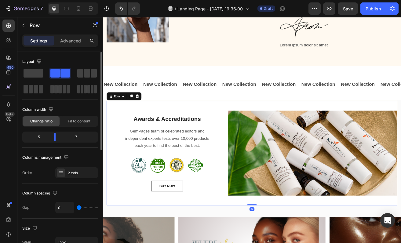
click at [297, 122] on div "Image" at bounding box center [360, 184] width 209 height 128
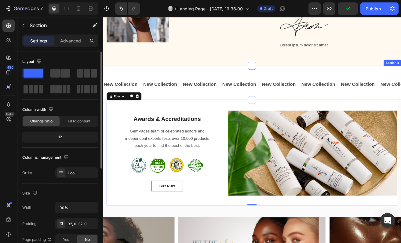
click at [284, 86] on div "New Collection Text Block New Collection Text Block New Collection Text Block N…" at bounding box center [286, 98] width 366 height 42
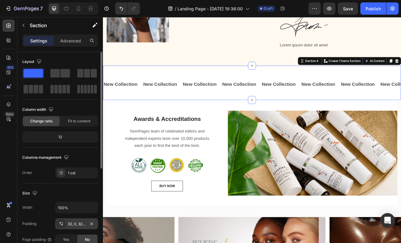
click at [71, 224] on div "32, 0, 32, 0" at bounding box center [77, 223] width 18 height 5
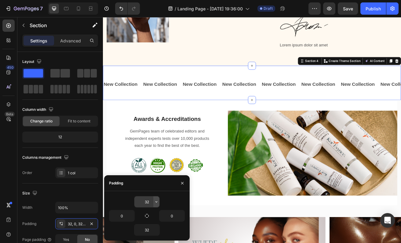
click at [157, 204] on icon "button" at bounding box center [156, 201] width 5 height 5
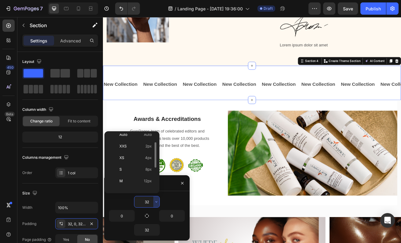
scroll to position [0, 0]
click at [145, 163] on span "4px" at bounding box center [148, 162] width 7 height 5
type input "4"
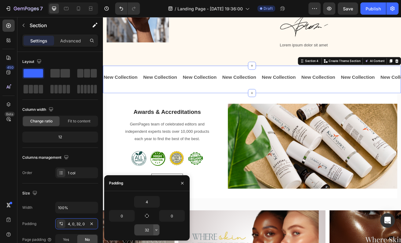
click at [153, 230] on button "button" at bounding box center [156, 229] width 6 height 11
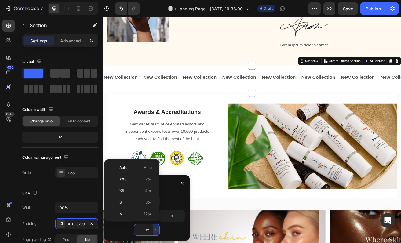
scroll to position [44, 0]
click at [145, 181] on span "16px" at bounding box center [148, 181] width 8 height 5
type input "16"
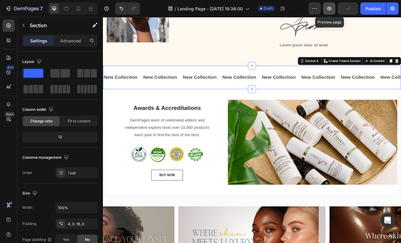
click at [331, 8] on icon "button" at bounding box center [329, 9] width 5 height 4
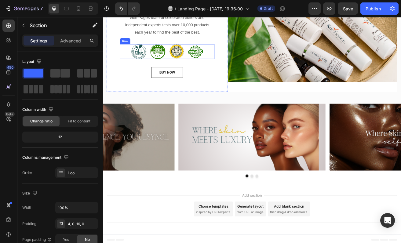
scroll to position [492, 0]
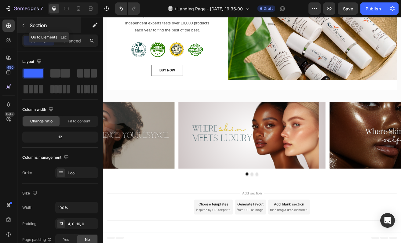
click at [23, 26] on icon "button" at bounding box center [23, 25] width 5 height 5
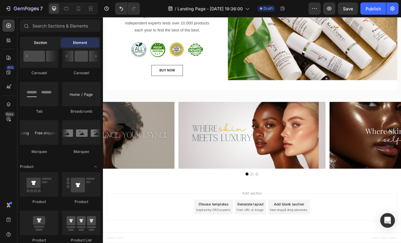
click at [41, 41] on span "Section" at bounding box center [40, 42] width 13 height 5
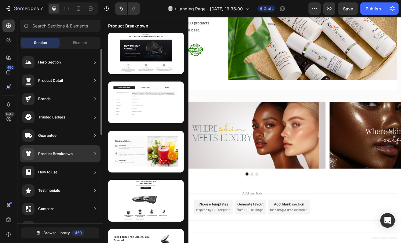
scroll to position [82, 0]
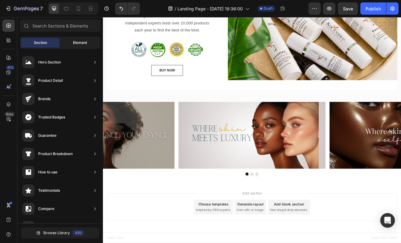
click at [83, 40] on span "Element" at bounding box center [80, 42] width 14 height 5
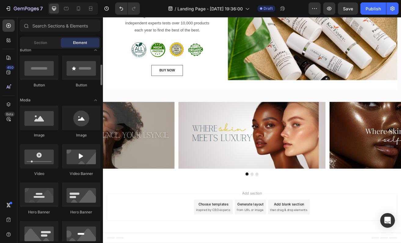
scroll to position [146, 0]
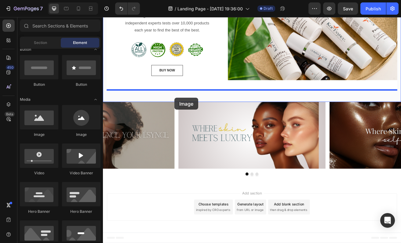
drag, startPoint x: 143, startPoint y: 140, endPoint x: 190, endPoint y: 114, distance: 54.0
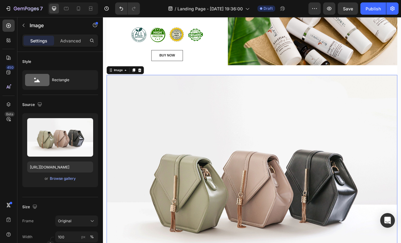
scroll to position [511, 0]
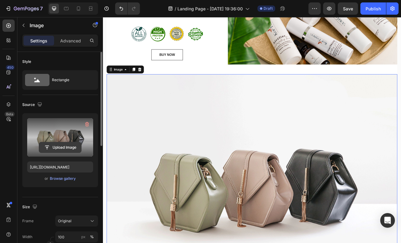
click at [56, 147] on input "file" at bounding box center [60, 147] width 42 height 10
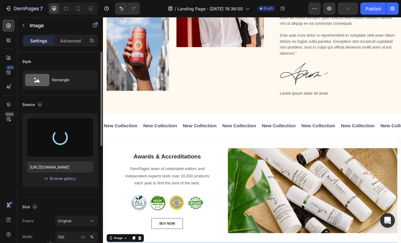
scroll to position [301, 0]
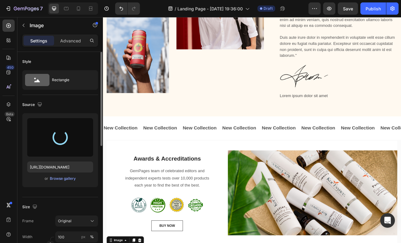
type input "[URL][DOMAIN_NAME]"
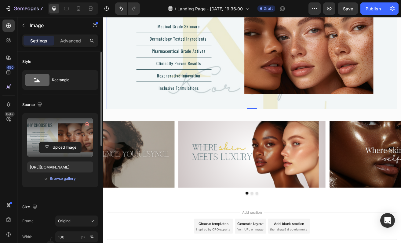
scroll to position [637, 0]
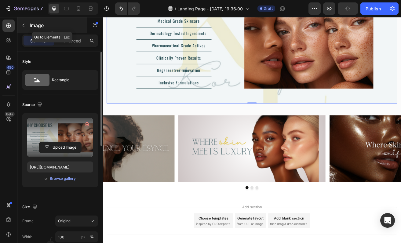
click at [25, 24] on icon "button" at bounding box center [23, 25] width 5 height 5
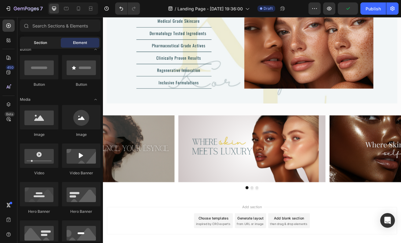
click at [38, 42] on span "Section" at bounding box center [40, 42] width 13 height 5
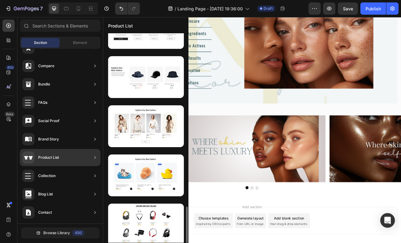
scroll to position [868, 0]
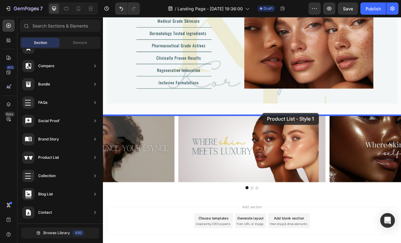
drag, startPoint x: 240, startPoint y: 136, endPoint x: 298, endPoint y: 135, distance: 58.6
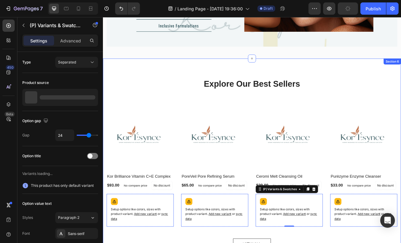
scroll to position [701, 0]
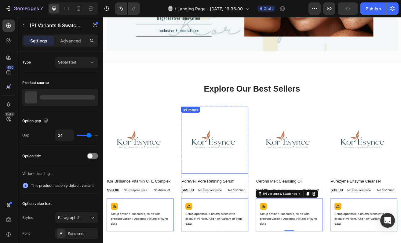
click at [248, 175] on img at bounding box center [240, 168] width 82 height 82
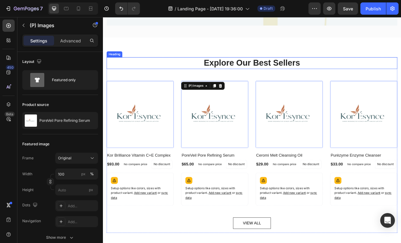
scroll to position [725, 0]
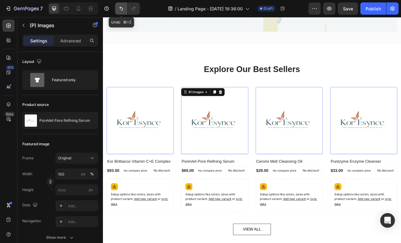
click at [120, 10] on icon "Undo/Redo" at bounding box center [121, 8] width 6 height 6
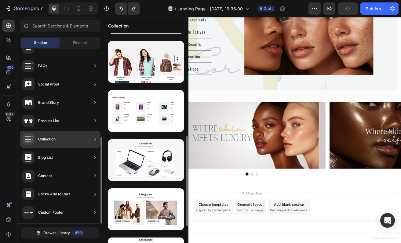
scroll to position [0, 0]
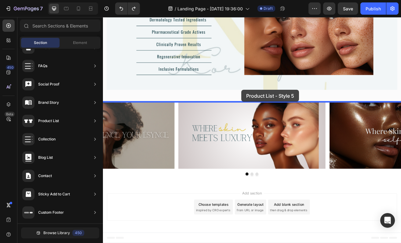
drag, startPoint x: 256, startPoint y: 162, endPoint x: 272, endPoint y: 104, distance: 60.7
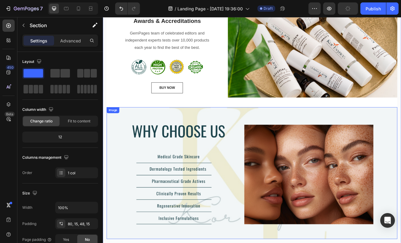
scroll to position [515, 0]
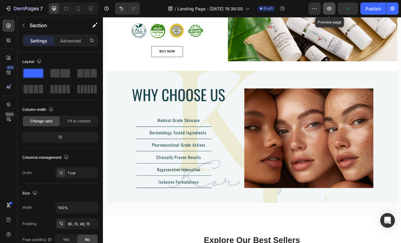
click at [328, 9] on icon "button" at bounding box center [329, 8] width 6 height 6
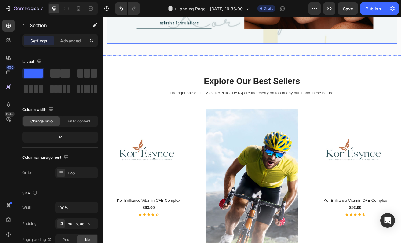
scroll to position [713, 0]
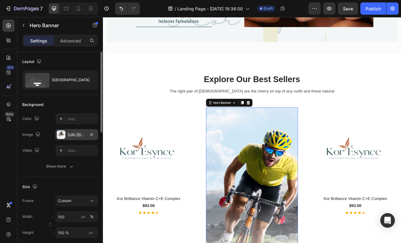
click at [62, 137] on div at bounding box center [61, 134] width 9 height 9
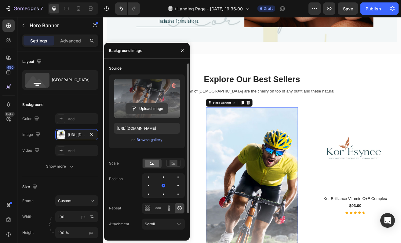
click at [142, 110] on input "file" at bounding box center [147, 108] width 42 height 10
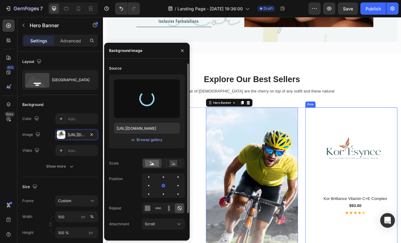
type input "[URL][DOMAIN_NAME]"
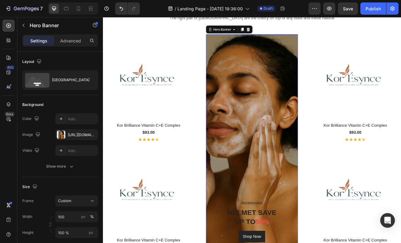
scroll to position [801, 0]
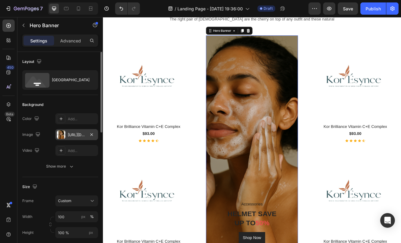
click at [60, 136] on div at bounding box center [61, 134] width 9 height 9
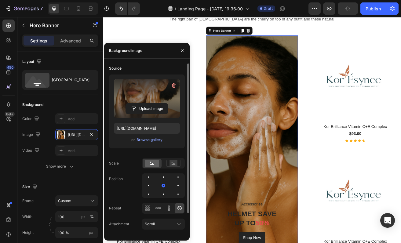
click at [149, 95] on label at bounding box center [147, 98] width 66 height 38
click at [149, 103] on input "file" at bounding box center [147, 108] width 42 height 10
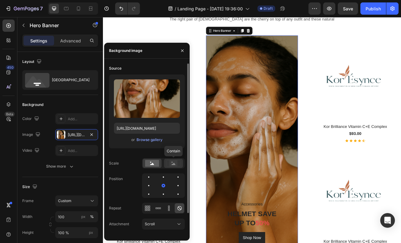
click at [173, 163] on icon at bounding box center [174, 164] width 4 height 2
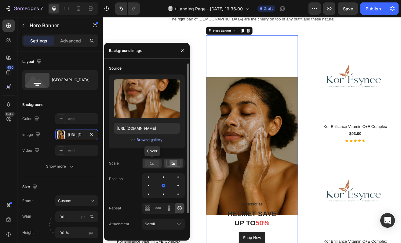
click at [157, 162] on rect at bounding box center [152, 163] width 14 height 7
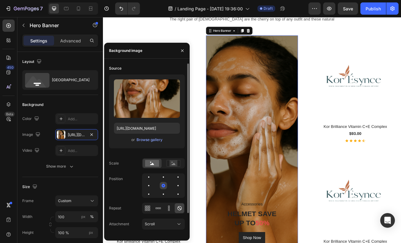
click at [164, 187] on div at bounding box center [163, 186] width 4 height 4
drag, startPoint x: 164, startPoint y: 187, endPoint x: 160, endPoint y: 186, distance: 4.4
click at [174, 186] on div at bounding box center [177, 185] width 7 height 7
click at [156, 185] on div at bounding box center [163, 185] width 43 height 24
click at [159, 186] on div at bounding box center [163, 185] width 43 height 24
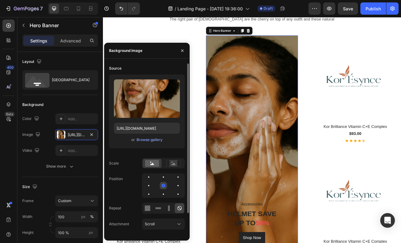
click at [174, 185] on div at bounding box center [177, 185] width 7 height 7
click at [158, 208] on icon at bounding box center [158, 208] width 6 height 6
click at [179, 209] on icon at bounding box center [179, 208] width 6 height 6
click at [173, 225] on div "Scroll" at bounding box center [160, 223] width 31 height 5
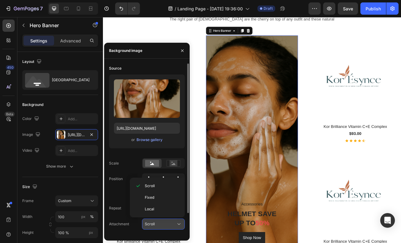
click at [173, 225] on div "Scroll" at bounding box center [160, 223] width 31 height 5
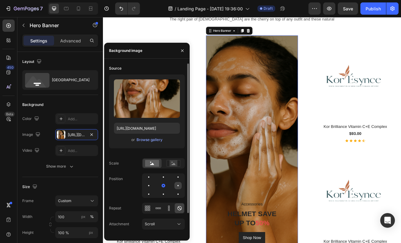
click at [152, 190] on div at bounding box center [148, 193] width 7 height 7
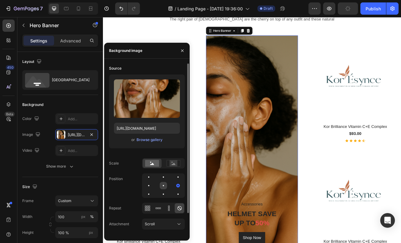
click at [174, 184] on div at bounding box center [177, 185] width 7 height 7
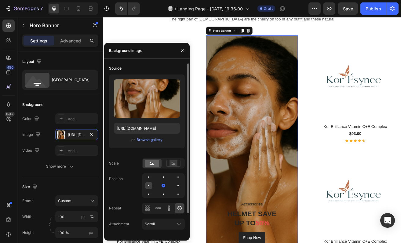
click at [160, 186] on div at bounding box center [163, 185] width 7 height 7
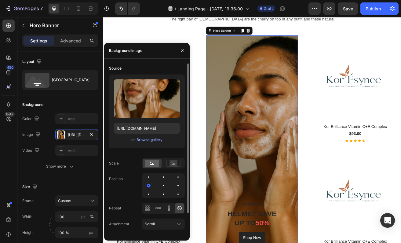
click at [157, 185] on div at bounding box center [163, 185] width 43 height 24
click at [174, 184] on div at bounding box center [177, 185] width 7 height 7
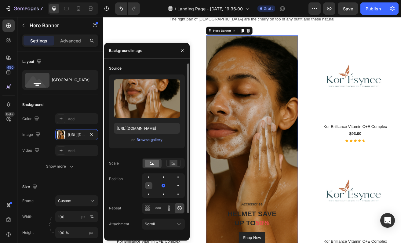
click at [160, 187] on div at bounding box center [163, 185] width 7 height 7
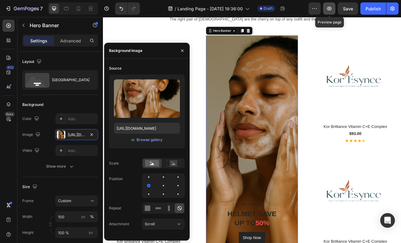
click at [331, 9] on icon "button" at bounding box center [329, 8] width 6 height 6
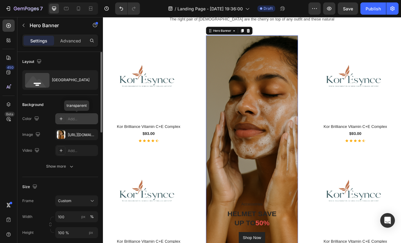
click at [57, 117] on div at bounding box center [61, 118] width 9 height 9
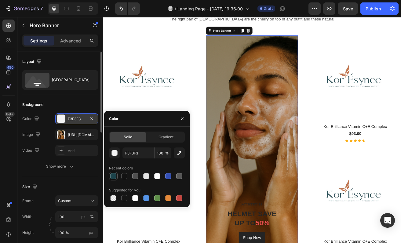
click at [114, 177] on div at bounding box center [113, 176] width 6 height 6
type input "1C434B"
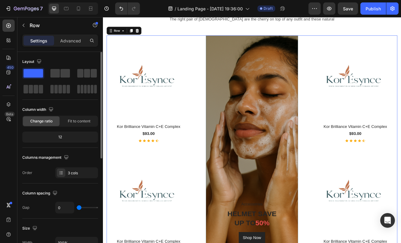
click at [224, 60] on div "(P) Images & Gallery Kor Brilliance Vitamin C+E Complex (P) Title $93.00 (P) Pr…" at bounding box center [285, 176] width 357 height 272
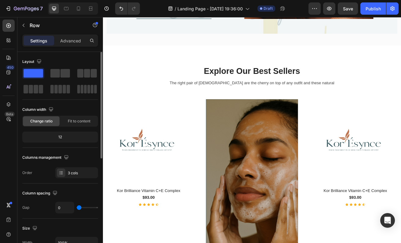
scroll to position [724, 0]
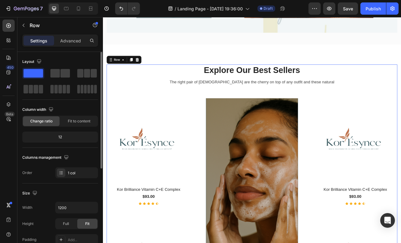
click at [148, 110] on div "Explore Our Best Sellers Heading The right pair of sunnies are the cherry on to…" at bounding box center [285, 234] width 357 height 319
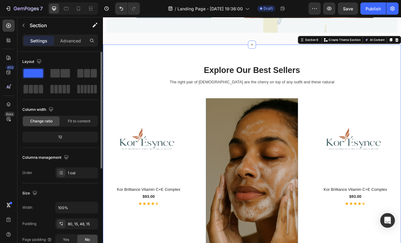
click at [161, 70] on div "Explore Our Best Sellers Heading The right pair of sunnies are the cherry on to…" at bounding box center [286, 230] width 366 height 358
click at [137, 74] on div "Explore Our Best Sellers Heading The right pair of sunnies are the cherry on to…" at bounding box center [286, 230] width 366 height 358
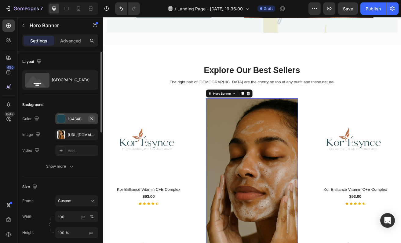
click at [93, 119] on icon "button" at bounding box center [91, 118] width 5 height 5
click at [64, 166] on div "Show more" at bounding box center [60, 166] width 28 height 6
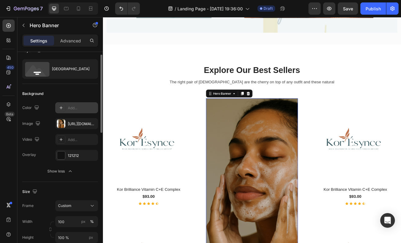
scroll to position [0, 0]
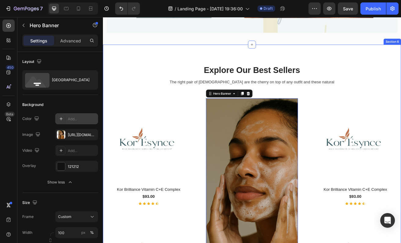
click at [337, 74] on div "Explore Our Best Sellers Heading The right pair of sunnies are the cherry on to…" at bounding box center [286, 230] width 366 height 358
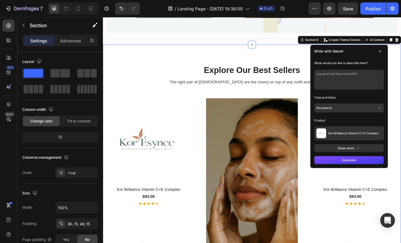
click at [399, 100] on textarea at bounding box center [405, 94] width 85 height 24
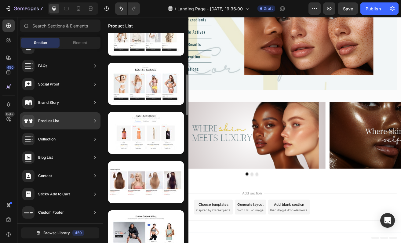
scroll to position [218, 0]
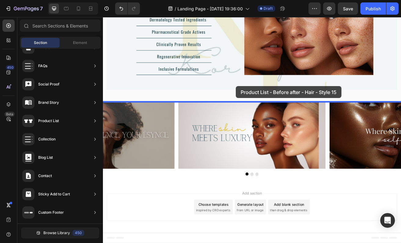
drag, startPoint x: 260, startPoint y: 189, endPoint x: 266, endPoint y: 103, distance: 86.9
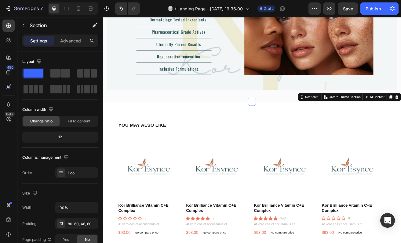
scroll to position [724, 0]
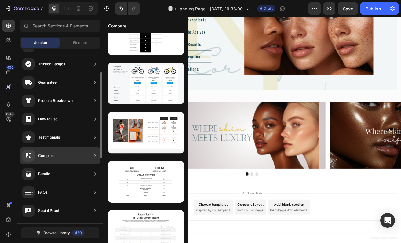
scroll to position [49, 0]
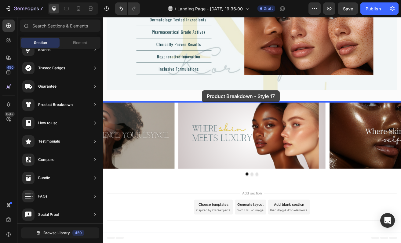
drag, startPoint x: 230, startPoint y: 101, endPoint x: 224, endPoint y: 107, distance: 7.3
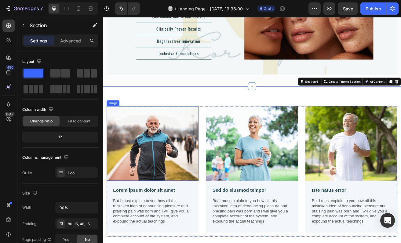
scroll to position [673, 0]
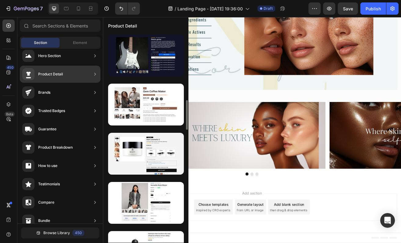
scroll to position [600, 0]
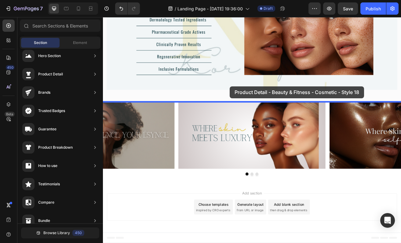
drag, startPoint x: 265, startPoint y: 154, endPoint x: 259, endPoint y: 102, distance: 51.6
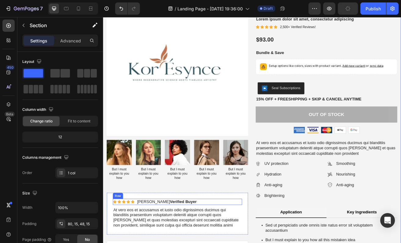
scroll to position [647, 0]
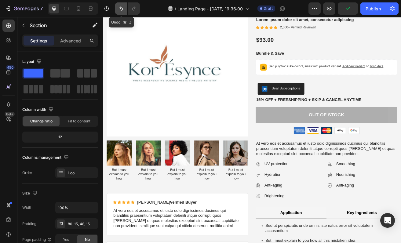
click at [119, 7] on icon "Undo/Redo" at bounding box center [121, 8] width 6 height 6
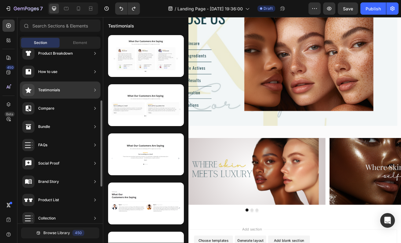
scroll to position [102, 0]
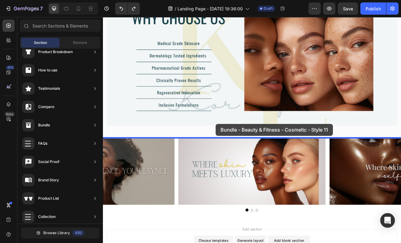
drag, startPoint x: 253, startPoint y: 179, endPoint x: 241, endPoint y: 147, distance: 34.0
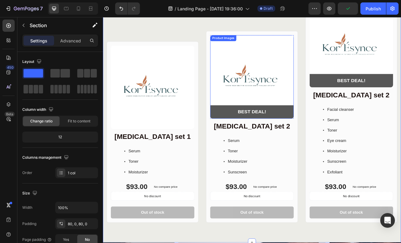
scroll to position [807, 0]
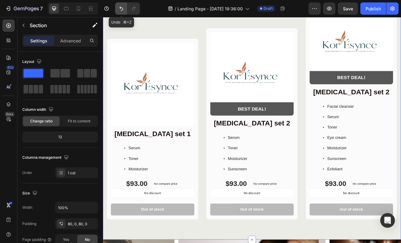
click at [121, 6] on icon "Undo/Redo" at bounding box center [121, 8] width 6 height 6
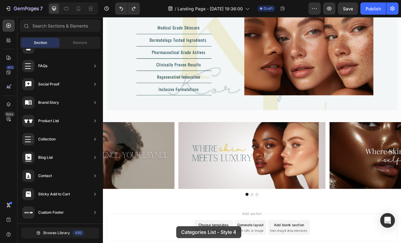
scroll to position [654, 0]
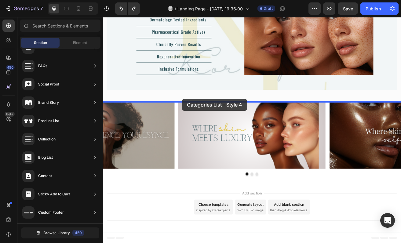
drag, startPoint x: 227, startPoint y: 164, endPoint x: 200, endPoint y: 118, distance: 53.5
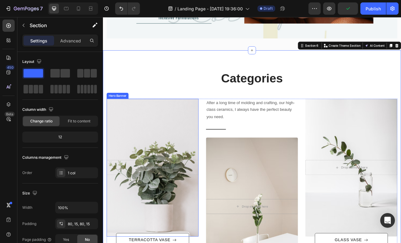
scroll to position [716, 0]
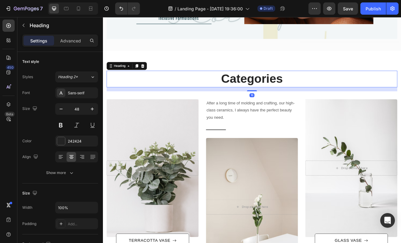
click at [270, 88] on p "Categories" at bounding box center [286, 93] width 356 height 19
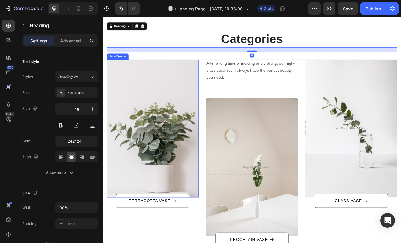
scroll to position [783, 0]
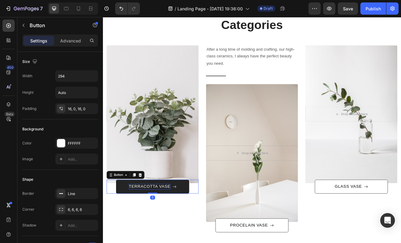
click at [150, 225] on div "TERRACOTTA VASE" at bounding box center [160, 225] width 51 height 7
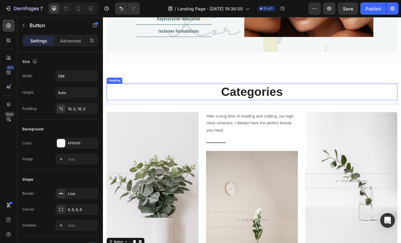
scroll to position [696, 0]
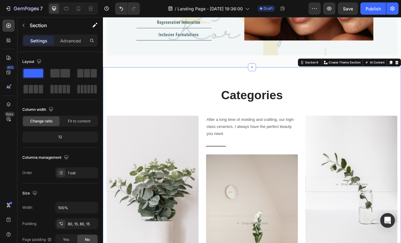
click at [288, 84] on div "Categories Heading Row After a long time of molding and crafting, our high-clas…" at bounding box center [286, 236] width 366 height 314
click at [70, 224] on div "80, 15, 80, 15" at bounding box center [77, 223] width 18 height 5
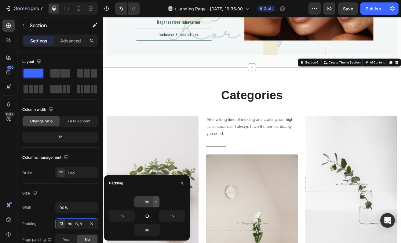
click at [156, 202] on icon "button" at bounding box center [156, 201] width 2 height 1
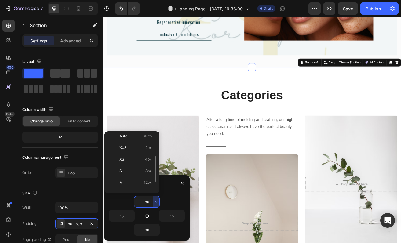
scroll to position [0, 0]
click at [145, 139] on span "Auto" at bounding box center [148, 139] width 8 height 5
type input "Auto"
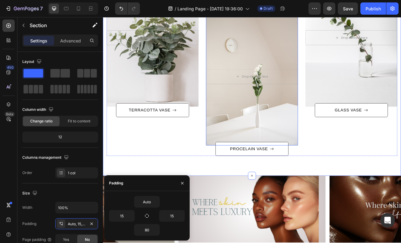
scroll to position [848, 0]
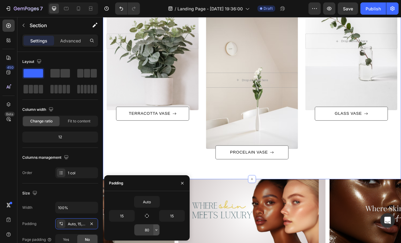
click at [155, 230] on icon "button" at bounding box center [156, 229] width 5 height 5
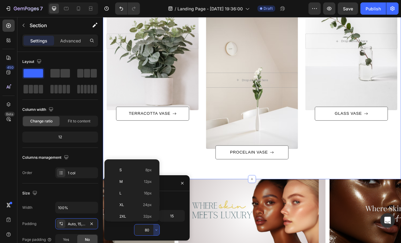
scroll to position [0, 0]
click at [135, 168] on p "Auto Auto" at bounding box center [135, 167] width 32 height 5
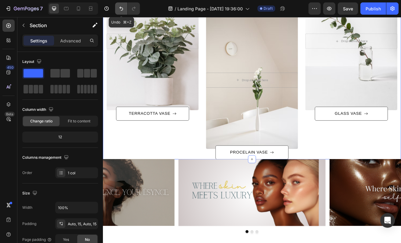
click at [121, 5] on icon "Undo/Redo" at bounding box center [121, 8] width 6 height 6
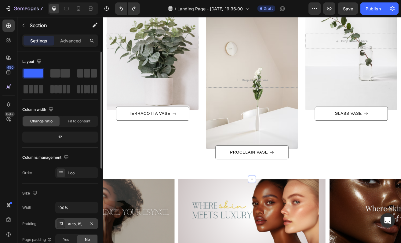
click at [79, 222] on div "Auto, 15, 80, 15" at bounding box center [77, 223] width 18 height 5
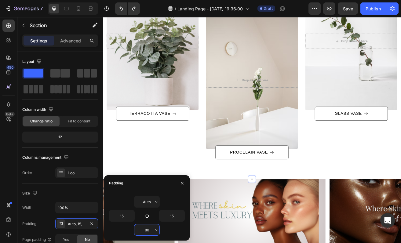
click at [148, 229] on input "80" at bounding box center [146, 229] width 25 height 11
click at [157, 230] on icon "button" at bounding box center [156, 229] width 5 height 5
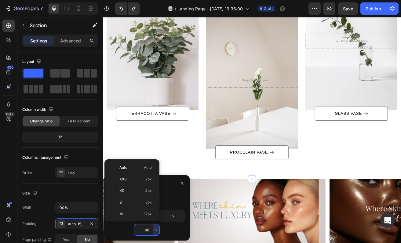
scroll to position [66, 0]
click at [140, 184] on p "2XL 32px" at bounding box center [135, 182] width 32 height 5
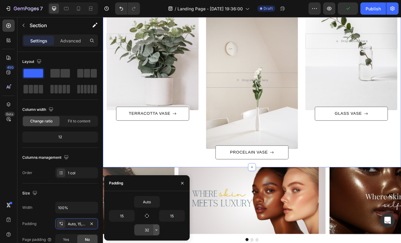
click at [157, 230] on icon "button" at bounding box center [156, 229] width 5 height 5
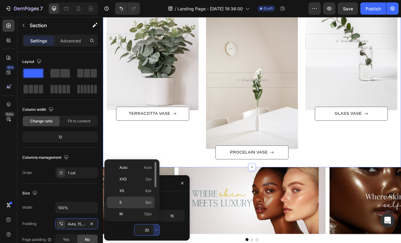
click at [141, 203] on p "S 8px" at bounding box center [135, 202] width 32 height 5
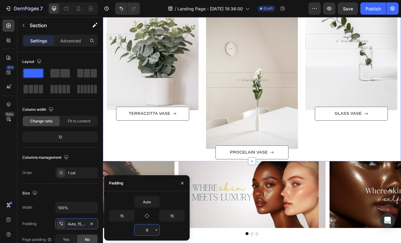
click at [151, 231] on input "8" at bounding box center [146, 229] width 25 height 11
click at [157, 228] on icon "button" at bounding box center [156, 229] width 5 height 5
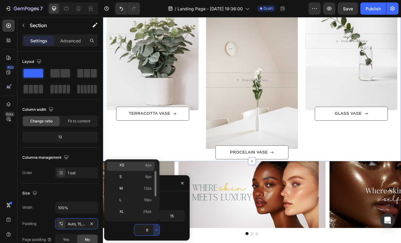
scroll to position [25, 0]
click at [147, 203] on span "16px" at bounding box center [148, 200] width 8 height 5
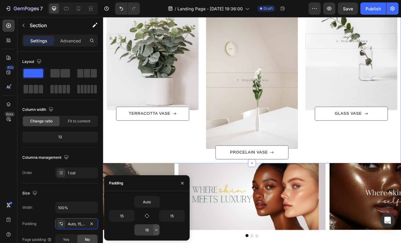
click at [153, 230] on button "button" at bounding box center [156, 229] width 6 height 11
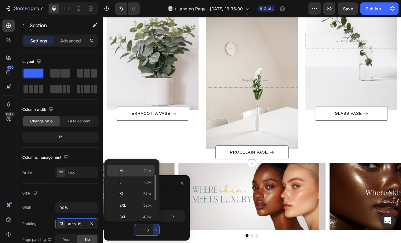
scroll to position [45, 0]
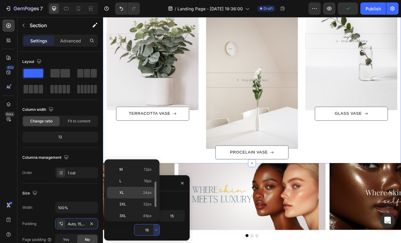
click at [145, 191] on span "24px" at bounding box center [147, 192] width 9 height 5
type input "24"
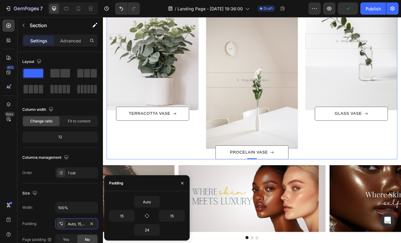
click at [201, 171] on div "After a long time of molding and crafting, our high-class ceramics, I always ha…" at bounding box center [163, 77] width 113 height 230
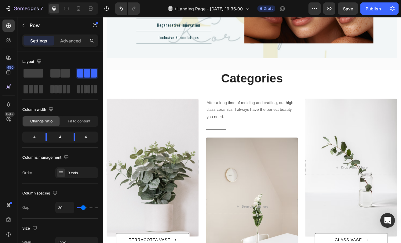
scroll to position [682, 0]
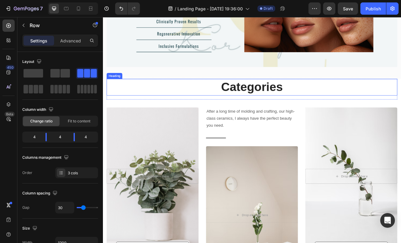
click at [284, 99] on p "Categories" at bounding box center [286, 103] width 356 height 19
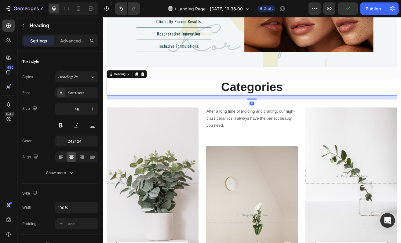
click at [284, 99] on p "Categories" at bounding box center [286, 103] width 356 height 19
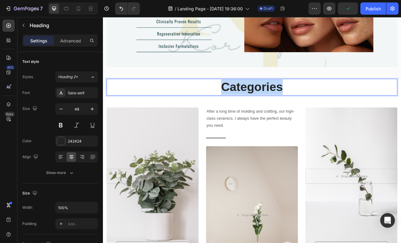
click at [284, 99] on p "Categories" at bounding box center [286, 103] width 356 height 19
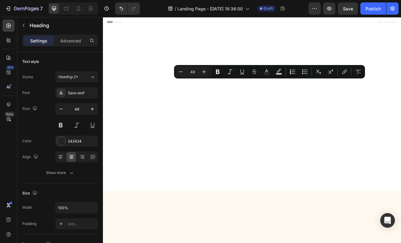
scroll to position [682, 0]
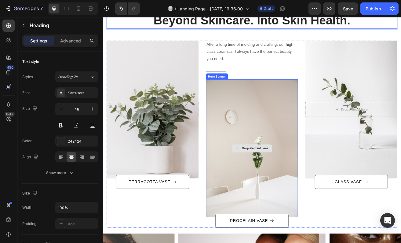
scroll to position [767, 0]
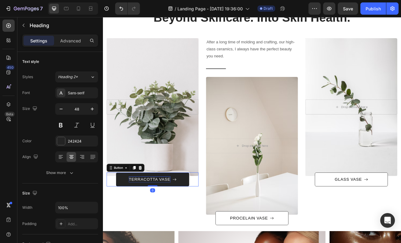
click at [159, 218] on div "TERRACOTTA VASE" at bounding box center [160, 216] width 51 height 7
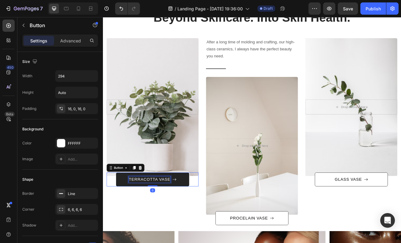
click at [160, 216] on div "TERRACOTTA VASE" at bounding box center [160, 216] width 51 height 7
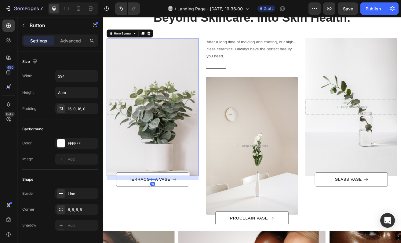
click at [175, 152] on div "Overlay" at bounding box center [163, 127] width 113 height 169
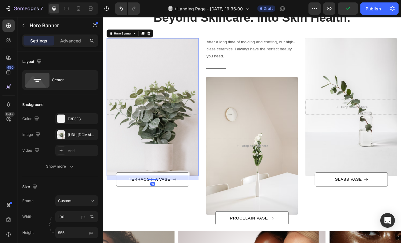
click at [170, 160] on div "Overlay" at bounding box center [163, 127] width 113 height 169
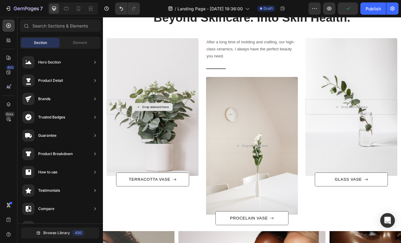
click at [172, 129] on div "Drop element here" at bounding box center [167, 127] width 32 height 5
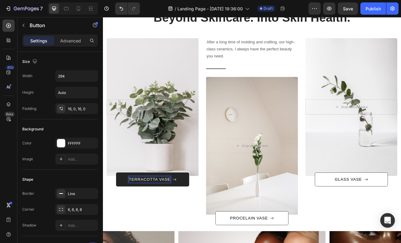
click at [174, 216] on p "TERRACOTTA VASE" at bounding box center [160, 216] width 51 height 7
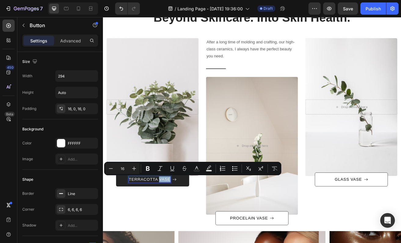
click at [174, 215] on p "TERRACOTTA VASE" at bounding box center [160, 216] width 51 height 7
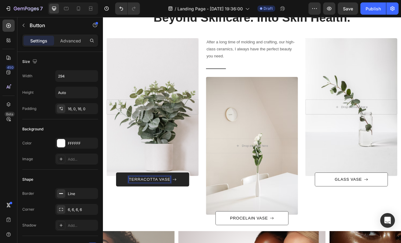
click at [153, 217] on p "TERRACOTTA VASE" at bounding box center [160, 216] width 51 height 7
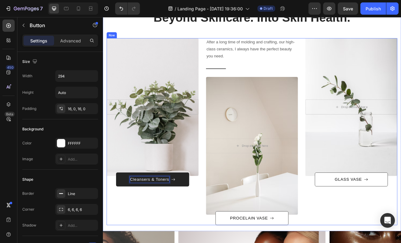
click at [188, 242] on div "After a long time of molding and crafting, our high-class ceramics, I always ha…" at bounding box center [163, 158] width 113 height 230
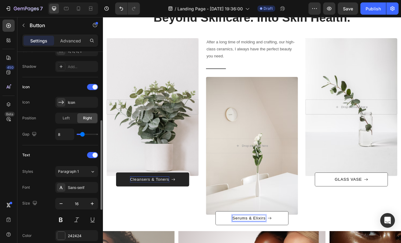
scroll to position [162, 0]
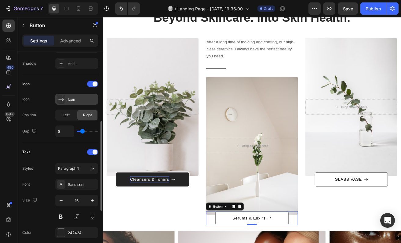
click at [61, 99] on icon at bounding box center [61, 99] width 6 height 6
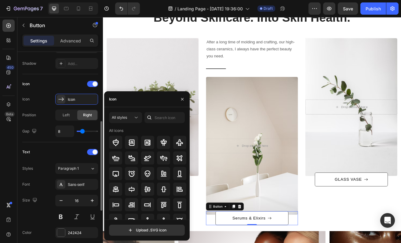
click at [63, 79] on div "Icon" at bounding box center [60, 84] width 76 height 10
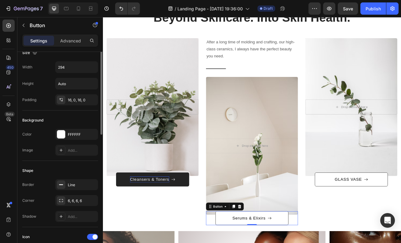
scroll to position [0, 0]
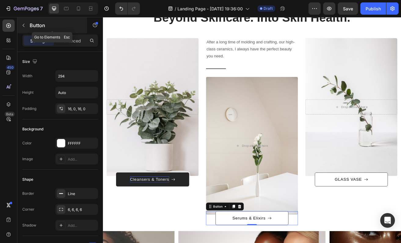
click at [22, 26] on icon "button" at bounding box center [23, 25] width 5 height 5
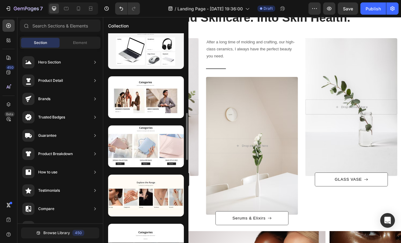
scroll to position [352, 0]
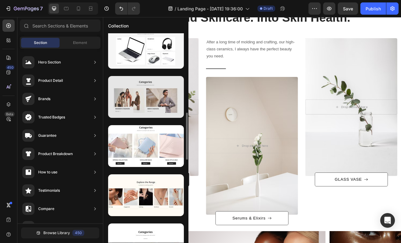
click at [139, 101] on div at bounding box center [146, 97] width 76 height 42
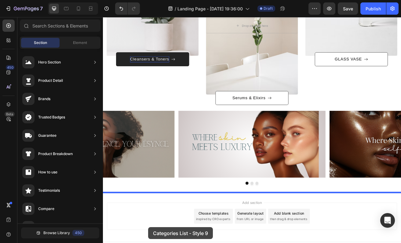
scroll to position [926, 0]
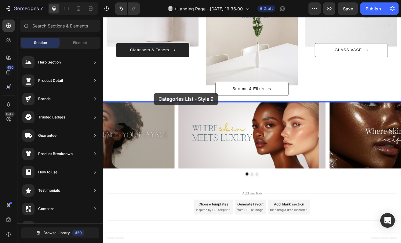
drag, startPoint x: 242, startPoint y: 118, endPoint x: 165, endPoint y: 111, distance: 76.9
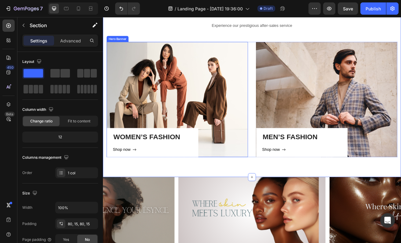
scroll to position [1087, 0]
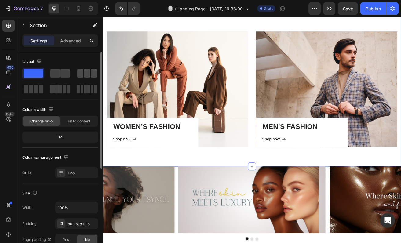
click at [81, 71] on span at bounding box center [80, 73] width 6 height 9
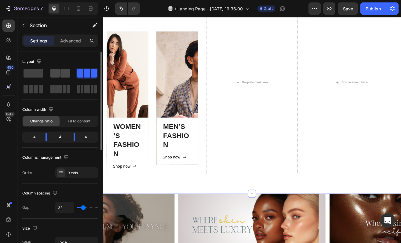
click at [62, 74] on span at bounding box center [64, 73] width 9 height 9
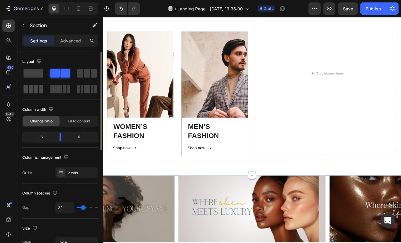
click at [34, 91] on span at bounding box center [36, 89] width 5 height 9
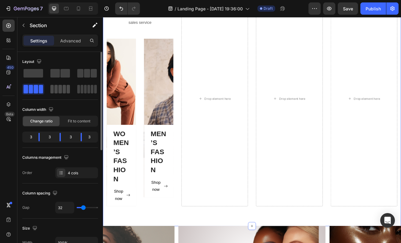
click at [64, 90] on span at bounding box center [64, 89] width 3 height 9
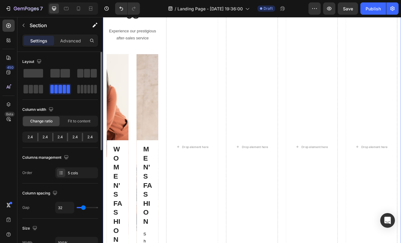
scroll to position [1106, 0]
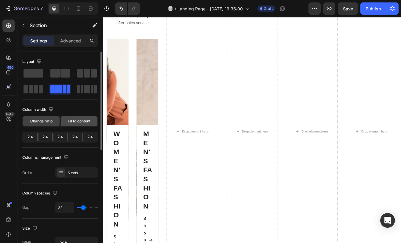
click at [73, 122] on span "Fit to content" at bounding box center [79, 120] width 23 height 5
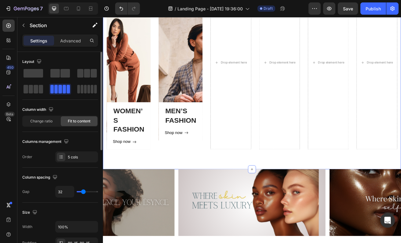
scroll to position [1087, 0]
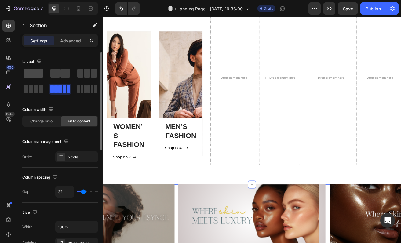
click at [32, 71] on span at bounding box center [34, 73] width 20 height 9
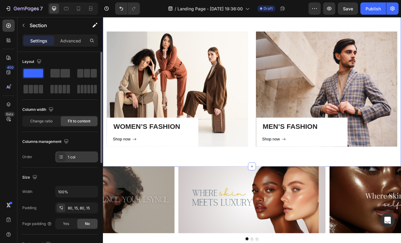
click at [63, 156] on div at bounding box center [61, 157] width 9 height 9
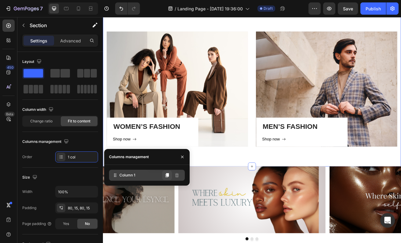
click at [168, 175] on icon at bounding box center [166, 175] width 3 height 4
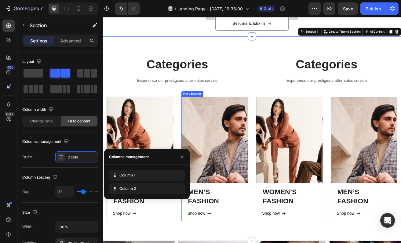
scroll to position [1005, 0]
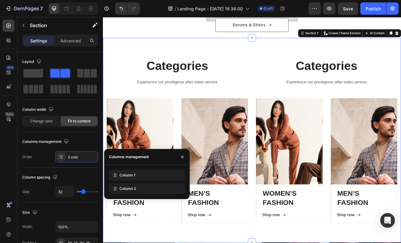
click at [290, 60] on div "Categories Heading Experience our prestigious after-sales service Text block Ro…" at bounding box center [286, 169] width 366 height 252
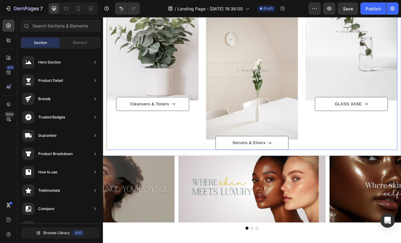
scroll to position [694, 0]
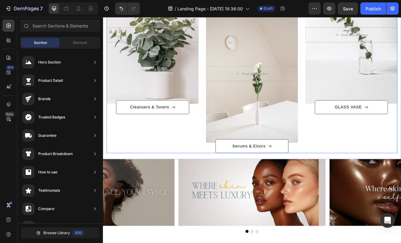
click at [194, 165] on div "After a long time of molding and crafting, our high-class ceramics, I always ha…" at bounding box center [163, 69] width 113 height 230
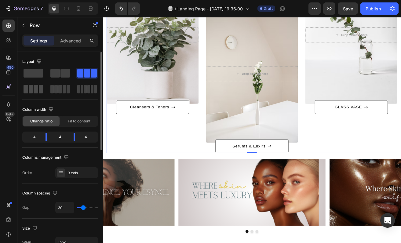
click at [26, 88] on span at bounding box center [26, 89] width 5 height 9
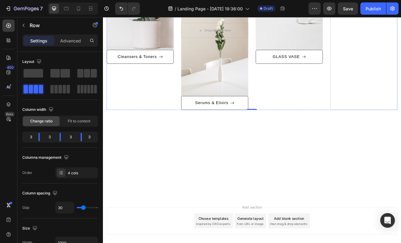
scroll to position [735, 0]
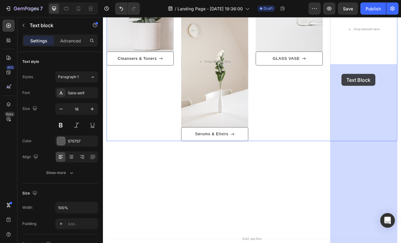
drag, startPoint x: 244, startPoint y: 119, endPoint x: 395, endPoint y: 85, distance: 155.0
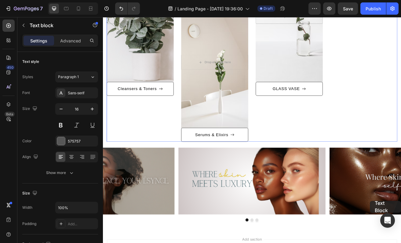
scroll to position [935, 0]
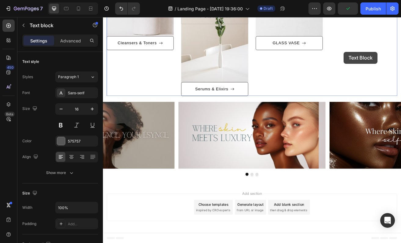
drag, startPoint x: 428, startPoint y: 53, endPoint x: 398, endPoint y: 60, distance: 30.8
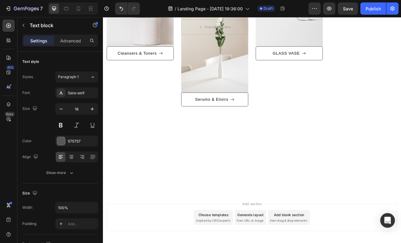
scroll to position [743, 0]
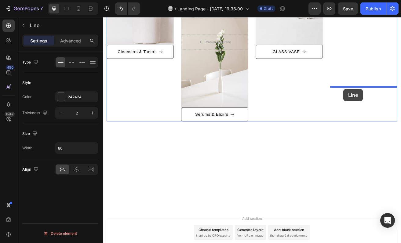
drag, startPoint x: 230, startPoint y: 132, endPoint x: 398, endPoint y: 105, distance: 171.0
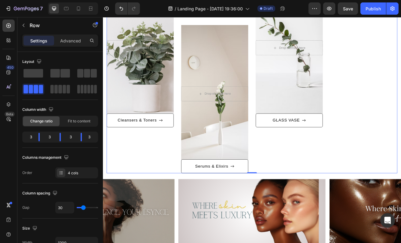
scroll to position [840, 0]
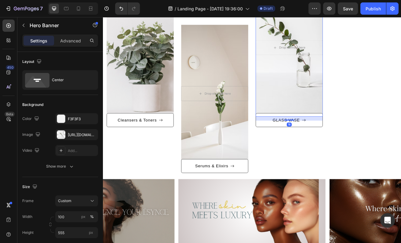
click at [349, 85] on div "Overlay" at bounding box center [332, 54] width 82 height 169
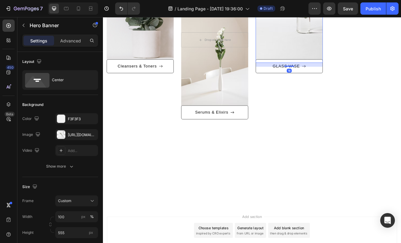
scroll to position [719, 0]
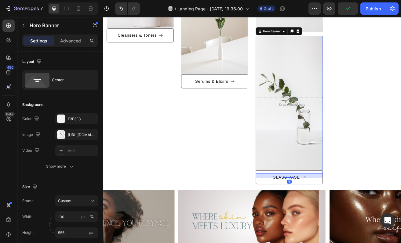
scroll to position [946, 0]
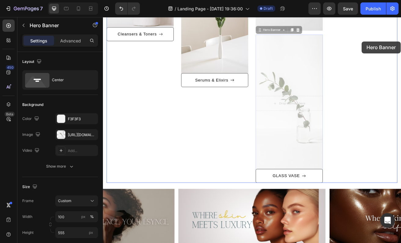
drag, startPoint x: 348, startPoint y: 108, endPoint x: 421, endPoint y: 47, distance: 95.3
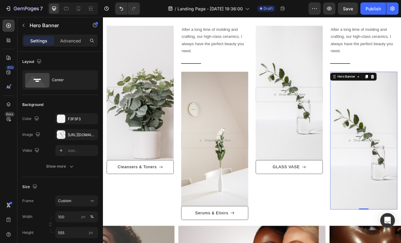
scroll to position [783, 0]
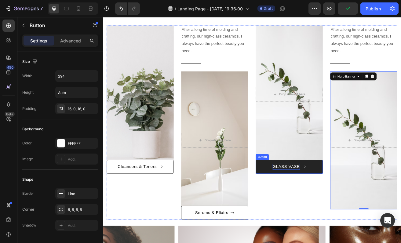
click at [320, 203] on div "GLASS VASE" at bounding box center [327, 201] width 33 height 7
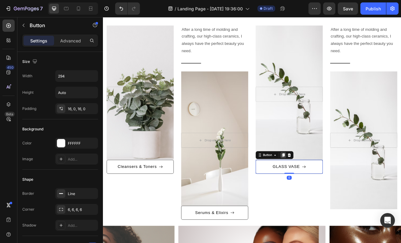
click at [325, 186] on icon at bounding box center [324, 187] width 3 height 4
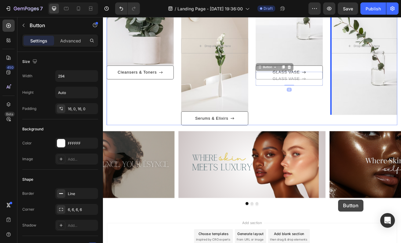
scroll to position [935, 0]
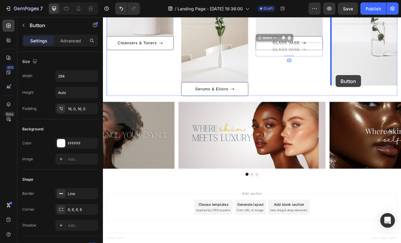
drag, startPoint x: 349, startPoint y: 207, endPoint x: 389, endPoint y: 89, distance: 124.7
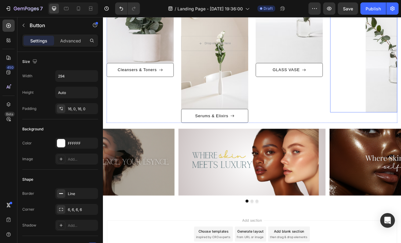
scroll to position [896, 0]
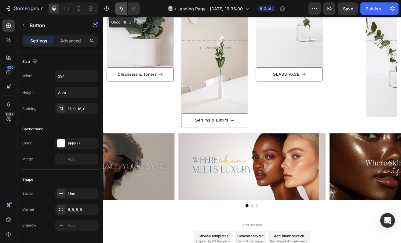
click at [121, 10] on icon "Undo/Redo" at bounding box center [121, 8] width 6 height 6
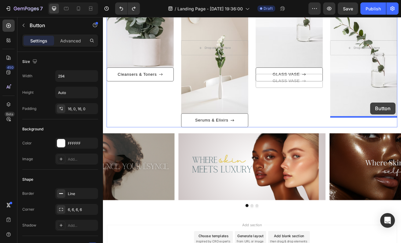
drag, startPoint x: 346, startPoint y: 99, endPoint x: 431, endPoint y: 121, distance: 88.3
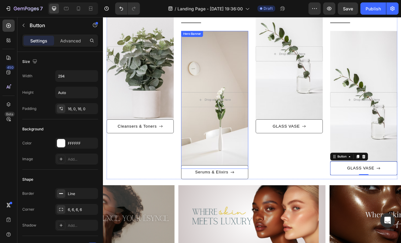
scroll to position [839, 0]
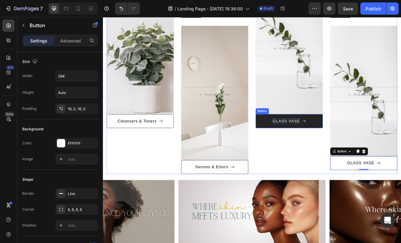
click at [323, 144] on div "GLASS VASE" at bounding box center [327, 144] width 33 height 7
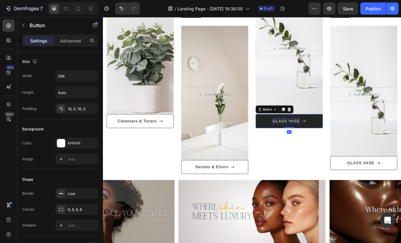
click at [323, 144] on div "GLASS VASE" at bounding box center [327, 144] width 33 height 7
click at [323, 144] on p "GLASS VASE" at bounding box center [327, 144] width 33 height 7
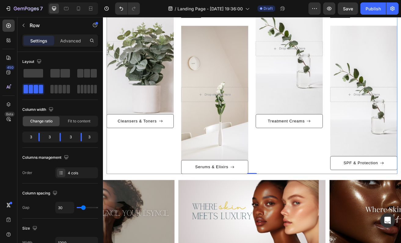
click at [327, 182] on div "After a long time of molding and crafting, our high-class ceramics, I always ha…" at bounding box center [332, 90] width 82 height 239
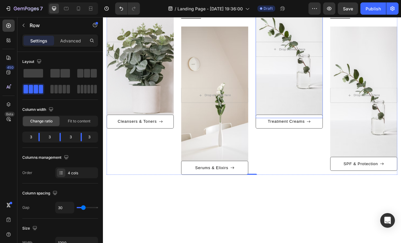
scroll to position [646, 0]
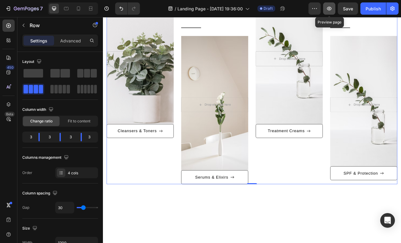
click at [328, 9] on icon "button" at bounding box center [329, 9] width 5 height 4
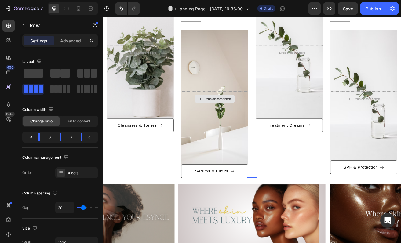
scroll to position [834, 0]
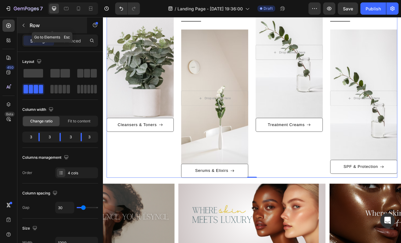
click at [23, 26] on icon "button" at bounding box center [24, 25] width 2 height 3
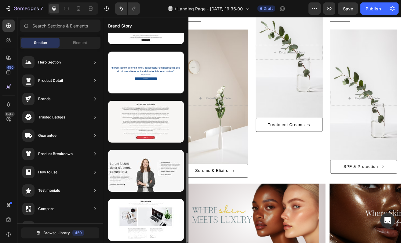
scroll to position [0, 0]
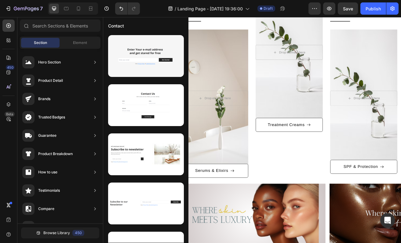
drag, startPoint x: 39, startPoint y: 179, endPoint x: 56, endPoint y: 182, distance: 17.4
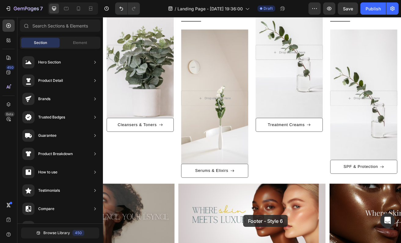
scroll to position [935, 0]
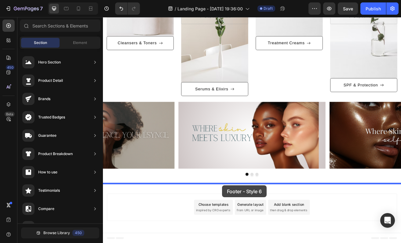
drag, startPoint x: 262, startPoint y: 194, endPoint x: 249, endPoint y: 224, distance: 32.5
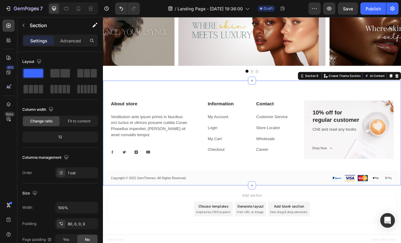
scroll to position [1063, 0]
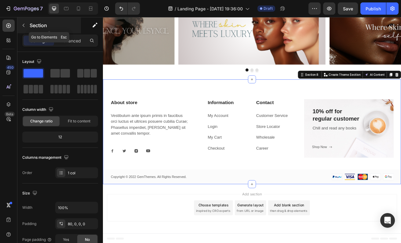
click at [22, 27] on icon "button" at bounding box center [23, 25] width 5 height 5
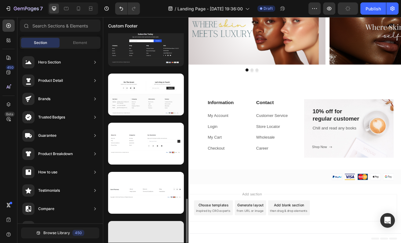
scroll to position [0, 0]
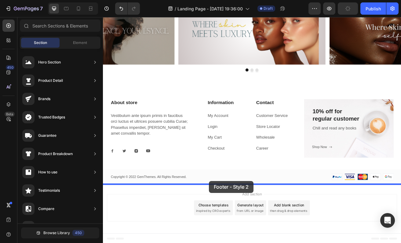
drag, startPoint x: 250, startPoint y: 136, endPoint x: 232, endPoint y: 218, distance: 84.0
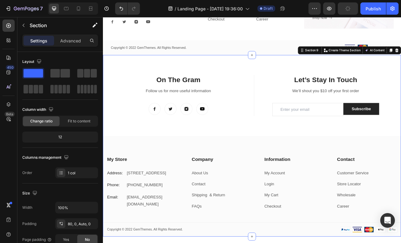
scroll to position [1223, 0]
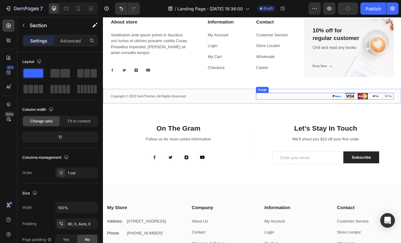
scroll to position [1160, 0]
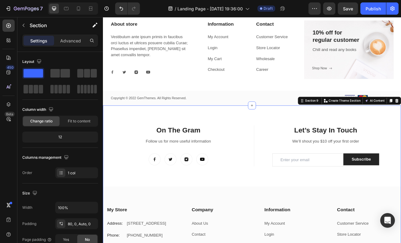
click at [393, 135] on div "On The Gram Heading Follow us for more useful information Text block Image Imag…" at bounding box center [286, 237] width 366 height 223
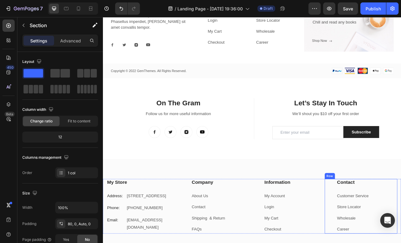
scroll to position [1190, 0]
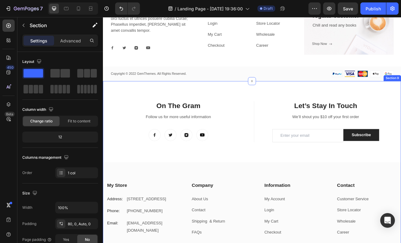
click at [401, 112] on div "On The Gram Heading Follow us for more useful information Text block Image Imag…" at bounding box center [286, 207] width 366 height 223
click at [247, 96] on div "On The Gram Heading Follow us for more useful information Text block Image Imag…" at bounding box center [286, 207] width 366 height 223
click at [107, 119] on div "On The Gram Heading Follow us for more useful information Text block Image Imag…" at bounding box center [286, 207] width 366 height 223
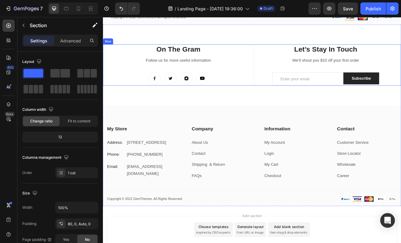
scroll to position [1287, 0]
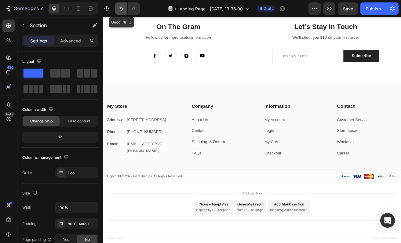
click at [124, 10] on button "Undo/Redo" at bounding box center [121, 8] width 12 height 12
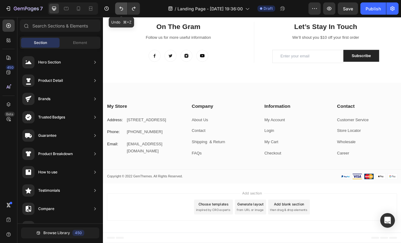
click at [124, 10] on button "Undo/Redo" at bounding box center [121, 8] width 12 height 12
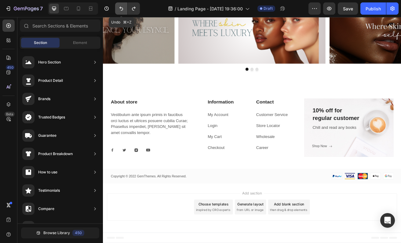
click at [124, 10] on button "Undo/Redo" at bounding box center [121, 8] width 12 height 12
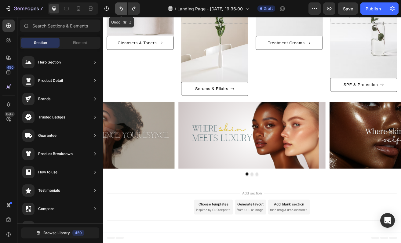
scroll to position [935, 0]
click at [137, 8] on button "Undo/Redo" at bounding box center [134, 8] width 12 height 12
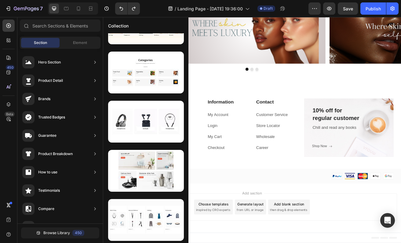
scroll to position [0, 0]
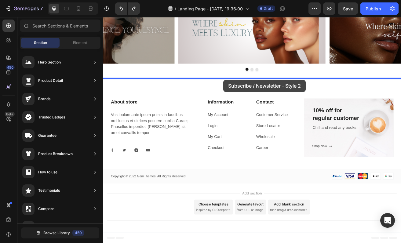
drag, startPoint x: 256, startPoint y: 174, endPoint x: 250, endPoint y: 94, distance: 79.8
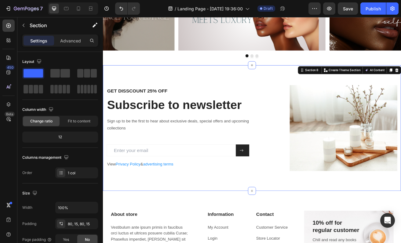
scroll to position [1072, 0]
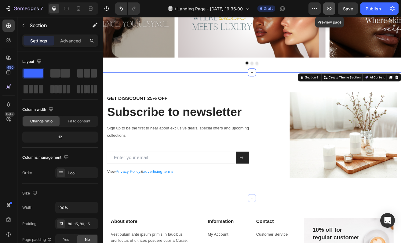
click at [332, 9] on icon "button" at bounding box center [329, 9] width 5 height 4
click at [327, 10] on icon "button" at bounding box center [329, 8] width 6 height 6
